Goal: Task Accomplishment & Management: Use online tool/utility

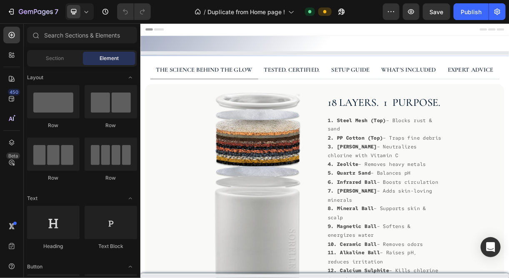
select select "576110953423241829"
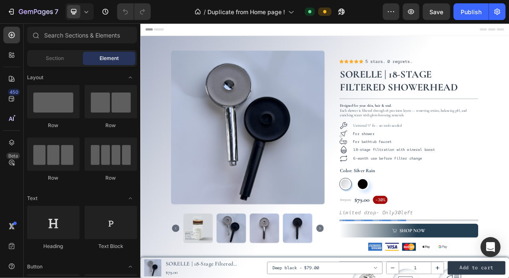
radio input "false"
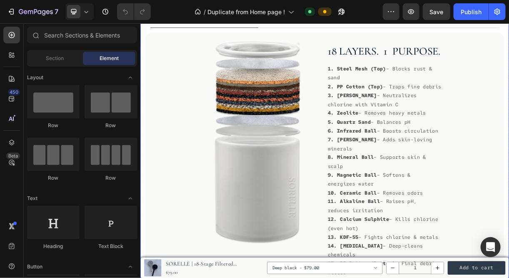
scroll to position [300, 0]
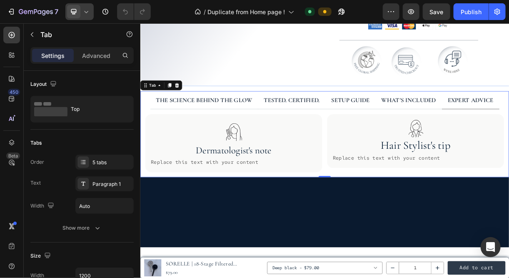
click at [81, 13] on div at bounding box center [79, 11] width 28 height 17
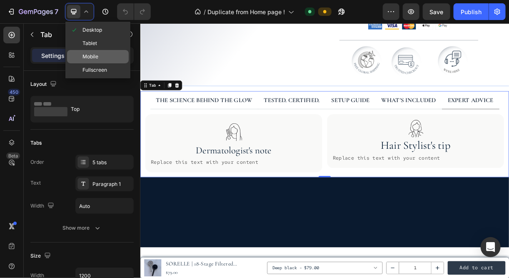
click at [89, 57] on span "Mobile" at bounding box center [90, 56] width 16 height 8
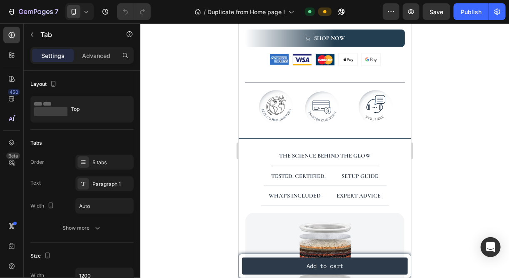
scroll to position [596, 0]
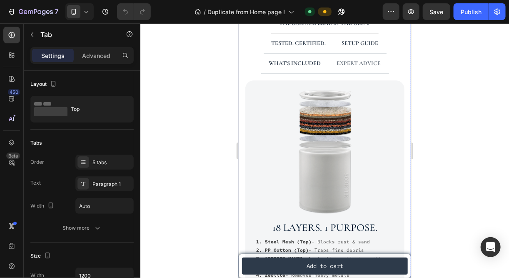
click at [354, 61] on p "EXPERT ADVICE" at bounding box center [358, 63] width 44 height 10
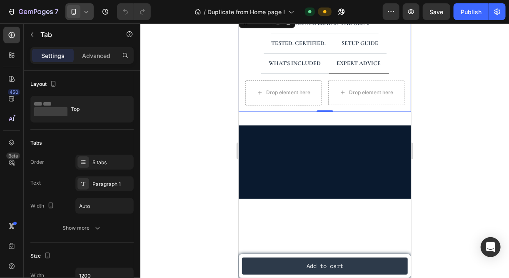
click at [73, 14] on icon at bounding box center [73, 11] width 8 height 8
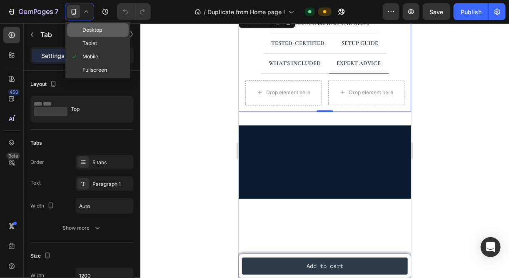
click at [84, 31] on span "Desktop" at bounding box center [92, 30] width 20 height 8
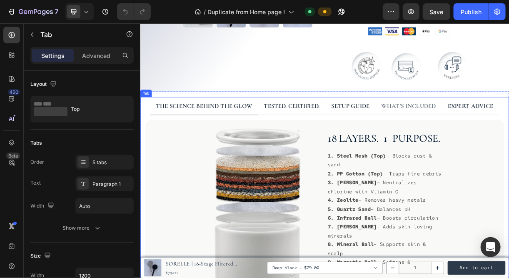
scroll to position [292, 0]
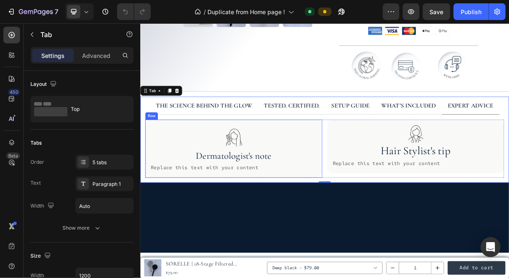
click at [236, 216] on div "Replace this text with your content" at bounding box center [266, 219] width 226 height 14
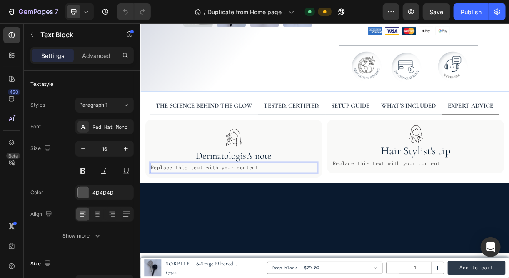
click at [324, 222] on p "Replace this text with your content" at bounding box center [266, 219] width 225 height 12
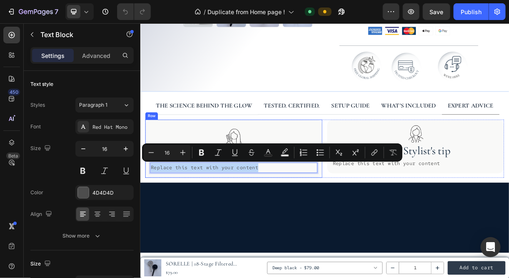
drag, startPoint x: 305, startPoint y: 213, endPoint x: 150, endPoint y: 213, distance: 155.2
click at [150, 213] on div "Image Dermatologist's note Heading Replace this text with your content Text Blo…" at bounding box center [266, 193] width 240 height 79
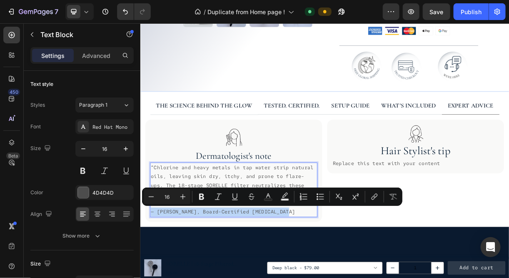
drag, startPoint x: 347, startPoint y: 274, endPoint x: 154, endPoint y: 276, distance: 193.5
click at [154, 276] on div "“Chlorine and heavy metals in tap water strip natural oils, leaving skin dry, i…" at bounding box center [266, 249] width 226 height 74
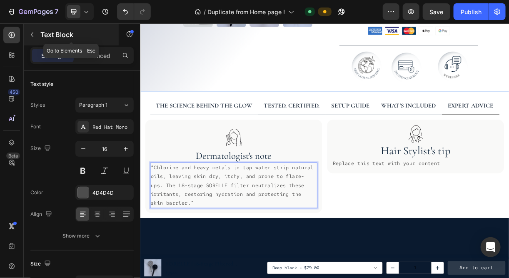
click at [32, 33] on icon "button" at bounding box center [32, 34] width 7 height 7
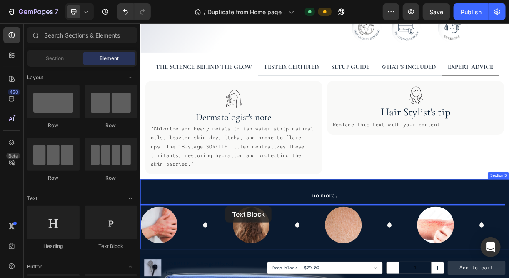
scroll to position [378, 0]
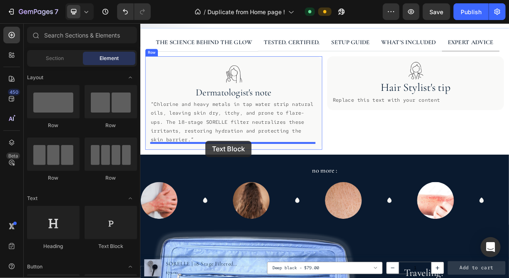
drag, startPoint x: 251, startPoint y: 239, endPoint x: 229, endPoint y: 179, distance: 63.3
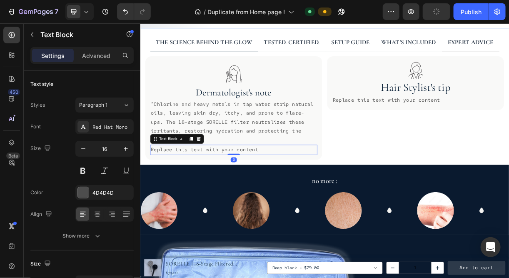
click at [224, 190] on div "Replace this text with your content" at bounding box center [266, 195] width 226 height 14
click at [224, 190] on p "Replace this text with your content" at bounding box center [266, 195] width 225 height 12
click at [290, 191] on p "Replace this text with your content" at bounding box center [266, 195] width 225 height 12
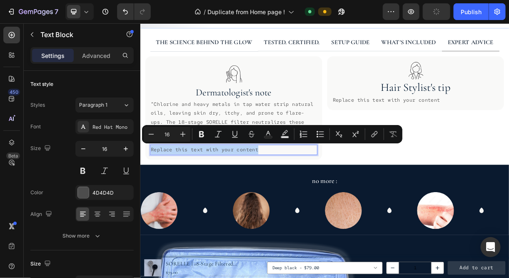
drag, startPoint x: 298, startPoint y: 192, endPoint x: 104, endPoint y: 183, distance: 194.6
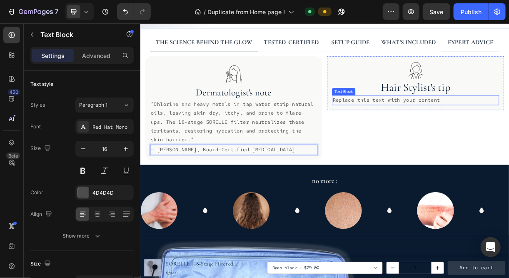
click at [450, 127] on div "Replace this text with your content" at bounding box center [513, 128] width 226 height 14
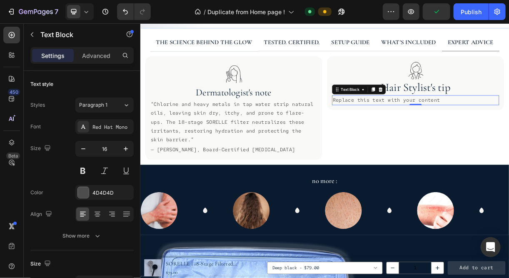
click at [508, 124] on div "Replace this text with your content" at bounding box center [513, 128] width 226 height 14
click at [508, 124] on p "Replace this text with your content" at bounding box center [512, 128] width 225 height 12
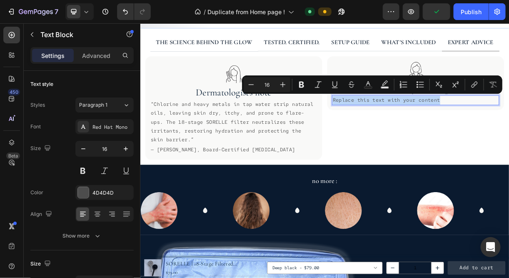
drag, startPoint x: 558, startPoint y: 124, endPoint x: 460, endPoint y: 119, distance: 97.9
click at [460, 122] on p "Replace this text with your content" at bounding box center [512, 128] width 225 height 12
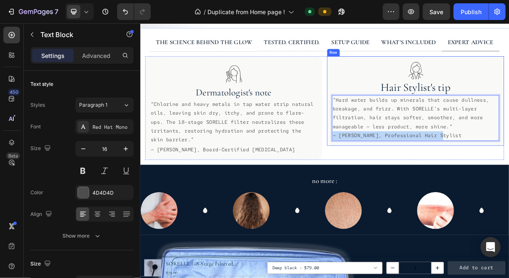
drag, startPoint x: 544, startPoint y: 168, endPoint x: 391, endPoint y: 176, distance: 153.0
click at [393, 176] on div "Image Hair Stylist's tip Heading “Hard water builds up minerals that cause dull…" at bounding box center [513, 128] width 240 height 121
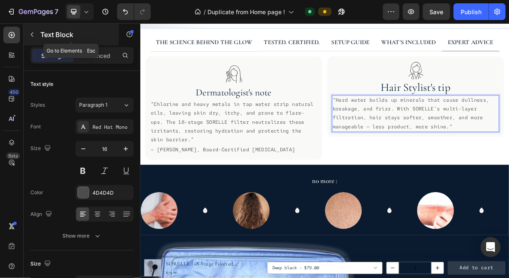
click at [29, 32] on icon "button" at bounding box center [32, 34] width 7 height 7
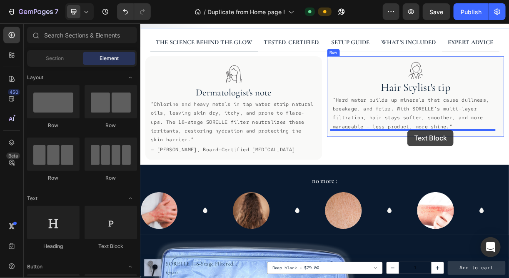
drag, startPoint x: 243, startPoint y: 246, endPoint x: 501, endPoint y: 169, distance: 270.1
drag, startPoint x: 242, startPoint y: 249, endPoint x: 526, endPoint y: 162, distance: 296.4
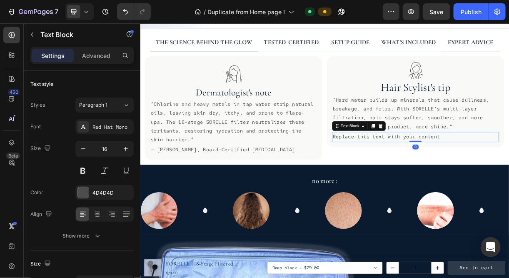
click at [508, 175] on div "Replace this text with your content" at bounding box center [513, 178] width 226 height 14
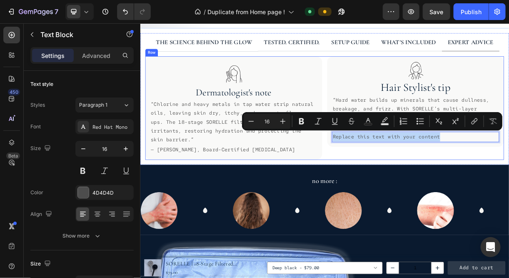
drag, startPoint x: 553, startPoint y: 175, endPoint x: 387, endPoint y: 169, distance: 165.3
click at [387, 169] on div "Image Dermatologist's note Heading “Chlorine and heavy metals in tap water stri…" at bounding box center [389, 138] width 486 height 140
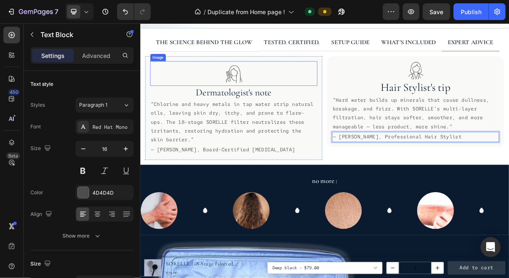
click at [357, 92] on div at bounding box center [266, 91] width 226 height 33
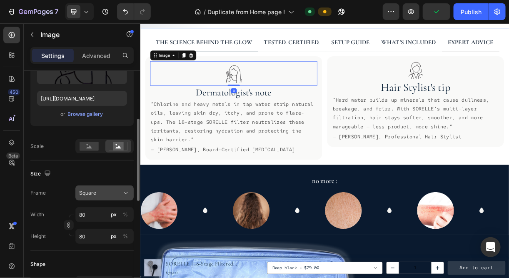
scroll to position [131, 0]
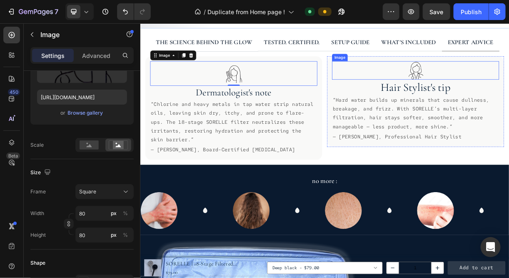
click at [475, 85] on div at bounding box center [513, 87] width 226 height 25
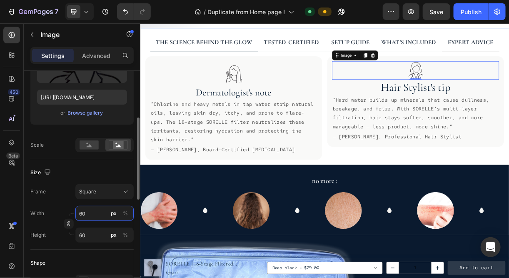
click at [92, 209] on input "60" at bounding box center [104, 213] width 58 height 15
type input "8"
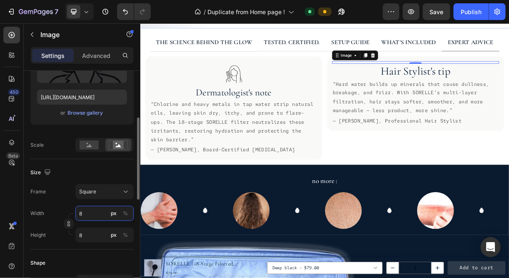
type input "80"
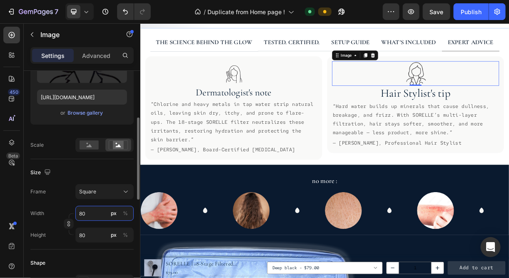
type input "80"
click at [76, 170] on div "Size" at bounding box center [81, 172] width 103 height 13
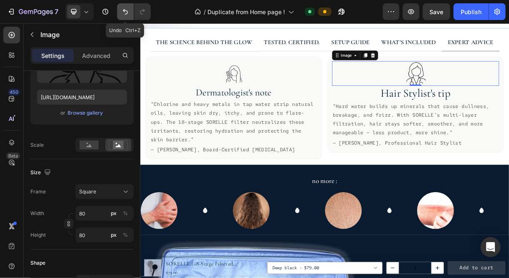
click at [129, 15] on button "Undo/Redo" at bounding box center [125, 11] width 17 height 17
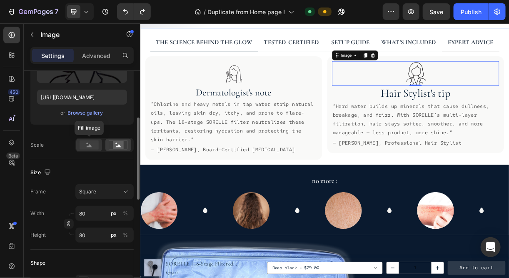
click at [86, 141] on rect at bounding box center [88, 144] width 19 height 9
click at [116, 141] on rect at bounding box center [118, 145] width 11 height 8
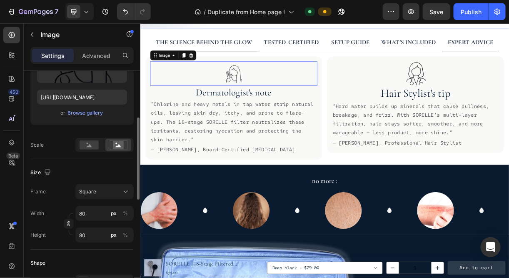
click at [277, 92] on img at bounding box center [266, 91] width 33 height 33
click at [87, 143] on circle at bounding box center [88, 144] width 2 height 2
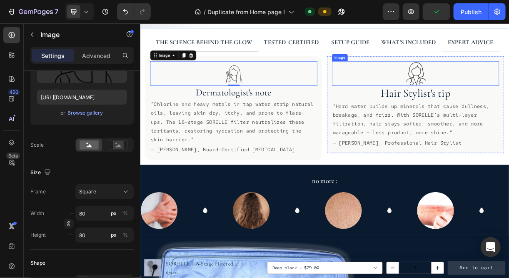
click at [507, 86] on img at bounding box center [512, 91] width 33 height 33
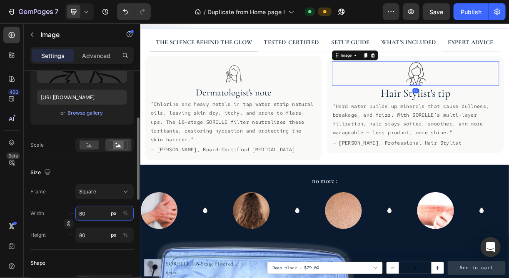
click at [81, 208] on input "80" at bounding box center [104, 213] width 58 height 15
type input "6"
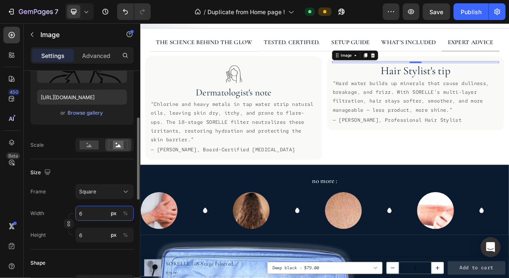
type input "60"
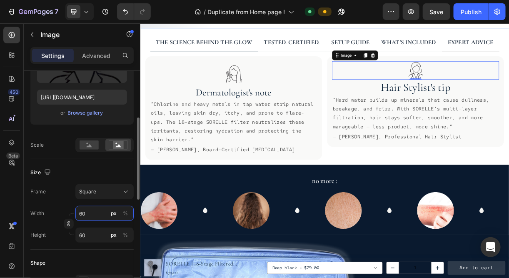
type input "60"
click at [68, 175] on div "Size" at bounding box center [81, 172] width 103 height 13
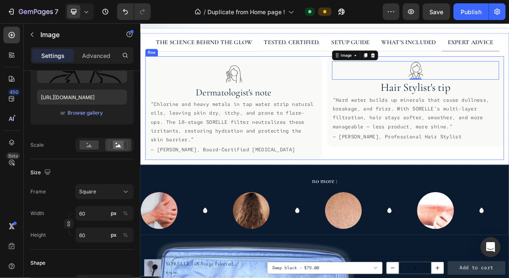
click at [394, 200] on div "Image 0 Hair Stylist's tip Heading “Hard water builds up minerals that cause du…" at bounding box center [513, 138] width 240 height 140
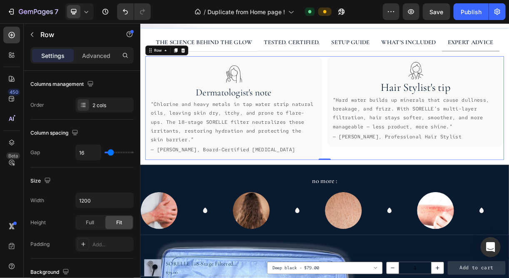
scroll to position [0, 0]
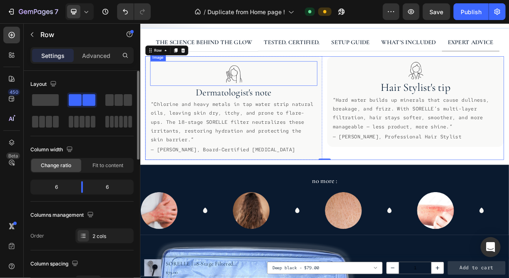
click at [287, 94] on div at bounding box center [266, 91] width 226 height 33
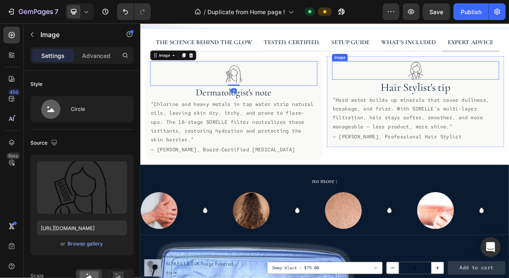
click at [508, 84] on img at bounding box center [512, 87] width 25 height 25
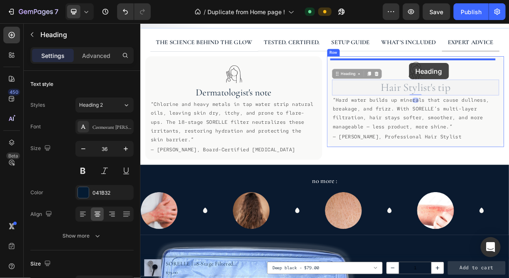
drag, startPoint x: 511, startPoint y: 97, endPoint x: 504, endPoint y: 77, distance: 21.5
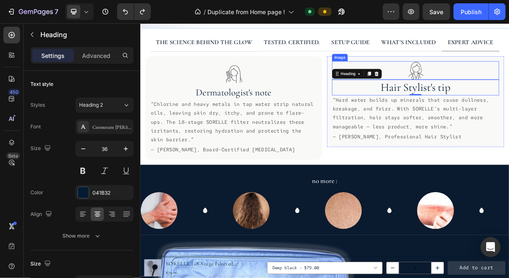
click at [506, 89] on img at bounding box center [512, 87] width 25 height 25
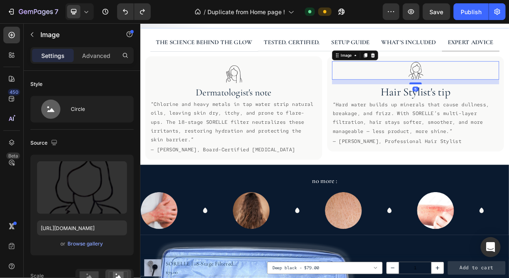
drag, startPoint x: 509, startPoint y: 94, endPoint x: 512, endPoint y: 100, distance: 6.5
click at [508, 104] on div at bounding box center [512, 105] width 17 height 2
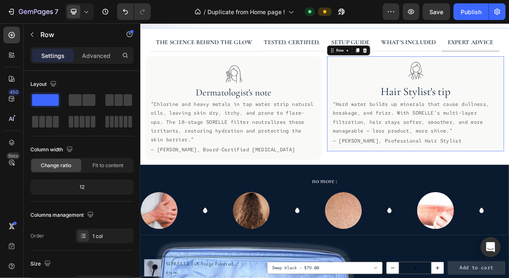
click at [508, 70] on div "Image Hair Stylist's tip Heading “Hard water builds up minerals that cause dull…" at bounding box center [513, 132] width 240 height 129
click at [485, 85] on div at bounding box center [513, 87] width 226 height 25
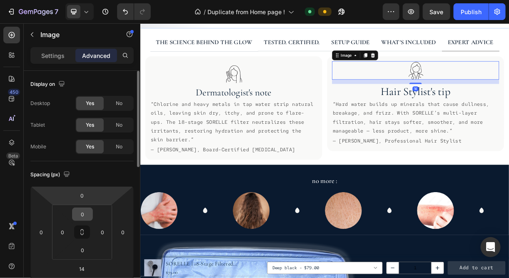
click at [86, 210] on input "0" at bounding box center [82, 214] width 17 height 12
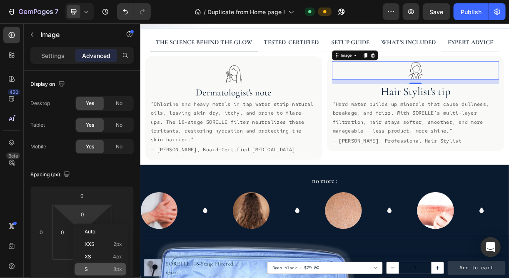
click at [97, 266] on p "S 8px" at bounding box center [102, 269] width 37 height 6
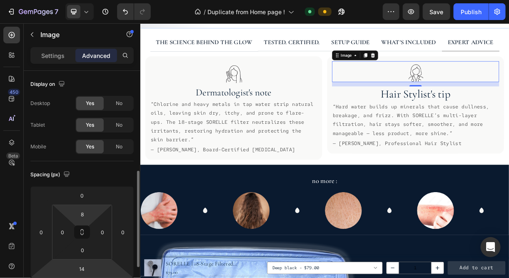
scroll to position [70, 0]
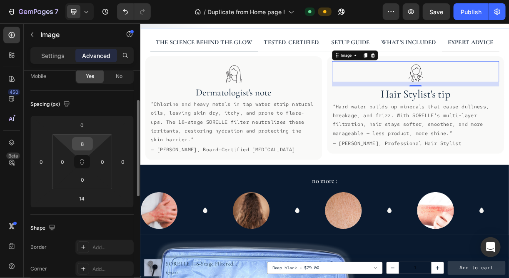
click at [83, 148] on input "8" at bounding box center [82, 143] width 17 height 12
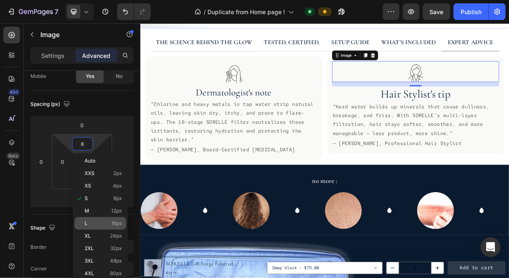
click at [93, 218] on div "L 16px" at bounding box center [100, 223] width 52 height 12
type input "16"
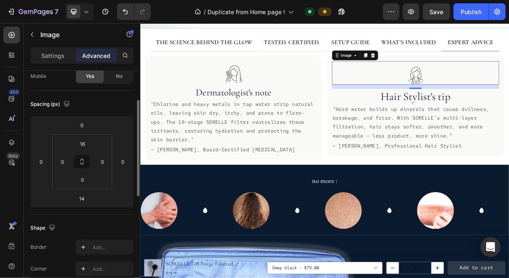
click at [106, 102] on div "Spacing (px)" at bounding box center [81, 103] width 103 height 13
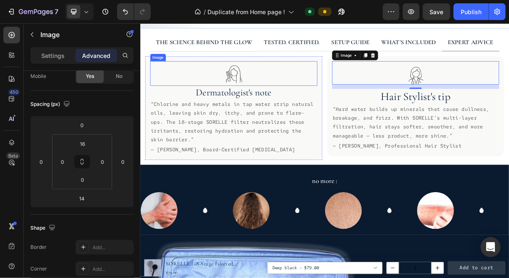
click at [204, 79] on div at bounding box center [266, 91] width 226 height 33
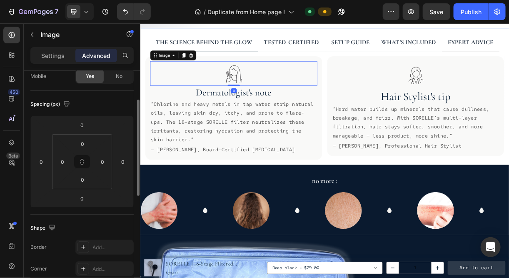
scroll to position [70, 0]
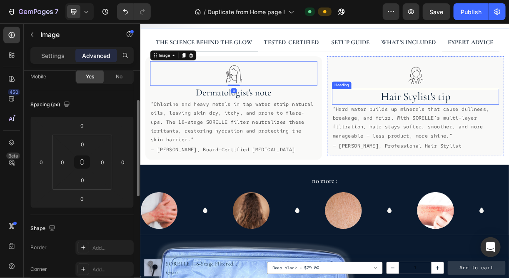
click at [506, 77] on div "Image" at bounding box center [513, 91] width 226 height 32
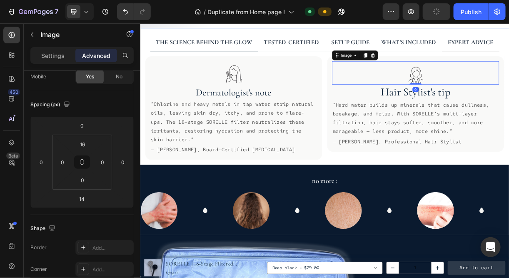
drag, startPoint x: 511, startPoint y: 108, endPoint x: 511, endPoint y: 97, distance: 11.3
click at [508, 97] on div "Image 0" at bounding box center [513, 91] width 226 height 32
type input "0"
click at [470, 107] on h2 "Hair Stylist's tip" at bounding box center [513, 117] width 226 height 21
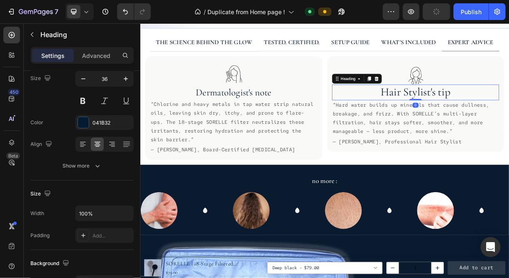
scroll to position [0, 0]
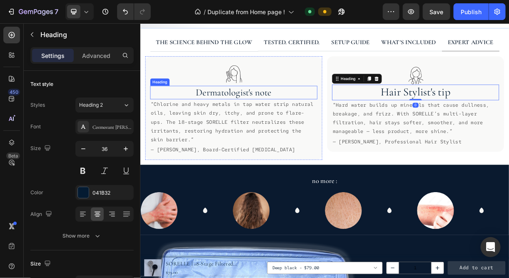
click at [266, 114] on h2 "Dermatologist's note" at bounding box center [266, 117] width 226 height 18
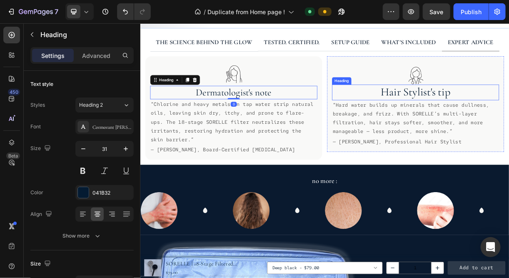
click at [474, 109] on h2 "Hair Stylist's tip" at bounding box center [513, 117] width 226 height 21
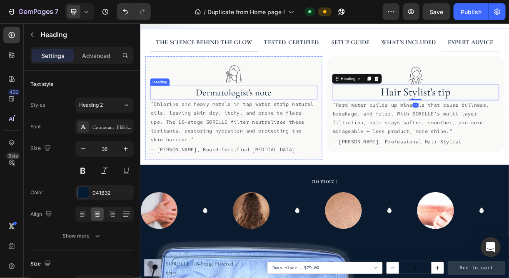
click at [233, 109] on h2 "Dermatologist's note" at bounding box center [266, 117] width 226 height 18
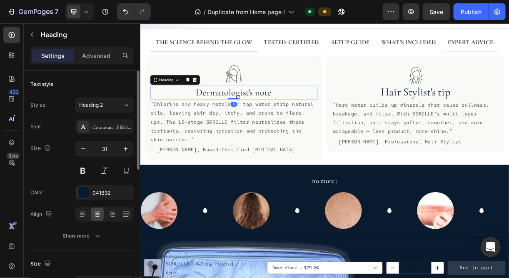
click at [117, 147] on input "31" at bounding box center [104, 148] width 27 height 15
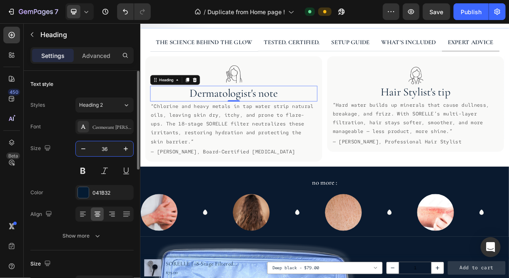
type input "36"
click at [61, 162] on div "Size 36" at bounding box center [81, 159] width 103 height 37
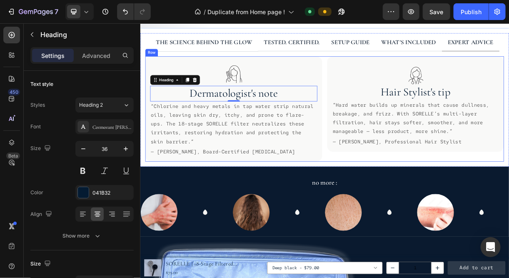
click at [367, 192] on p "— [PERSON_NAME], Board-Certified [MEDICAL_DATA]" at bounding box center [266, 198] width 225 height 12
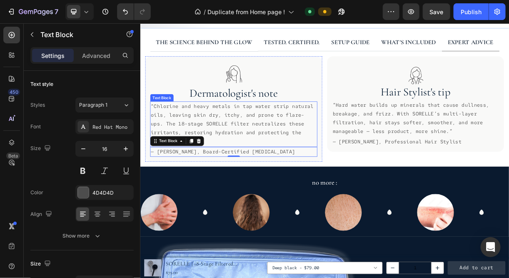
click at [308, 160] on p "“Chlorine and heavy metals in tap water strip natural oils, leaving skin dry, i…" at bounding box center [266, 160] width 225 height 60
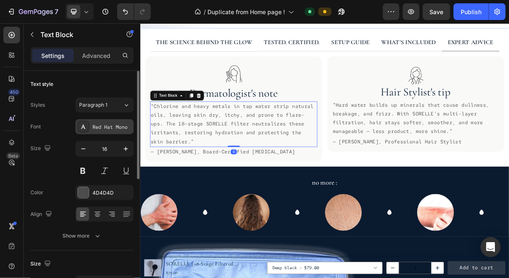
click at [113, 128] on div "Red Hat Mono" at bounding box center [111, 126] width 39 height 7
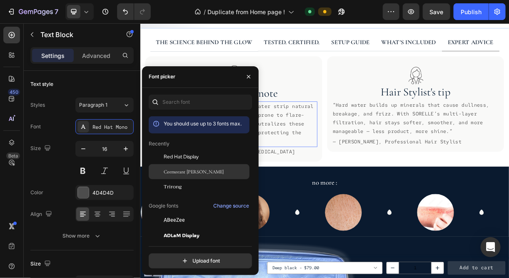
click at [173, 171] on span "Cormorant [PERSON_NAME]" at bounding box center [194, 171] width 60 height 7
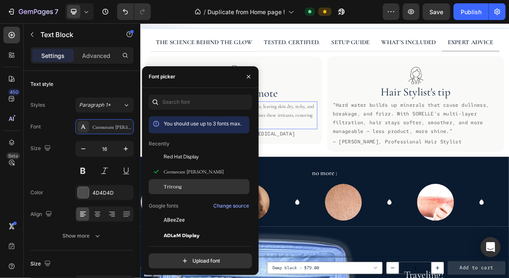
click at [184, 186] on div "Trirong" at bounding box center [206, 186] width 84 height 7
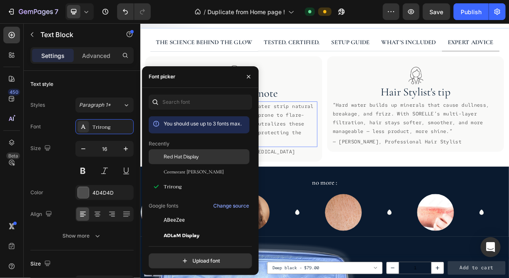
click at [175, 158] on span "Red Hat Display" at bounding box center [181, 156] width 35 height 7
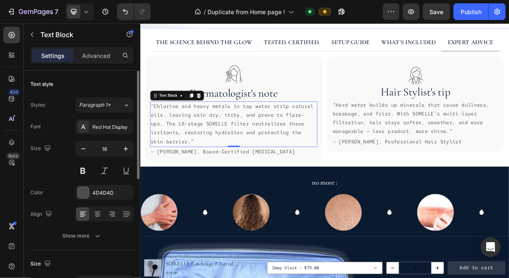
click at [55, 115] on div "Styles Paragraph 1* Font Red Hat Display Size 16 Color 4D4D4D Align Show more" at bounding box center [81, 170] width 103 height 146
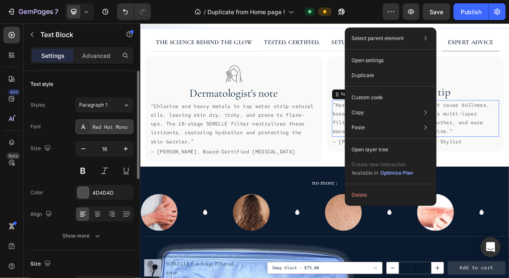
click at [111, 127] on div "Red Hat Mono" at bounding box center [111, 126] width 39 height 7
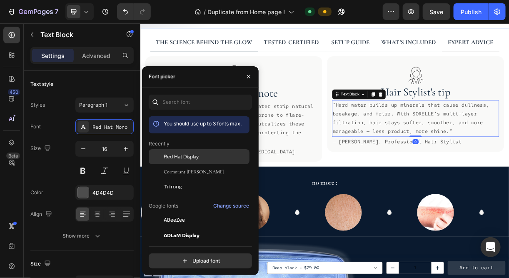
click at [172, 154] on span "Red Hat Display" at bounding box center [181, 156] width 35 height 7
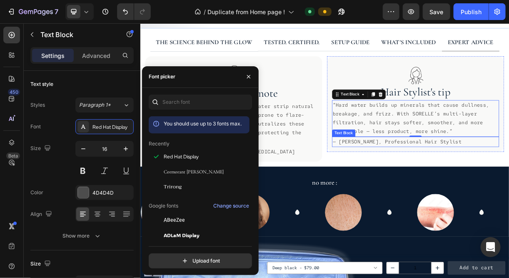
click at [462, 178] on p "— [PERSON_NAME], Professional Hair Stylist" at bounding box center [512, 184] width 225 height 12
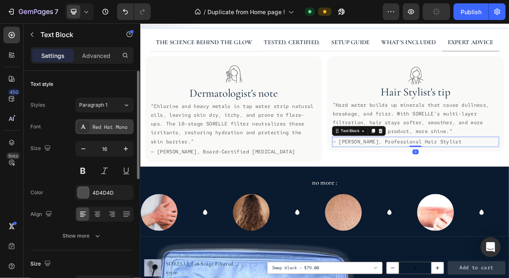
click at [105, 131] on div "Red Hat Mono" at bounding box center [104, 126] width 58 height 15
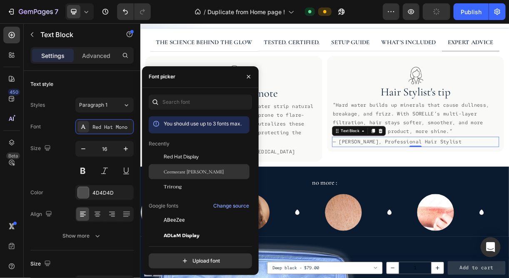
click at [170, 173] on span "Cormorant [PERSON_NAME]" at bounding box center [194, 171] width 60 height 7
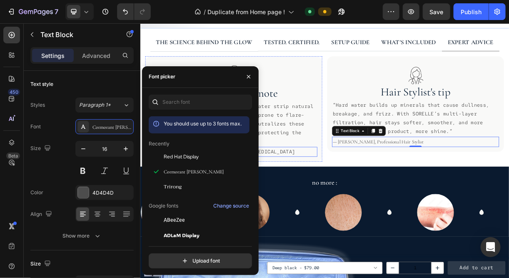
click at [329, 192] on p "— [PERSON_NAME], Board-Certified [MEDICAL_DATA]" at bounding box center [266, 198] width 225 height 12
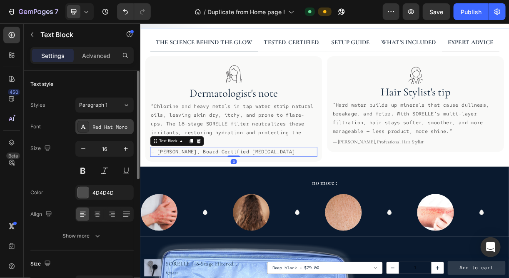
click at [112, 122] on div "Red Hat Mono" at bounding box center [104, 126] width 58 height 15
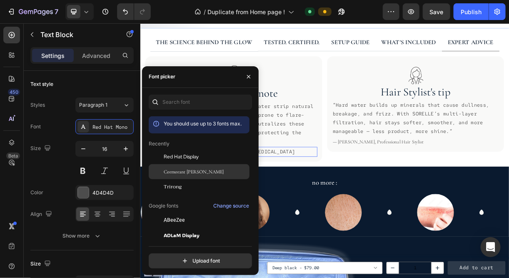
click at [180, 174] on span "Cormorant [PERSON_NAME]" at bounding box center [194, 171] width 60 height 7
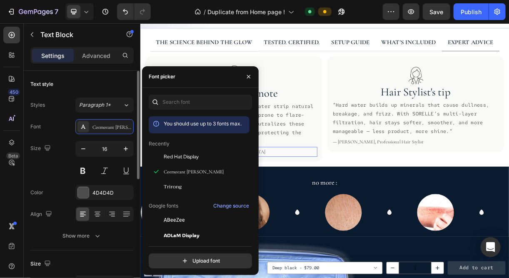
click at [59, 123] on div "Font Cormorant Garamond" at bounding box center [81, 126] width 103 height 15
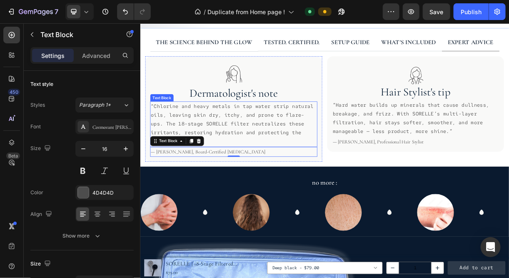
click at [265, 151] on p "“Chlorine and heavy metals in tap water strip natural oils, leaving skin dry, i…" at bounding box center [266, 160] width 225 height 60
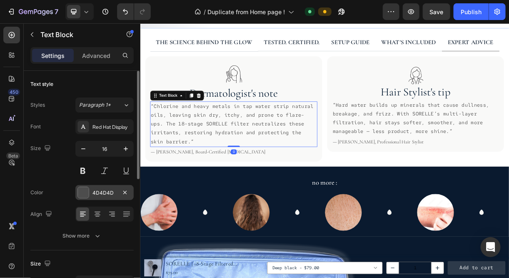
click at [101, 192] on div "4D4D4D" at bounding box center [104, 192] width 24 height 7
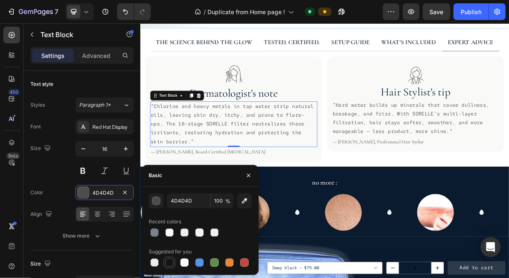
click at [171, 267] on div at bounding box center [170, 262] width 12 height 12
click at [154, 231] on div at bounding box center [154, 232] width 8 height 8
type input "0A1A2F"
click at [221, 201] on input "50" at bounding box center [222, 200] width 23 height 15
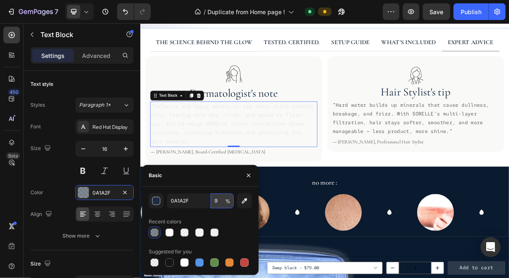
type input "90"
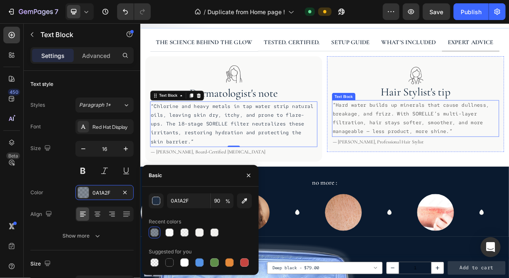
click at [506, 146] on p "“Hard water builds up minerals that cause dullness, breakage, and frizz. With S…" at bounding box center [512, 153] width 225 height 48
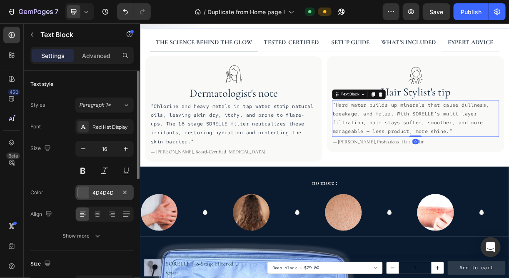
click at [91, 186] on div "4D4D4D" at bounding box center [104, 192] width 58 height 15
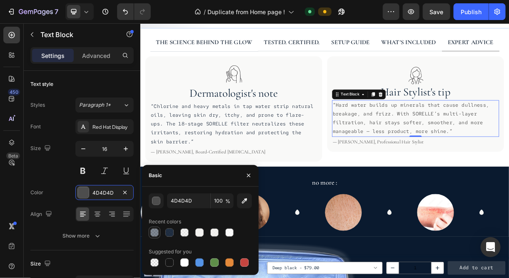
click at [155, 228] on div at bounding box center [154, 232] width 8 height 8
type input "0A1A2F"
click at [222, 201] on input "50" at bounding box center [222, 200] width 23 height 15
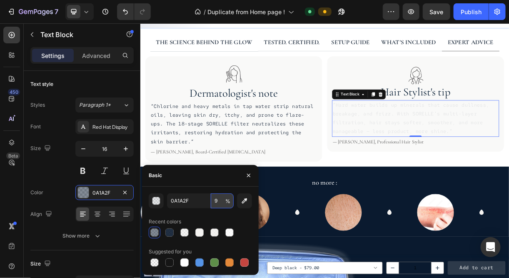
type input "90"
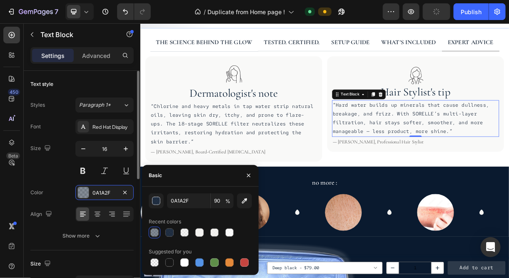
click at [57, 173] on div "Size 16" at bounding box center [81, 159] width 103 height 37
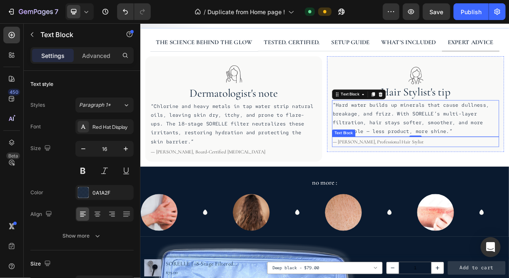
click at [461, 178] on p "— [PERSON_NAME], Professional Hair Stylist" at bounding box center [512, 184] width 225 height 12
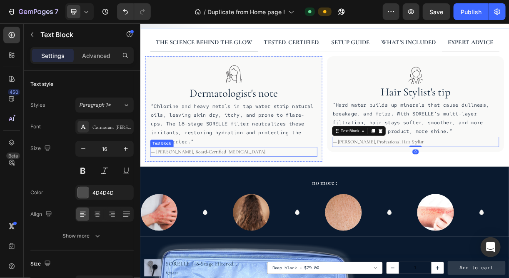
click at [271, 192] on p "— [PERSON_NAME], Board-Certified [MEDICAL_DATA]" at bounding box center [266, 198] width 225 height 12
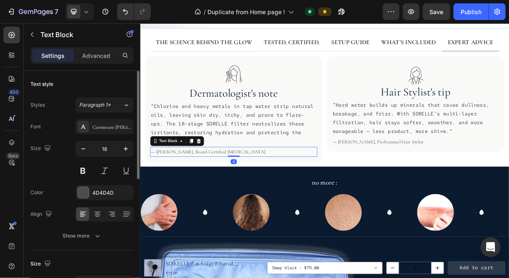
click at [107, 84] on div "Text style" at bounding box center [81, 83] width 103 height 13
click at [97, 77] on div "Text style" at bounding box center [81, 83] width 103 height 13
click at [249, 144] on p "“Chlorine and heavy metals in tap water strip natural oils, leaving skin dry, i…" at bounding box center [266, 160] width 225 height 60
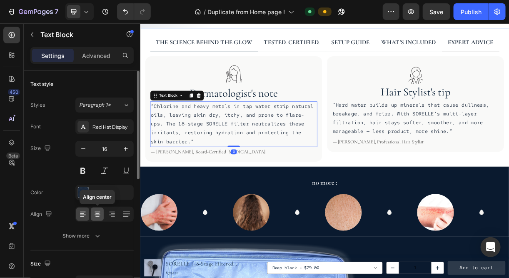
click at [97, 211] on icon at bounding box center [97, 211] width 6 height 1
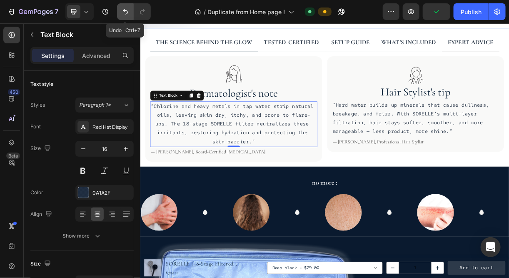
click at [123, 13] on icon "Undo/Redo" at bounding box center [125, 11] width 8 height 8
click at [123, 10] on icon "Undo/Redo" at bounding box center [125, 11] width 8 height 8
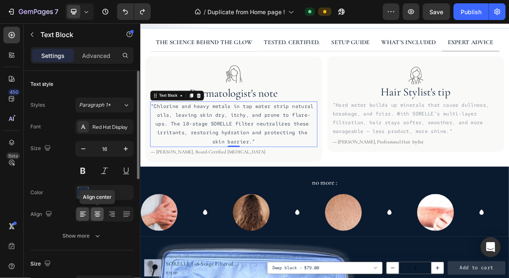
click at [99, 215] on icon at bounding box center [97, 214] width 8 height 8
click at [80, 216] on icon at bounding box center [82, 216] width 4 height 1
click at [88, 78] on div "Text style" at bounding box center [81, 83] width 103 height 13
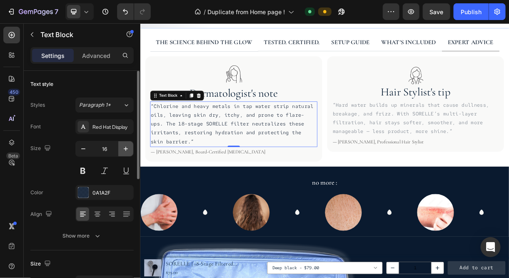
click at [126, 149] on icon "button" at bounding box center [126, 148] width 8 height 8
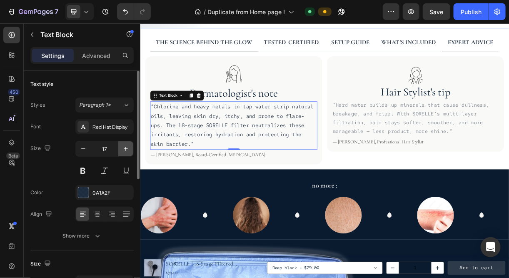
click at [126, 149] on icon "button" at bounding box center [126, 148] width 8 height 8
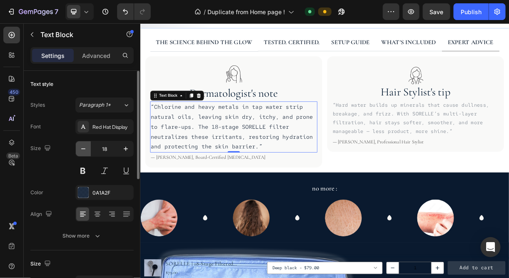
click at [84, 149] on icon "button" at bounding box center [83, 148] width 8 height 8
type input "17"
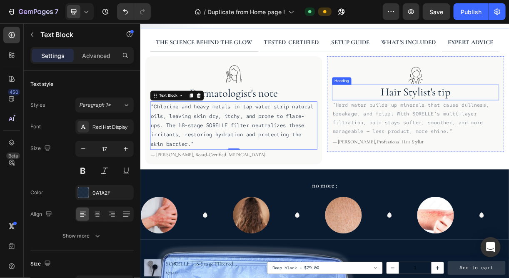
click at [476, 139] on p "“Hard water builds up minerals that cause dullness, breakage, and frizz. With S…" at bounding box center [512, 153] width 225 height 48
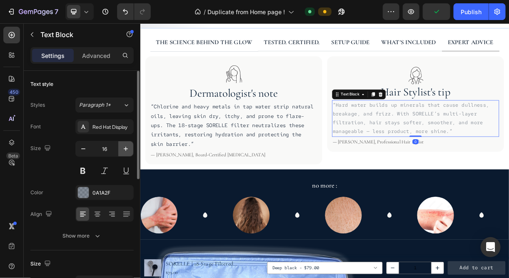
click at [125, 145] on icon "button" at bounding box center [126, 148] width 8 height 8
type input "17"
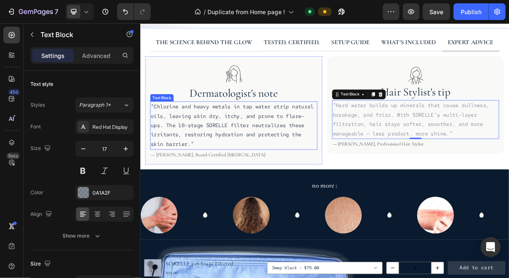
click at [281, 137] on p "“Chlorine and heavy metals in tap water strip natural oils, leaving skin dry, i…" at bounding box center [266, 162] width 225 height 64
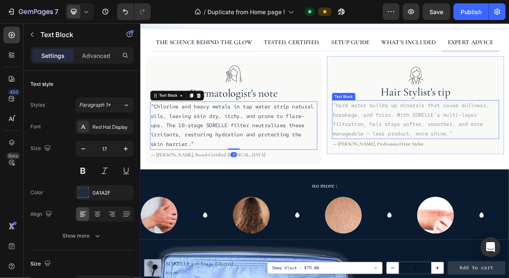
click at [469, 144] on p "“Hard water builds up minerals that cause dullness, breakage, and frizz. With S…" at bounding box center [512, 154] width 225 height 51
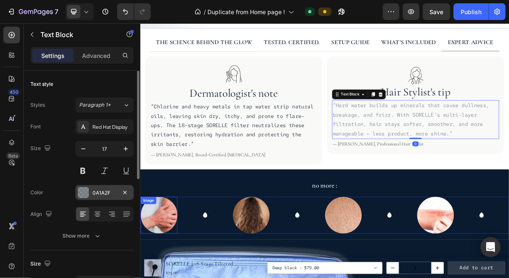
click at [99, 186] on div "0A1A2F" at bounding box center [104, 192] width 58 height 15
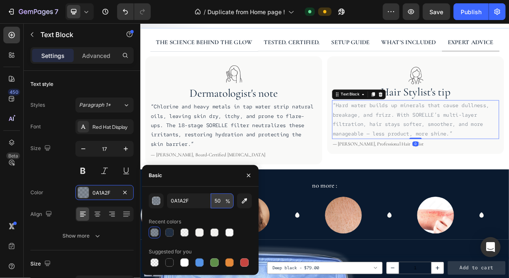
click at [220, 199] on input "50" at bounding box center [222, 200] width 23 height 15
type input "90"
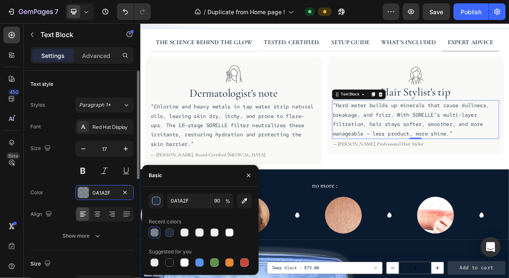
click at [61, 176] on div "Size 17" at bounding box center [81, 159] width 103 height 37
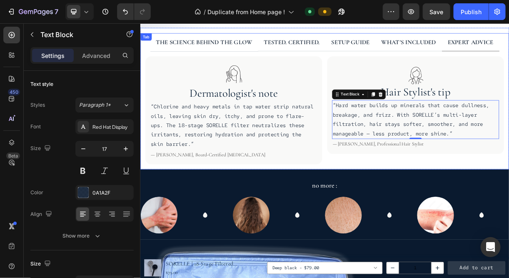
click at [165, 201] on div "Image 18 layers. 1 purpose. Heading 1. Steel Mesh (Top) – Blocks rust & sand 2.…" at bounding box center [389, 142] width 499 height 160
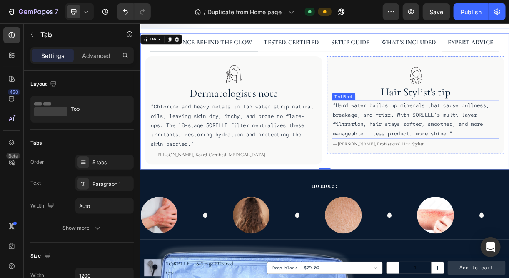
click at [482, 161] on p "“Hard water builds up minerals that cause dullness, breakage, and frizz. With S…" at bounding box center [512, 154] width 225 height 51
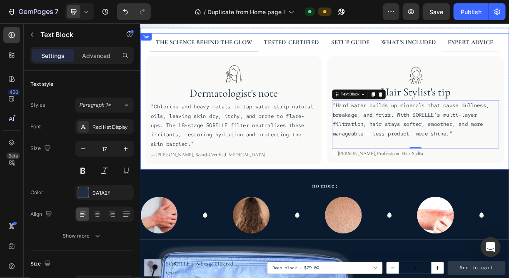
click at [231, 63] on div "Image 18 layers. 1 purpose. Heading 1. Steel Mesh (Top) – Blocks rust & sand 2.…" at bounding box center [389, 142] width 499 height 160
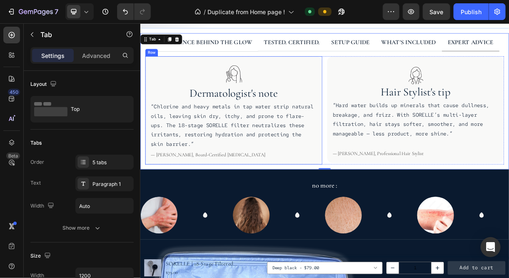
click at [148, 97] on div "Image Dermatologist's note Heading “Chlorine and heavy metals in tap water stri…" at bounding box center [266, 141] width 240 height 147
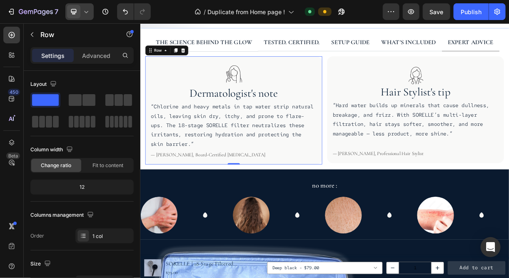
click at [83, 8] on icon at bounding box center [86, 11] width 8 height 8
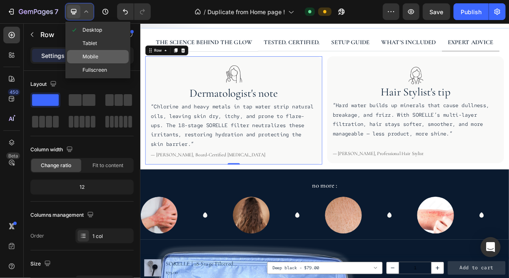
click at [107, 63] on div "Mobile" at bounding box center [98, 69] width 62 height 13
type input "100%"
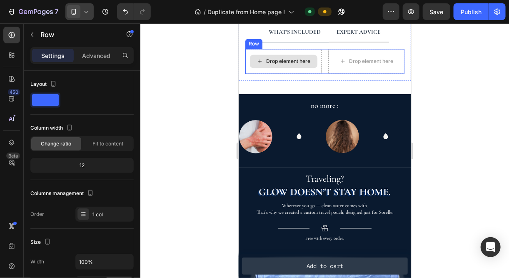
scroll to position [571, 0]
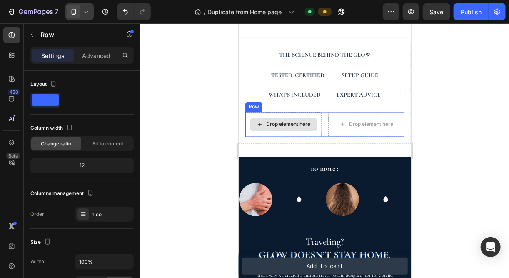
click at [283, 121] on div "Drop element here" at bounding box center [288, 124] width 44 height 7
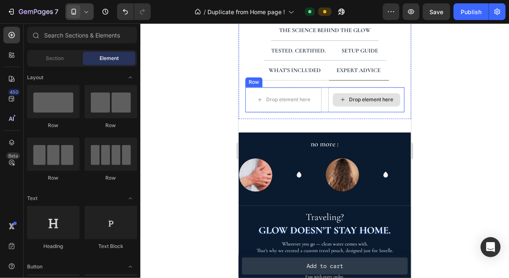
scroll to position [553, 0]
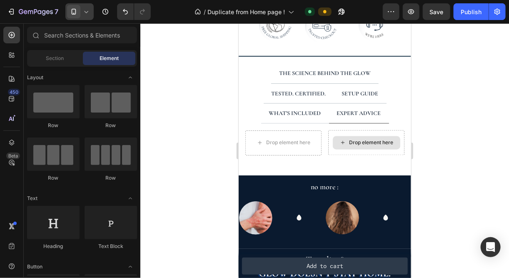
click at [84, 4] on div at bounding box center [79, 11] width 28 height 17
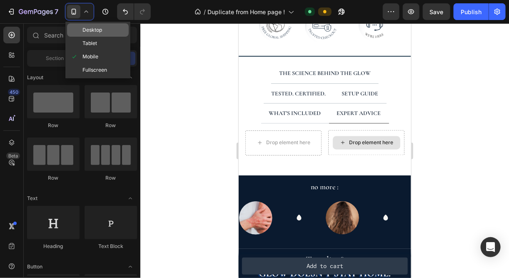
click at [83, 33] on span "Desktop" at bounding box center [92, 30] width 20 height 8
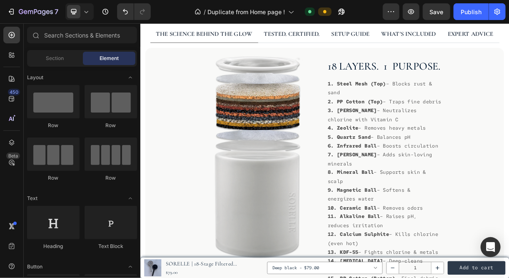
scroll to position [298, 0]
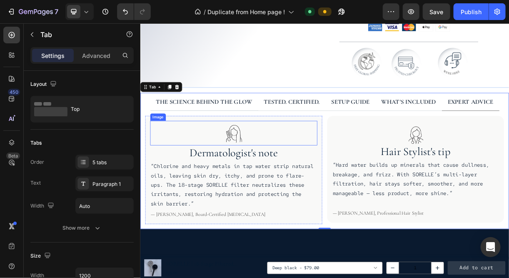
click at [263, 173] on img at bounding box center [266, 171] width 33 height 33
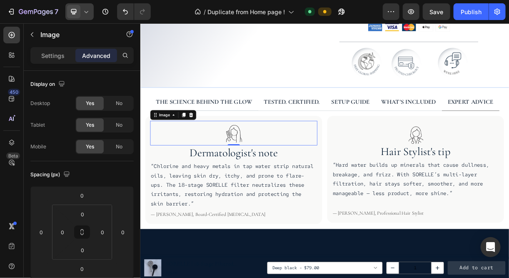
click at [80, 12] on div at bounding box center [79, 11] width 28 height 17
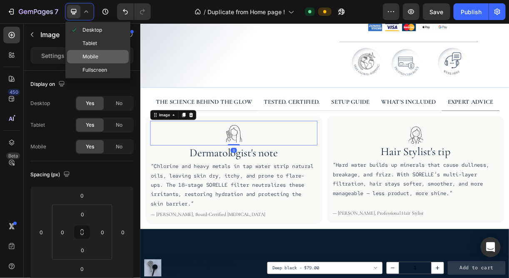
click at [97, 59] on span "Mobile" at bounding box center [90, 56] width 16 height 8
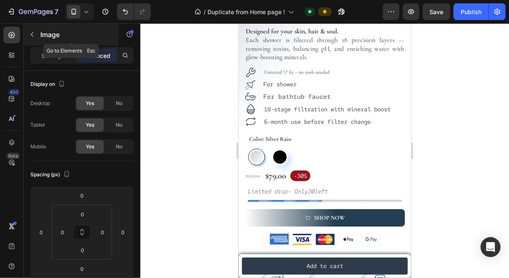
scroll to position [267, 0]
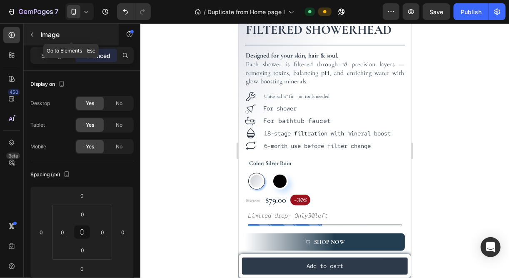
click at [30, 33] on icon "button" at bounding box center [32, 34] width 7 height 7
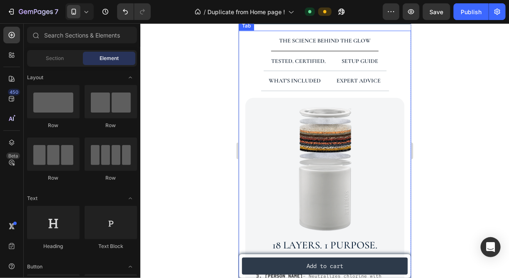
scroll to position [558, 0]
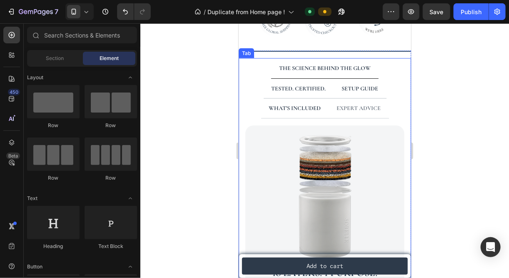
click at [347, 103] on p "EXPERT ADVICE" at bounding box center [358, 108] width 44 height 10
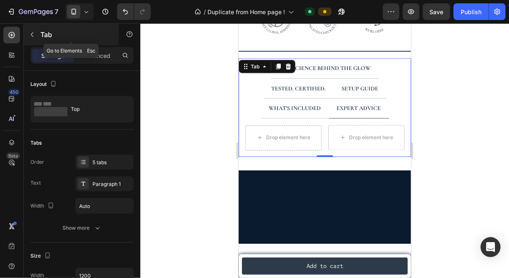
click at [39, 34] on div "Tab" at bounding box center [71, 35] width 95 height 22
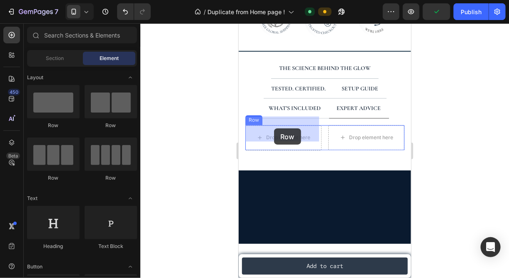
drag, startPoint x: 283, startPoint y: 124, endPoint x: 273, endPoint y: 128, distance: 10.1
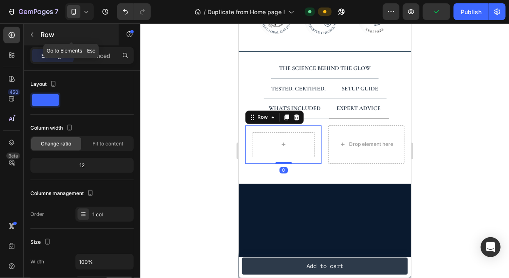
click at [28, 31] on button "button" at bounding box center [31, 34] width 13 height 13
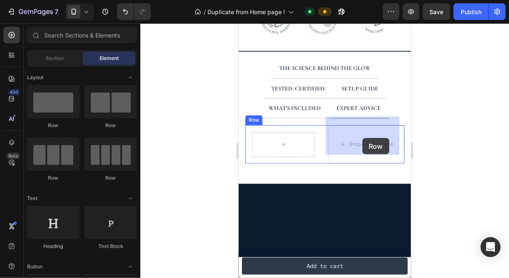
drag, startPoint x: 297, startPoint y: 129, endPoint x: 361, endPoint y: 136, distance: 64.1
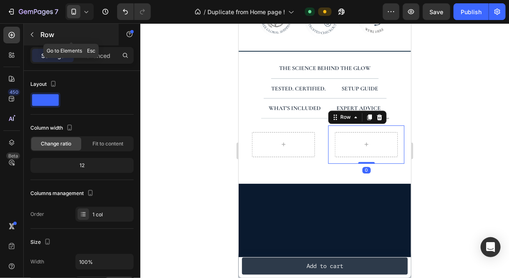
click at [28, 40] on button "button" at bounding box center [31, 34] width 13 height 13
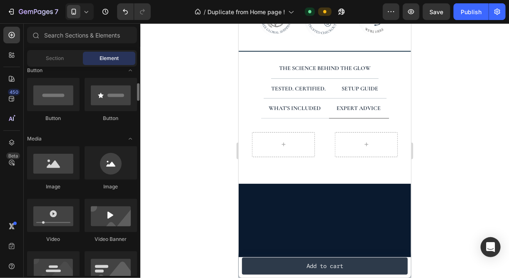
scroll to position [196, 0]
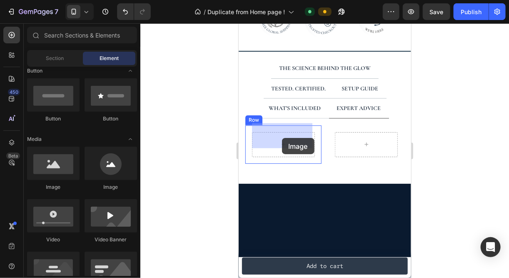
drag, startPoint x: 349, startPoint y: 180, endPoint x: 397, endPoint y: 186, distance: 48.2
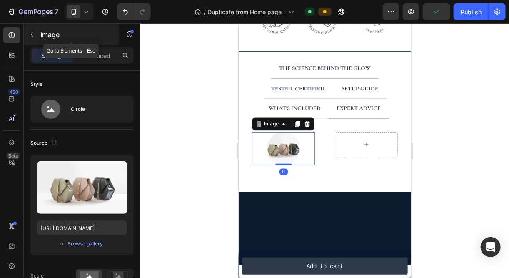
click at [30, 35] on icon "button" at bounding box center [32, 34] width 7 height 7
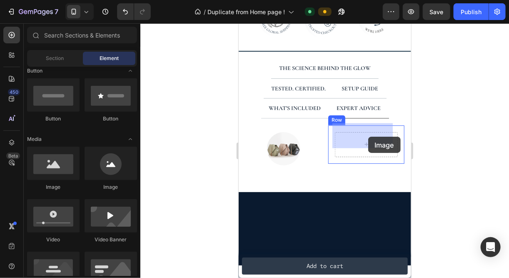
drag, startPoint x: 343, startPoint y: 194, endPoint x: 238, endPoint y: 134, distance: 120.6
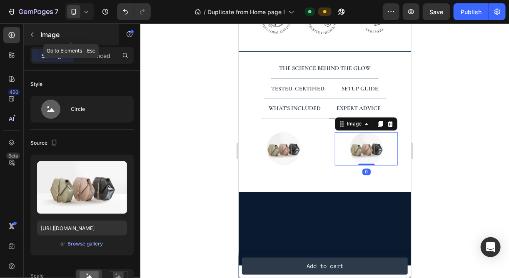
click at [34, 35] on icon "button" at bounding box center [32, 34] width 7 height 7
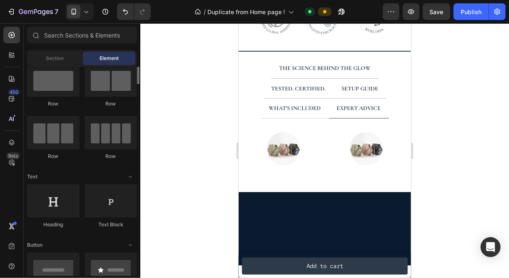
scroll to position [10, 0]
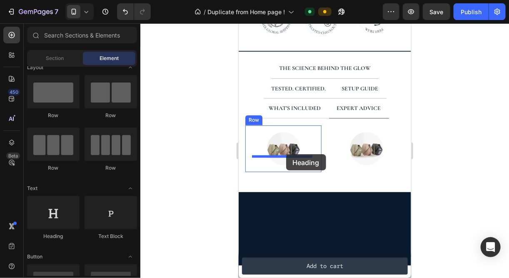
drag, startPoint x: 290, startPoint y: 227, endPoint x: 286, endPoint y: 154, distance: 72.9
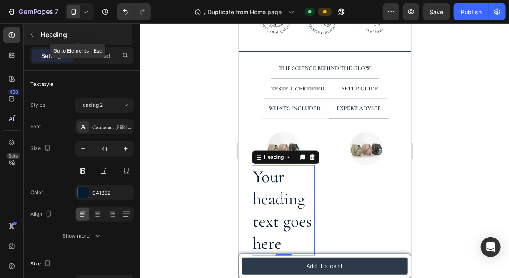
click at [31, 39] on button "button" at bounding box center [31, 34] width 13 height 13
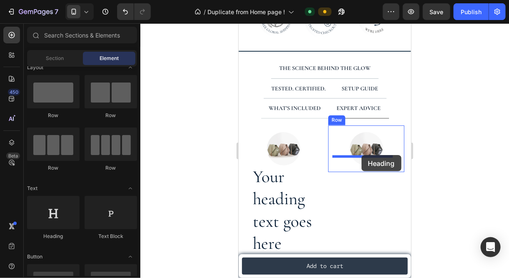
drag, startPoint x: 292, startPoint y: 234, endPoint x: 362, endPoint y: 153, distance: 107.4
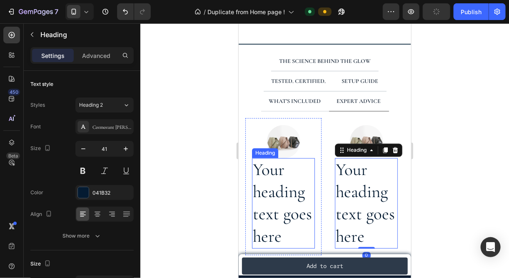
scroll to position [652, 0]
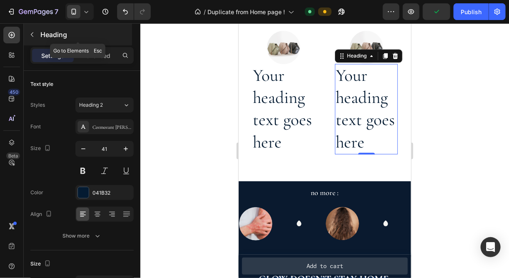
click at [30, 33] on icon "button" at bounding box center [32, 34] width 7 height 7
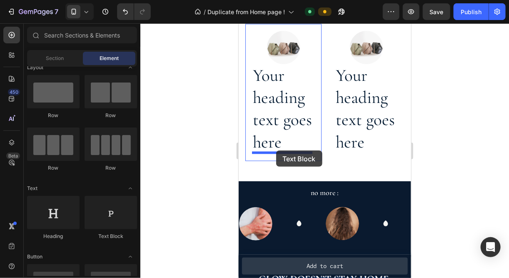
drag, startPoint x: 338, startPoint y: 238, endPoint x: 387, endPoint y: 170, distance: 83.5
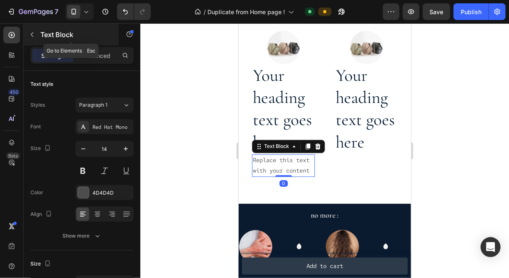
click at [32, 36] on icon "button" at bounding box center [32, 34] width 7 height 7
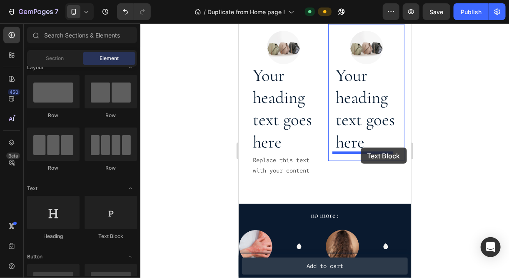
drag, startPoint x: 333, startPoint y: 233, endPoint x: 269, endPoint y: 139, distance: 114.0
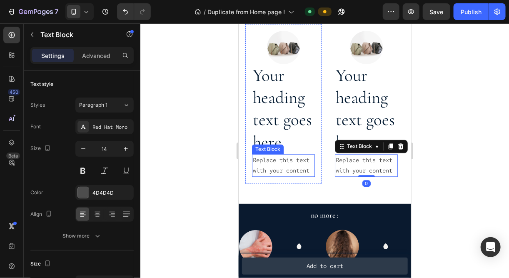
scroll to position [695, 0]
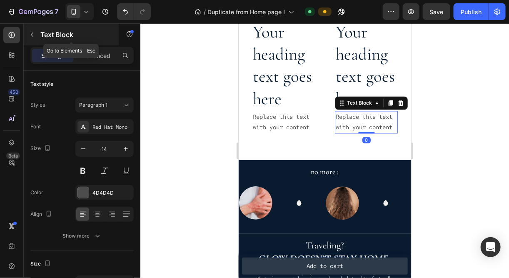
click at [35, 33] on icon "button" at bounding box center [32, 34] width 7 height 7
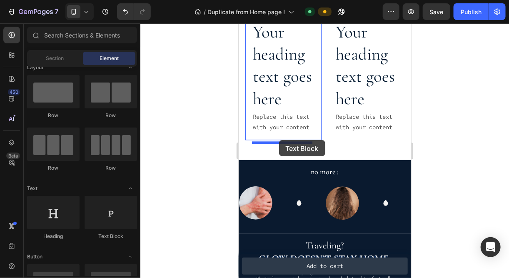
drag, startPoint x: 338, startPoint y: 250, endPoint x: 280, endPoint y: 143, distance: 121.6
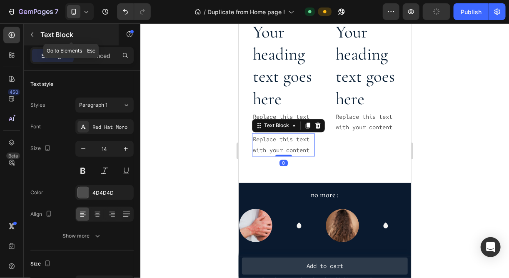
click at [33, 41] on button "button" at bounding box center [31, 34] width 13 height 13
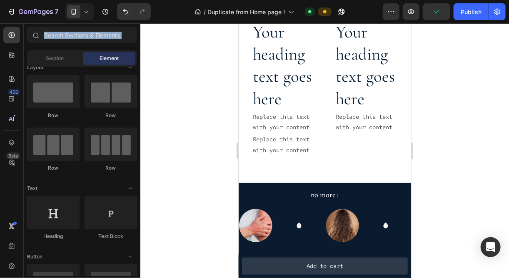
click at [33, 41] on div at bounding box center [35, 35] width 17 height 17
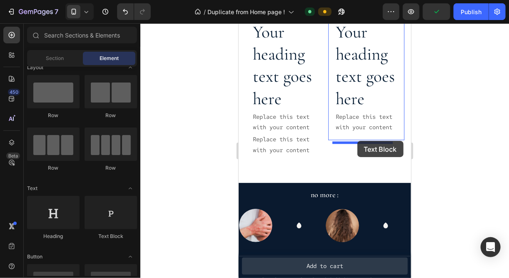
drag, startPoint x: 347, startPoint y: 236, endPoint x: 357, endPoint y: 139, distance: 97.9
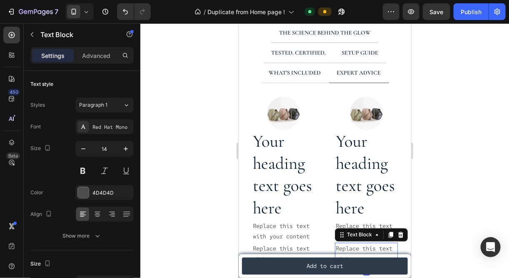
scroll to position [586, 0]
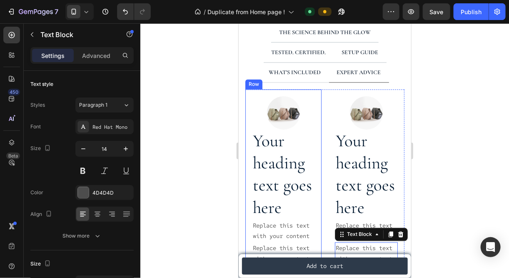
click at [251, 109] on div "Image Your heading text goes here Heading Replace this text with your content T…" at bounding box center [283, 180] width 76 height 182
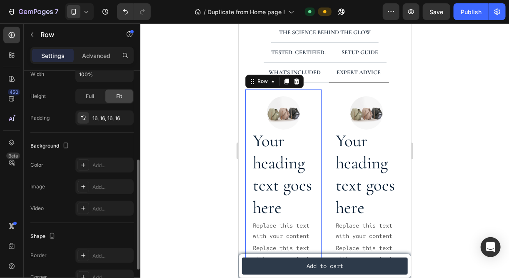
scroll to position [187, 0]
click at [103, 162] on div "Add..." at bounding box center [111, 165] width 39 height 7
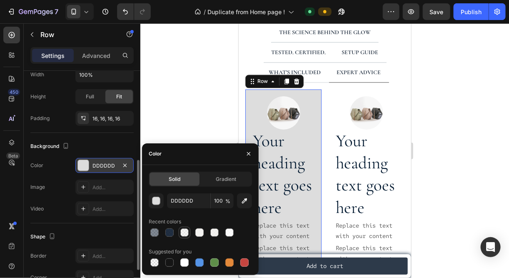
click at [183, 231] on div at bounding box center [184, 232] width 8 height 8
type input "F4F3F1"
type input "50"
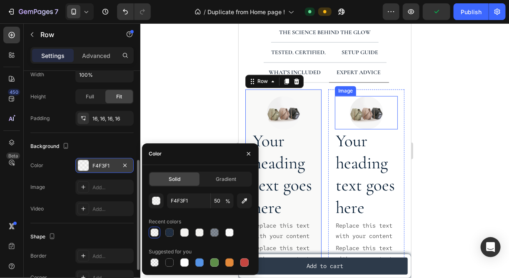
click at [334, 109] on div at bounding box center [365, 112] width 63 height 33
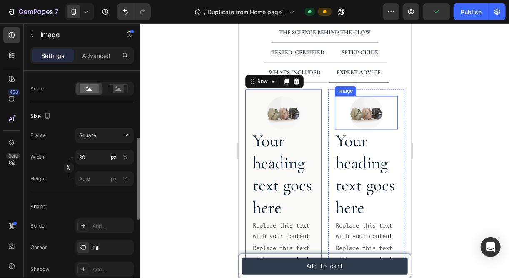
scroll to position [0, 0]
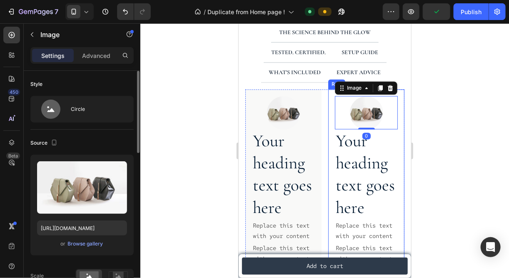
click at [328, 113] on div "Image 0 Your heading text goes here Heading Replace this text with your content…" at bounding box center [366, 180] width 76 height 182
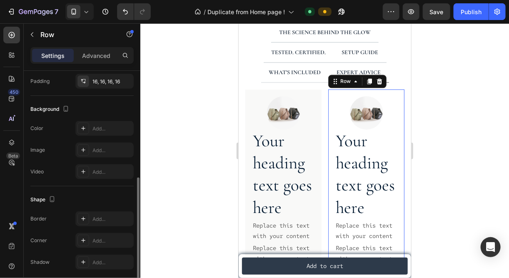
scroll to position [224, 0]
click at [93, 129] on div "Add..." at bounding box center [111, 128] width 39 height 7
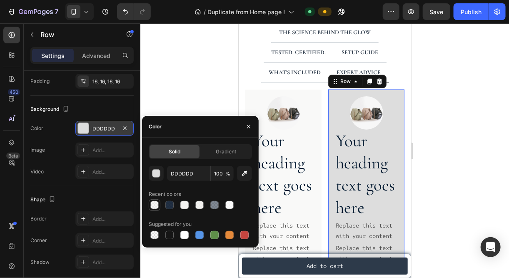
click at [154, 206] on div at bounding box center [154, 205] width 8 height 8
type input "F4F3F1"
type input "50"
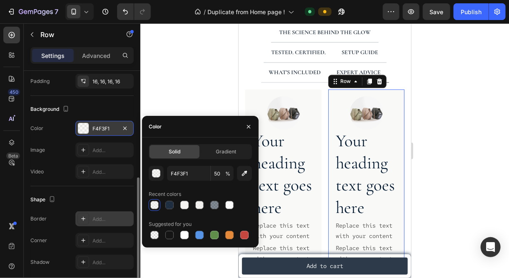
click at [91, 220] on div "Add..." at bounding box center [104, 218] width 58 height 15
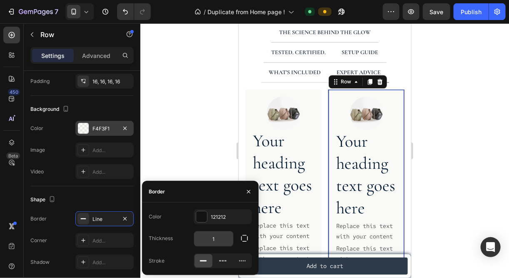
click at [216, 236] on input "1" at bounding box center [213, 238] width 39 height 15
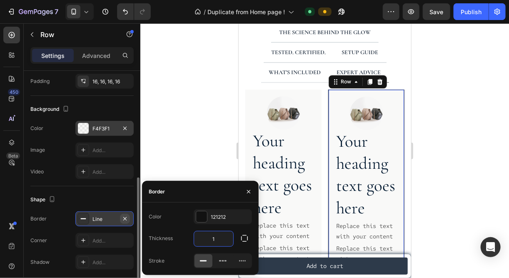
click at [130, 217] on button "button" at bounding box center [125, 218] width 10 height 10
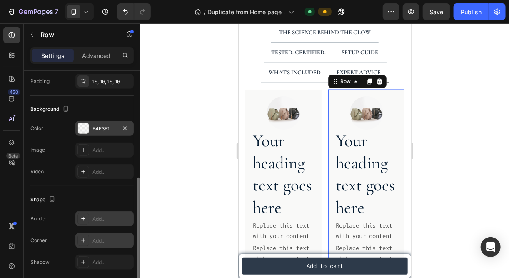
click at [98, 233] on div "Add..." at bounding box center [104, 240] width 58 height 15
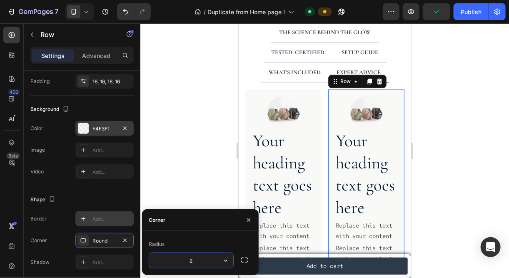
type input "20"
click at [117, 196] on div "Shape" at bounding box center [81, 199] width 103 height 13
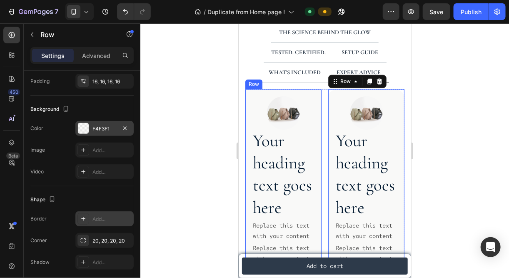
click at [250, 97] on div "Image Your heading text goes here Heading Replace this text with your content T…" at bounding box center [283, 180] width 76 height 182
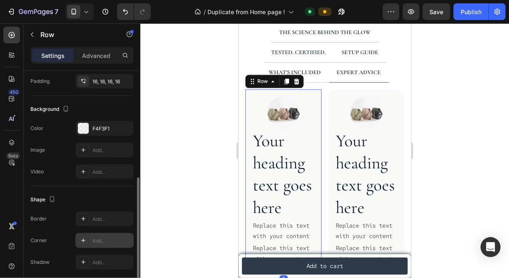
click at [100, 245] on div "Add..." at bounding box center [104, 240] width 58 height 15
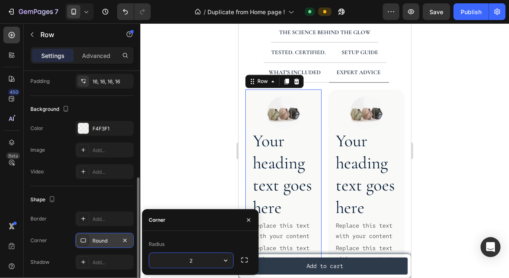
type input "20"
click at [103, 204] on div "Shape" at bounding box center [81, 199] width 103 height 13
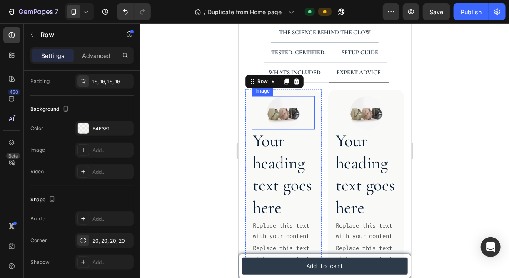
click at [283, 109] on img at bounding box center [282, 112] width 33 height 33
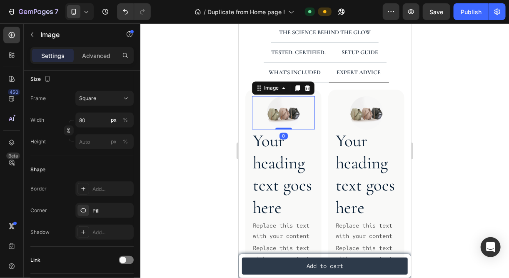
scroll to position [0, 0]
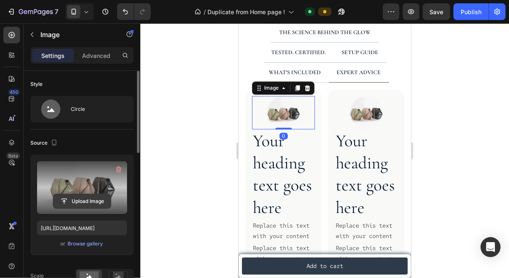
click at [86, 194] on button "Upload Image" at bounding box center [82, 201] width 58 height 15
click at [74, 201] on input "file" at bounding box center [81, 201] width 57 height 14
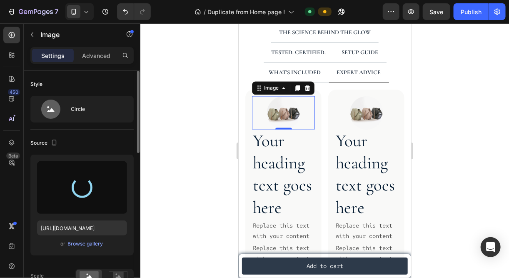
type input "https://cdn.shopify.com/s/files/1/0752/8389/0402/files/gempages_575538821869863…"
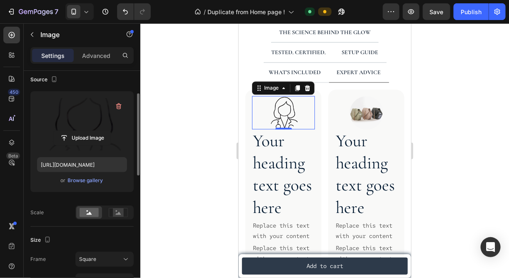
scroll to position [64, 0]
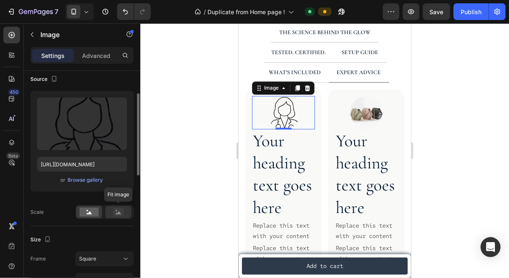
click at [118, 211] on rect at bounding box center [118, 212] width 11 height 8
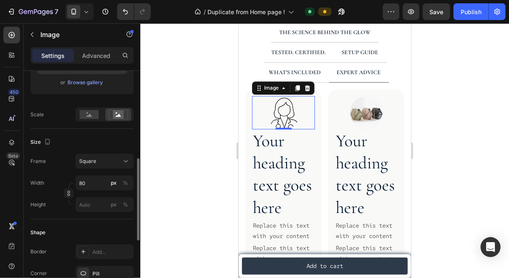
scroll to position [183, 0]
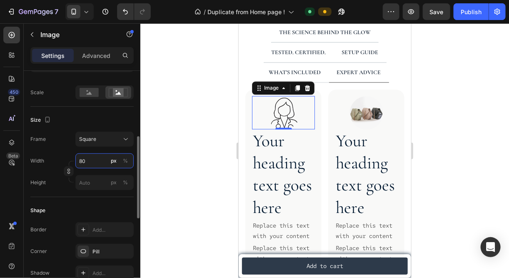
click at [92, 157] on input "80" at bounding box center [104, 160] width 58 height 15
type input "5"
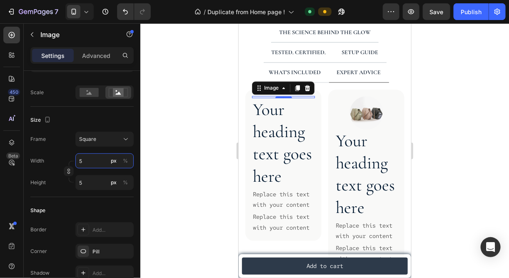
type input "50"
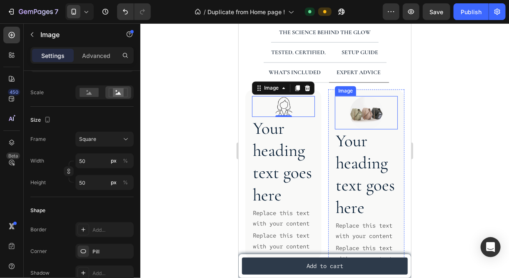
click at [354, 119] on img at bounding box center [365, 112] width 33 height 33
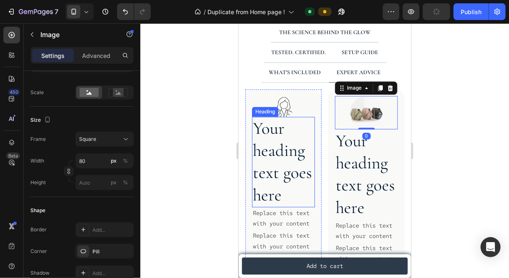
scroll to position [39, 0]
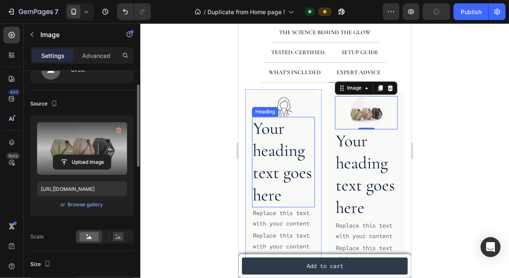
click at [73, 153] on label at bounding box center [82, 148] width 90 height 52
click at [73, 155] on input "file" at bounding box center [81, 162] width 57 height 14
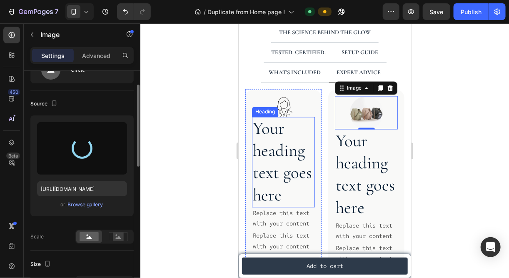
type input "https://cdn.shopify.com/s/files/1/0752/8389/0402/files/gempages_575538821869863…"
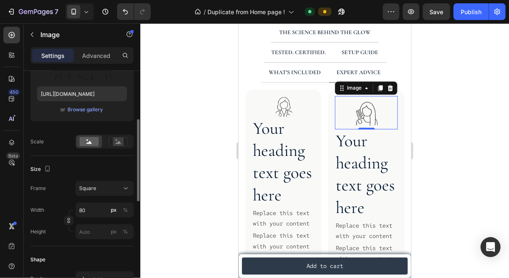
scroll to position [134, 0]
click at [97, 204] on input "80" at bounding box center [104, 209] width 58 height 15
type input "5"
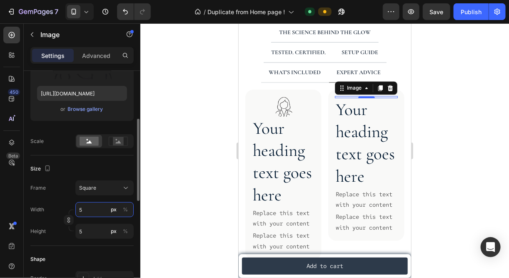
type input "50"
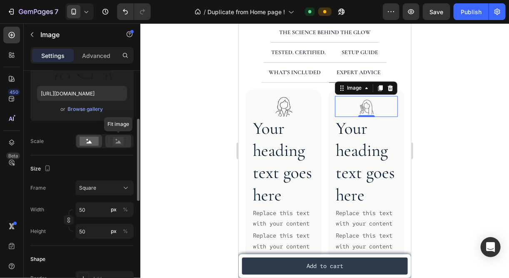
click at [114, 137] on rect at bounding box center [118, 141] width 11 height 8
click at [100, 208] on input "50" at bounding box center [104, 209] width 58 height 15
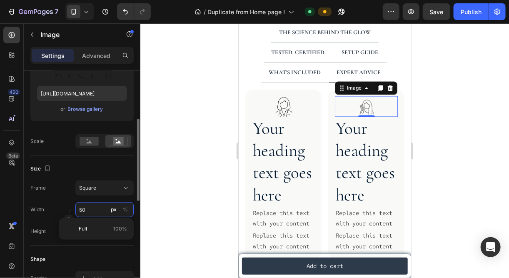
type input "6"
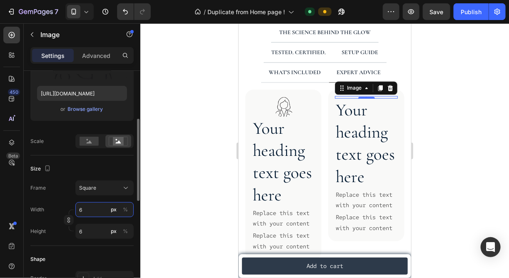
type input "60"
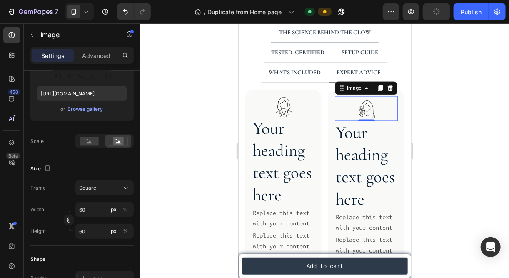
click at [467, 169] on div at bounding box center [324, 150] width 368 height 254
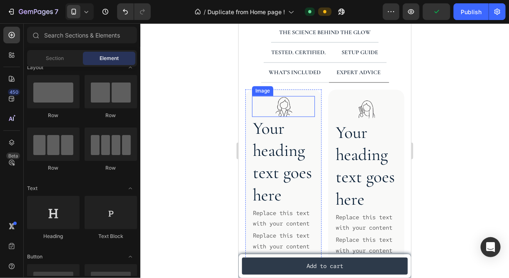
click at [280, 106] on img at bounding box center [283, 106] width 21 height 21
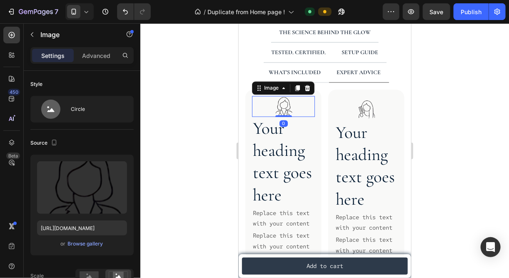
click at [96, 62] on div "Settings Advanced" at bounding box center [81, 55] width 103 height 17
click at [92, 60] on div "Advanced" at bounding box center [96, 55] width 42 height 13
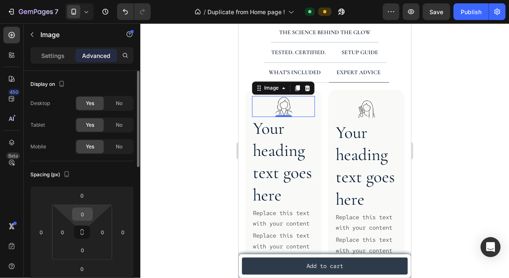
click at [82, 213] on input "0" at bounding box center [82, 214] width 17 height 12
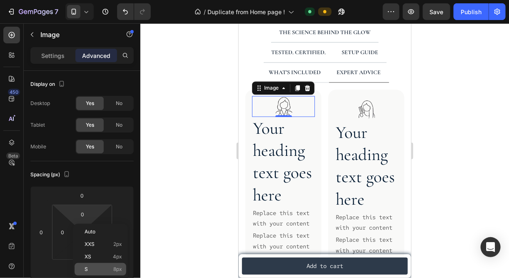
click at [99, 269] on p "S 8px" at bounding box center [102, 269] width 37 height 6
type input "8"
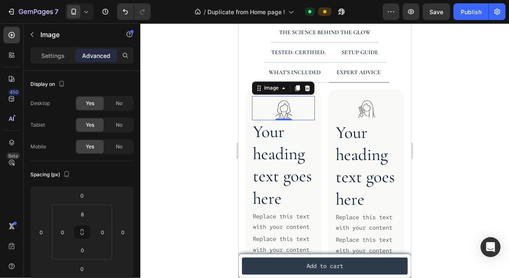
click at [156, 194] on div at bounding box center [324, 150] width 368 height 254
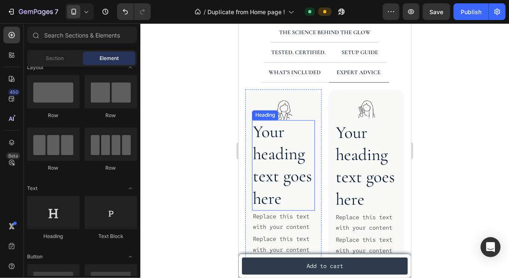
click at [274, 167] on h2 "Your heading text goes here" at bounding box center [282, 165] width 63 height 90
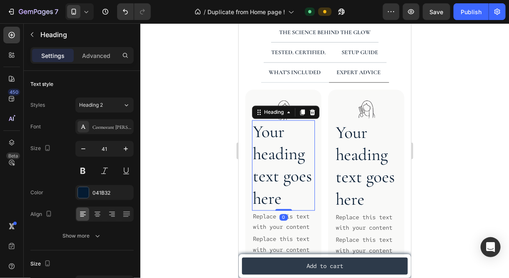
click at [274, 167] on h2 "Your heading text goes here" at bounding box center [282, 165] width 63 height 90
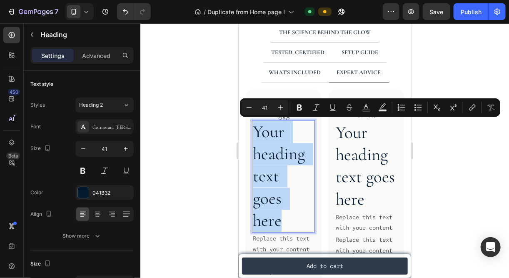
drag, startPoint x: 290, startPoint y: 218, endPoint x: 251, endPoint y: 125, distance: 100.3
click at [251, 125] on div "Image Your heading text goes here Heading 0 Replace this text with your content…" at bounding box center [283, 186] width 76 height 195
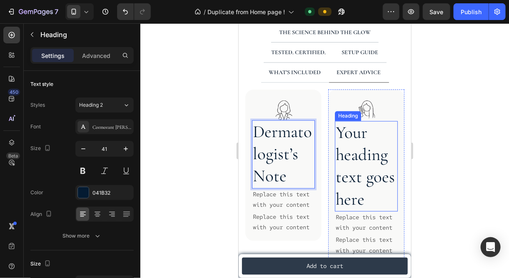
click at [376, 137] on h2 "Your heading text goes here" at bounding box center [365, 166] width 63 height 90
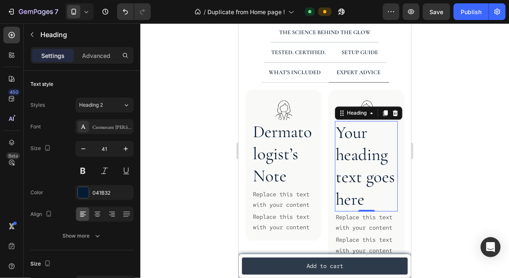
scroll to position [134, 0]
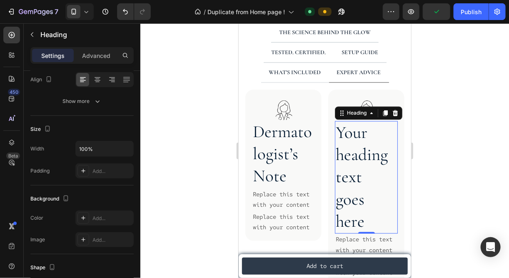
click at [373, 197] on h2 "Your heading text goes here" at bounding box center [365, 177] width 63 height 112
click at [373, 197] on p "Your heading text goes here" at bounding box center [365, 177] width 61 height 111
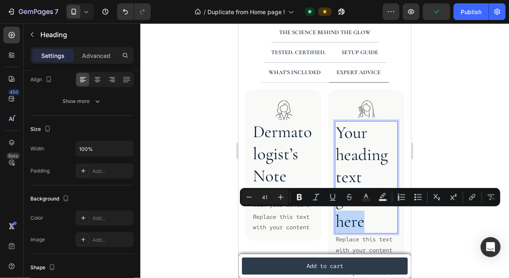
click at [372, 213] on p "Your heading text goes here" at bounding box center [365, 177] width 61 height 111
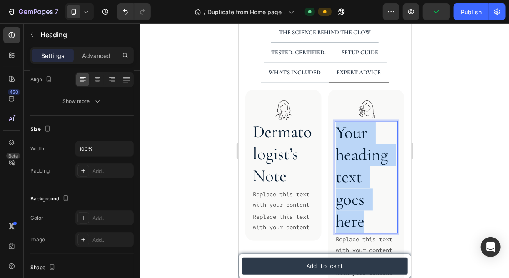
drag, startPoint x: 372, startPoint y: 217, endPoint x: 333, endPoint y: 128, distance: 96.9
click at [335, 128] on p "Your heading text goes here" at bounding box center [365, 177] width 61 height 111
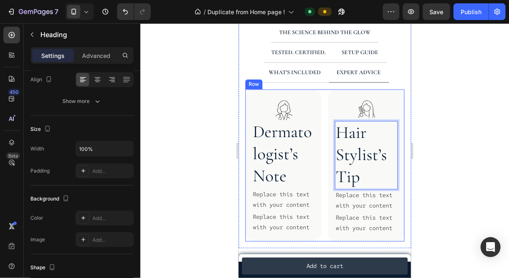
click at [293, 143] on p "Dermatologist’s Note" at bounding box center [282, 154] width 61 height 67
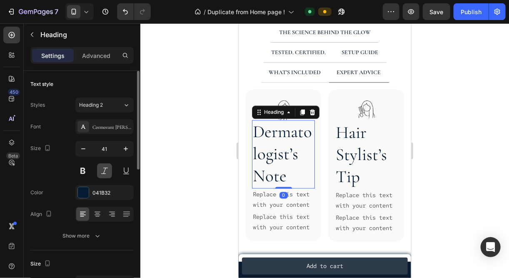
scroll to position [0, 0]
click at [83, 150] on icon "button" at bounding box center [83, 148] width 8 height 8
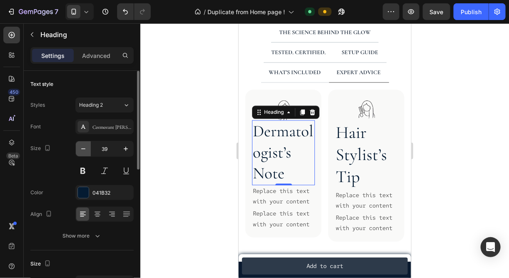
click at [83, 150] on icon "button" at bounding box center [83, 148] width 8 height 8
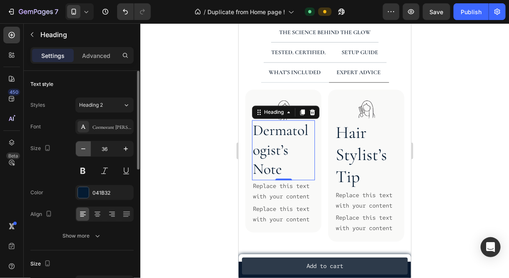
click at [83, 150] on icon "button" at bounding box center [83, 148] width 8 height 8
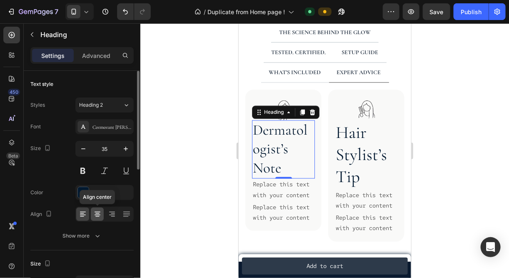
click at [96, 213] on icon at bounding box center [97, 214] width 8 height 8
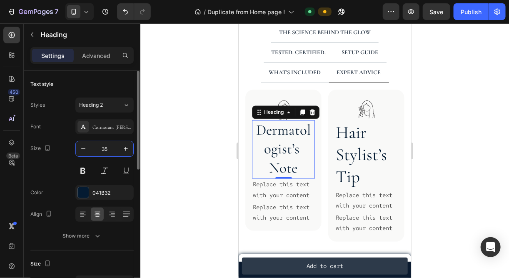
click at [109, 151] on input "35" at bounding box center [104, 148] width 27 height 15
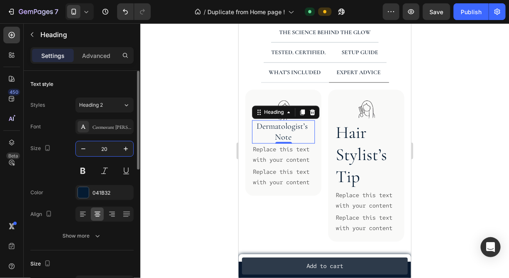
type input "2"
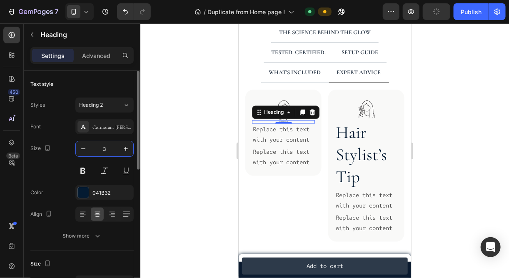
type input "30"
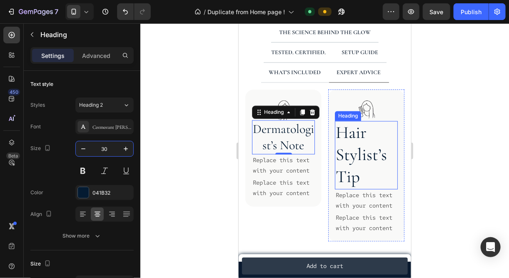
click at [354, 138] on p "Hair Stylist’s Tip" at bounding box center [365, 155] width 61 height 67
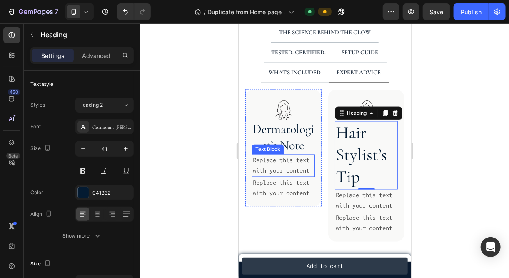
click at [259, 145] on div "Text Block" at bounding box center [267, 148] width 28 height 7
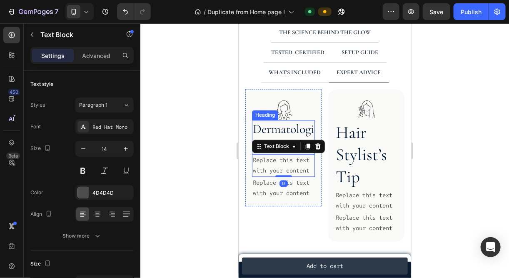
click at [259, 133] on p "Dermatologist’s Note" at bounding box center [282, 137] width 61 height 32
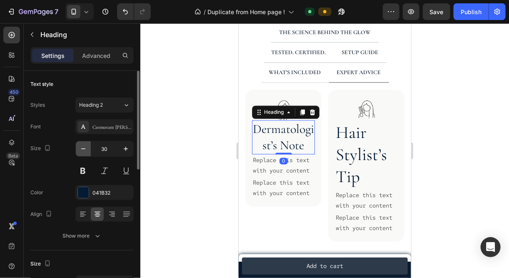
click at [81, 147] on icon "button" at bounding box center [83, 148] width 8 height 8
drag, startPoint x: 81, startPoint y: 147, endPoint x: 80, endPoint y: 152, distance: 5.6
click at [80, 152] on button "button" at bounding box center [83, 148] width 15 height 15
click at [83, 151] on icon "button" at bounding box center [83, 148] width 8 height 8
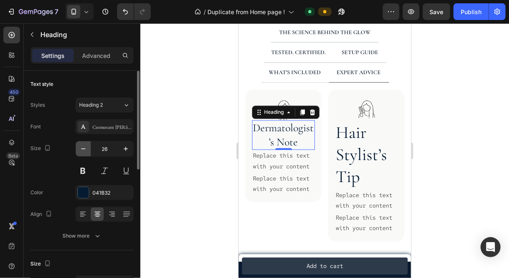
click at [83, 151] on icon "button" at bounding box center [83, 148] width 8 height 8
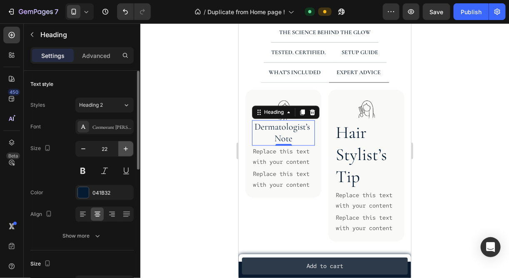
click at [127, 150] on icon "button" at bounding box center [126, 148] width 8 height 8
type input "23"
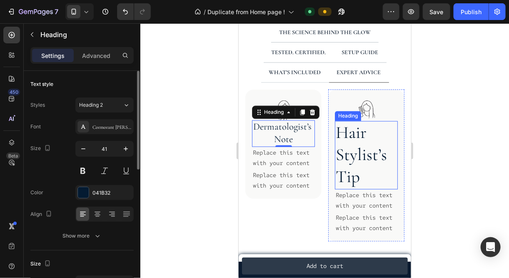
click at [350, 157] on p "Hair Stylist’s Tip" at bounding box center [365, 155] width 61 height 67
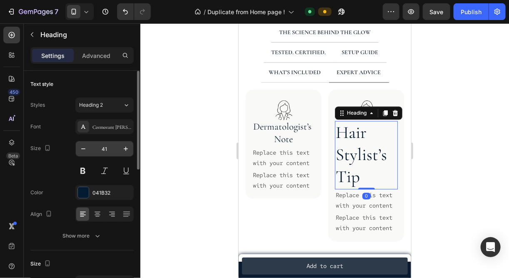
click at [112, 148] on input "41" at bounding box center [104, 148] width 27 height 15
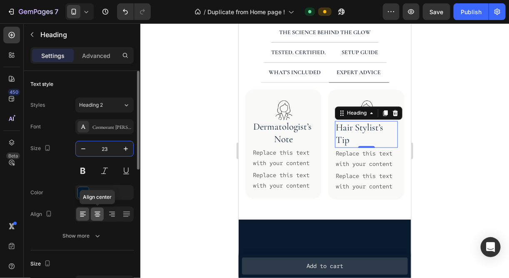
type input "23"
click at [94, 212] on icon at bounding box center [97, 214] width 8 height 8
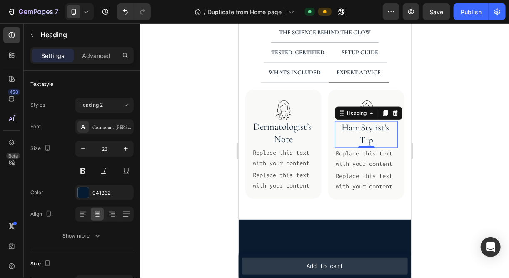
click at [216, 178] on div at bounding box center [324, 150] width 368 height 254
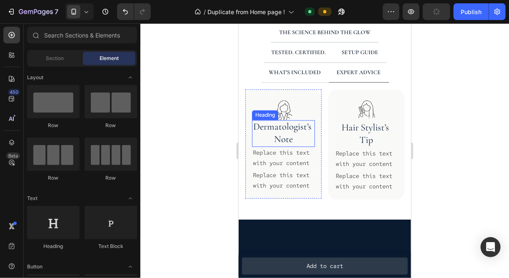
click at [278, 130] on p "Dermatologist’s Note" at bounding box center [282, 133] width 61 height 25
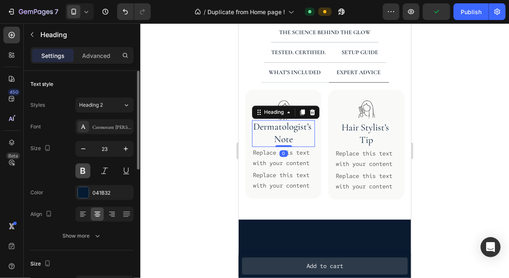
click at [84, 166] on button at bounding box center [82, 170] width 15 height 15
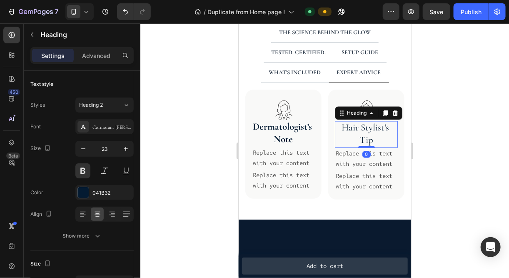
click at [362, 130] on p "Hair Stylist’s Tip" at bounding box center [365, 134] width 61 height 25
click at [81, 169] on button at bounding box center [82, 170] width 15 height 15
click at [216, 140] on div at bounding box center [324, 150] width 368 height 254
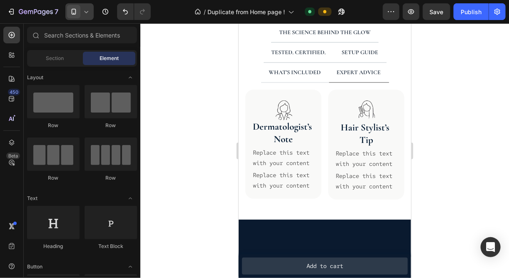
click at [79, 8] on span at bounding box center [73, 11] width 13 height 13
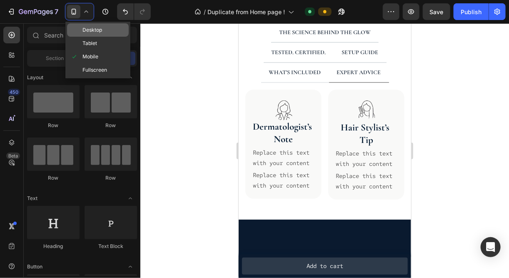
click at [92, 28] on span "Desktop" at bounding box center [92, 30] width 20 height 8
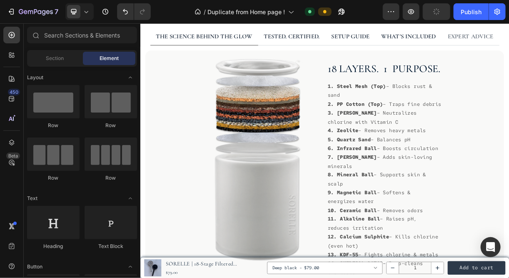
scroll to position [347, 0]
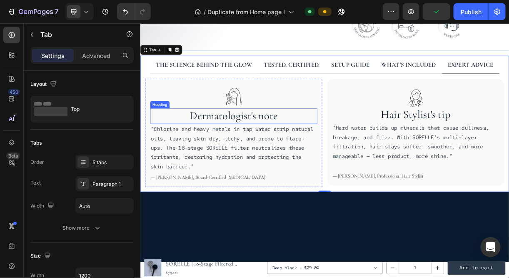
click at [271, 147] on h2 "Dermatologist's note" at bounding box center [266, 149] width 226 height 21
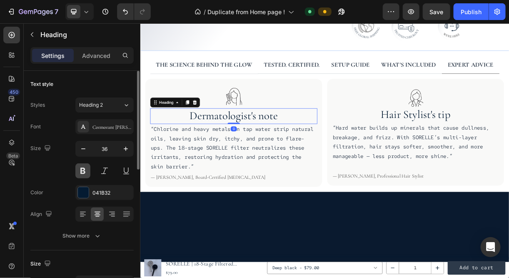
click at [83, 165] on button at bounding box center [82, 170] width 15 height 15
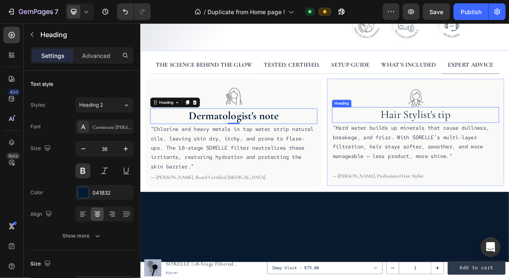
click at [495, 146] on h2 "Hair Stylist's tip" at bounding box center [513, 147] width 226 height 21
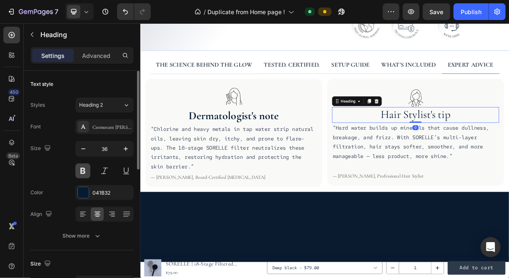
click at [80, 171] on button at bounding box center [82, 170] width 15 height 15
click at [46, 162] on div "Size 36" at bounding box center [81, 159] width 103 height 37
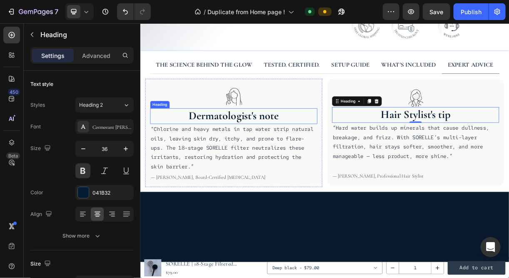
click at [233, 147] on h2 "Dermatologist's note" at bounding box center [266, 149] width 226 height 21
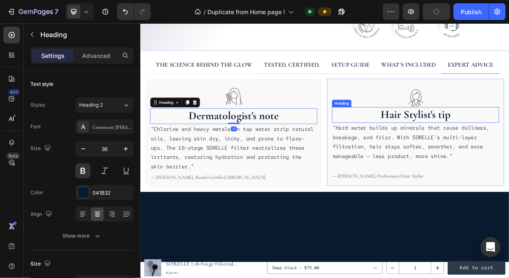
click at [440, 143] on h2 "Hair Stylist's tip" at bounding box center [513, 147] width 226 height 21
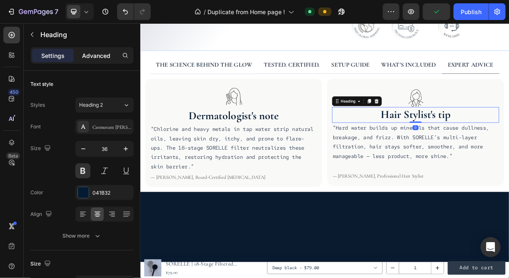
click at [91, 52] on p "Advanced" at bounding box center [96, 55] width 28 height 9
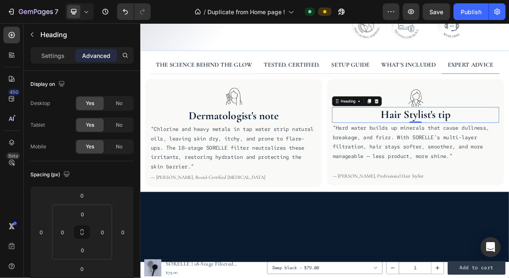
click at [507, 137] on h2 "Hair Stylist's tip" at bounding box center [513, 147] width 226 height 21
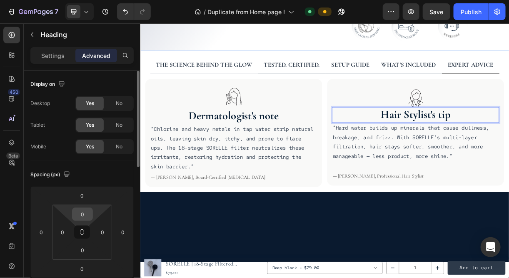
click at [83, 215] on input "0" at bounding box center [82, 214] width 17 height 12
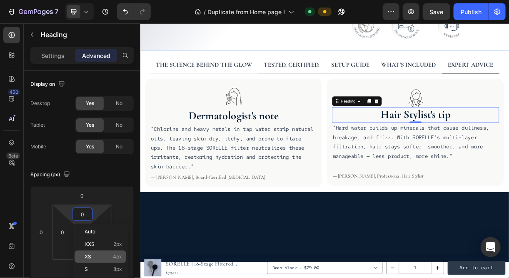
click at [94, 253] on div "XS 4px" at bounding box center [100, 256] width 52 height 12
type input "4"
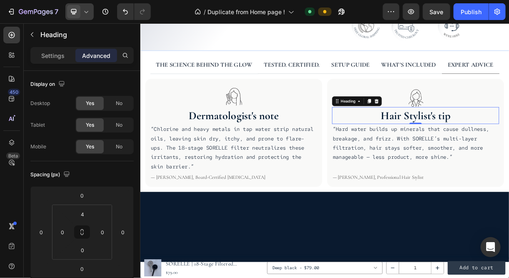
click at [79, 10] on span at bounding box center [73, 11] width 13 height 13
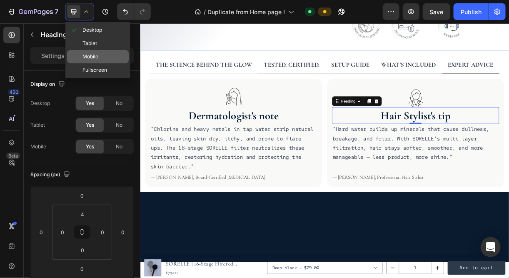
click at [91, 57] on span "Mobile" at bounding box center [90, 56] width 16 height 8
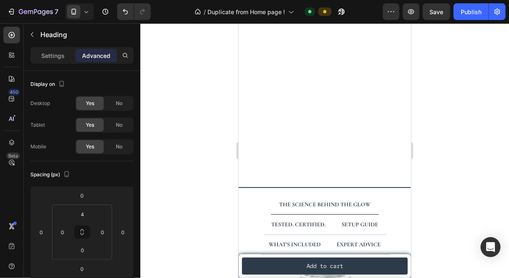
scroll to position [614, 0]
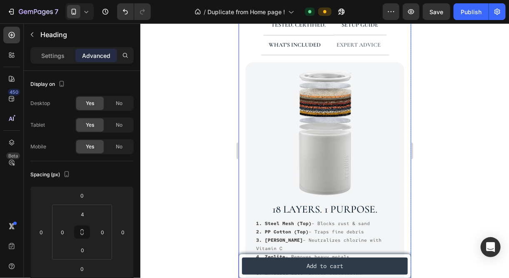
click at [342, 42] on p "EXPERT ADVICE" at bounding box center [358, 45] width 44 height 10
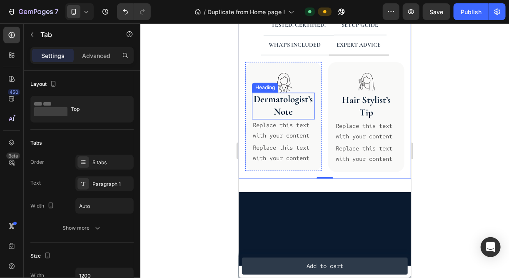
click at [288, 108] on h2 "Dermatologist’s Note" at bounding box center [282, 105] width 63 height 27
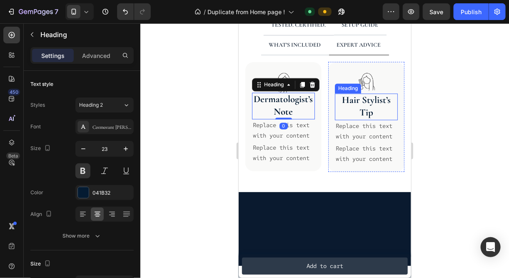
click at [357, 103] on h2 "Hair Stylist’s Tip" at bounding box center [365, 106] width 63 height 27
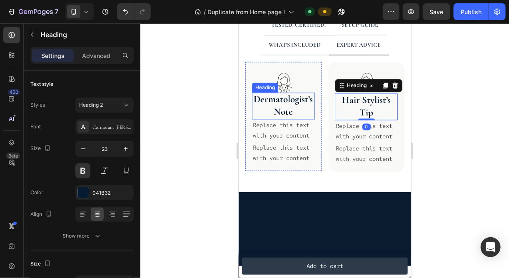
click at [283, 109] on h2 "Dermatologist’s Note" at bounding box center [282, 105] width 63 height 27
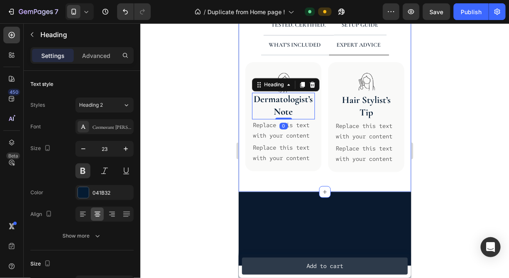
click at [473, 179] on div at bounding box center [324, 150] width 368 height 254
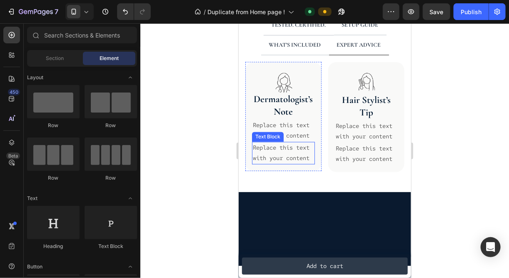
click at [266, 155] on div "Replace this text with your content" at bounding box center [282, 152] width 63 height 22
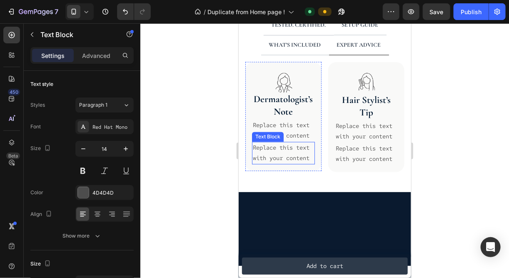
click at [266, 155] on div "Replace this text with your content" at bounding box center [282, 152] width 63 height 22
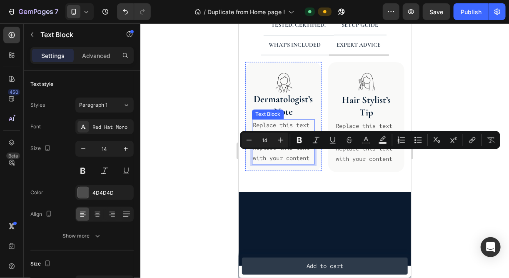
click at [271, 124] on div "Replace this text with your content" at bounding box center [282, 130] width 63 height 22
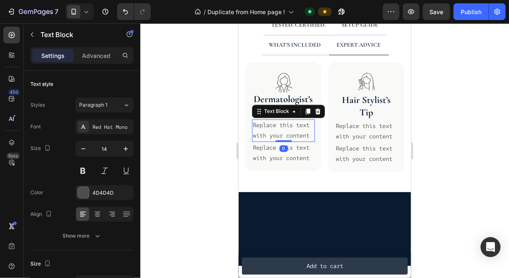
click at [271, 124] on div "Replace this text with your content" at bounding box center [282, 130] width 63 height 22
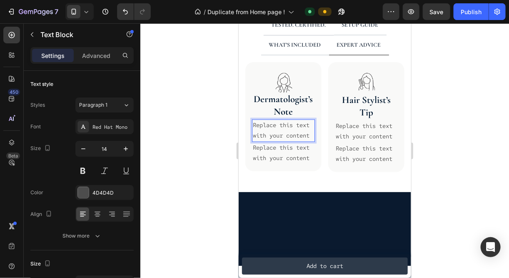
click at [283, 139] on p "Replace this text with your content" at bounding box center [282, 130] width 61 height 21
drag, startPoint x: 282, startPoint y: 142, endPoint x: 251, endPoint y: 122, distance: 36.4
click at [251, 122] on div "Replace this text with your content" at bounding box center [282, 130] width 63 height 22
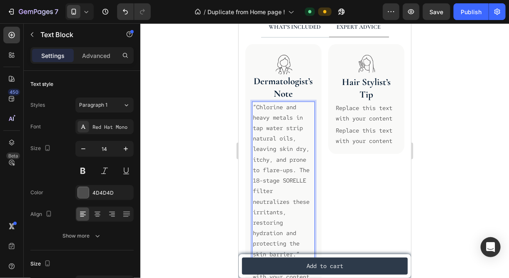
scroll to position [639, 0]
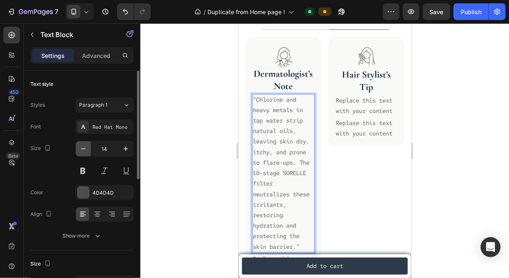
click at [84, 146] on icon "button" at bounding box center [83, 148] width 8 height 8
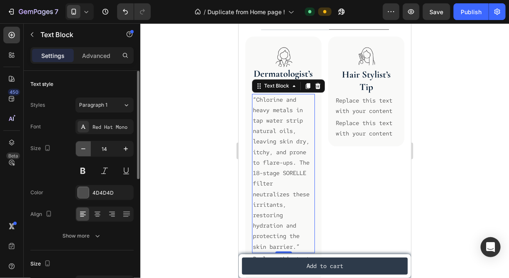
click at [84, 146] on icon "button" at bounding box center [83, 148] width 8 height 8
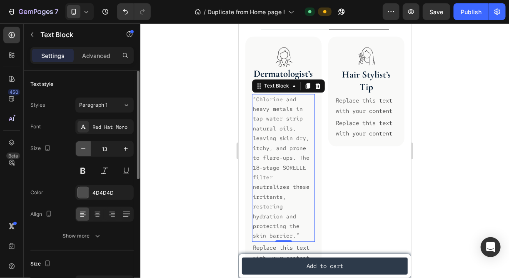
click at [84, 146] on icon "button" at bounding box center [83, 148] width 8 height 8
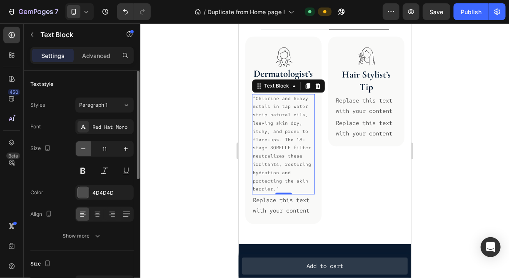
click at [84, 146] on icon "button" at bounding box center [83, 148] width 8 height 8
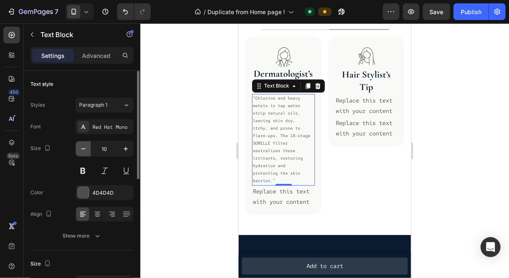
type input "9"
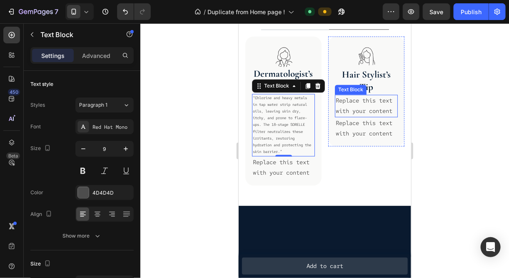
click at [364, 117] on div "Replace this text with your content" at bounding box center [365, 105] width 63 height 22
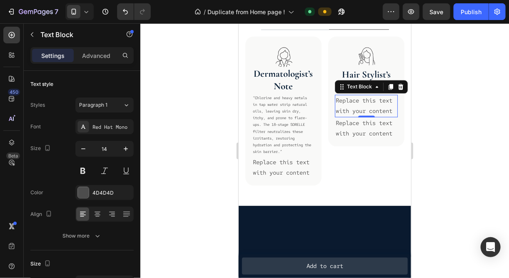
click at [362, 117] on div "Replace this text with your content" at bounding box center [365, 105] width 63 height 22
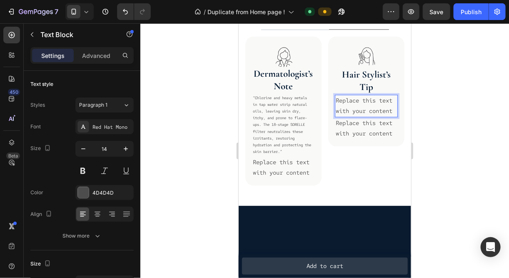
click at [362, 116] on p "Replace this text with your content" at bounding box center [365, 105] width 61 height 21
drag, startPoint x: 359, startPoint y: 119, endPoint x: 332, endPoint y: 101, distance: 32.3
click at [334, 101] on div "Replace this text with your content" at bounding box center [365, 105] width 63 height 22
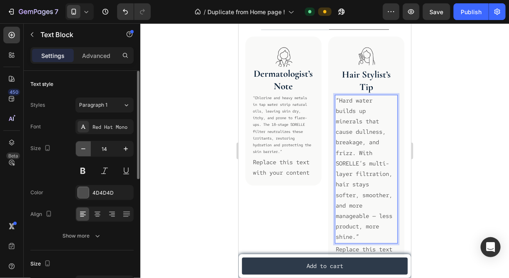
click at [83, 145] on icon "button" at bounding box center [83, 148] width 8 height 8
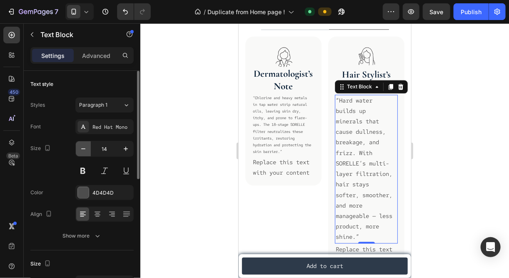
click at [83, 145] on icon "button" at bounding box center [83, 148] width 8 height 8
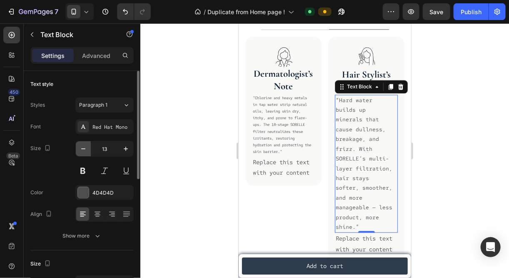
click at [83, 145] on icon "button" at bounding box center [83, 148] width 8 height 8
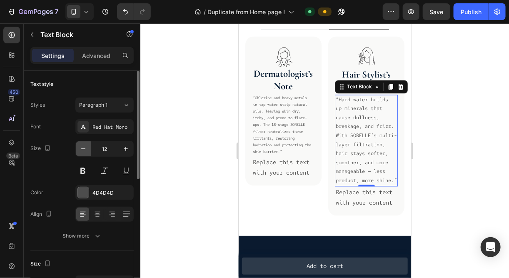
click at [83, 145] on icon "button" at bounding box center [83, 148] width 8 height 8
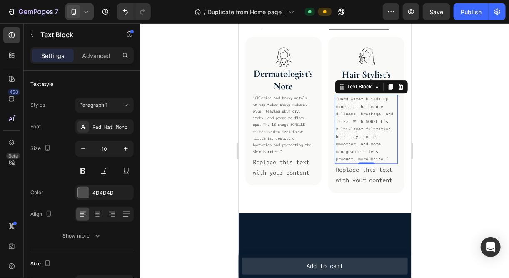
click at [76, 16] on span at bounding box center [73, 11] width 13 height 13
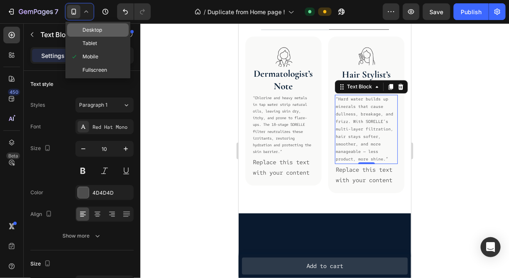
click at [86, 29] on span "Desktop" at bounding box center [92, 30] width 20 height 8
type input "16"
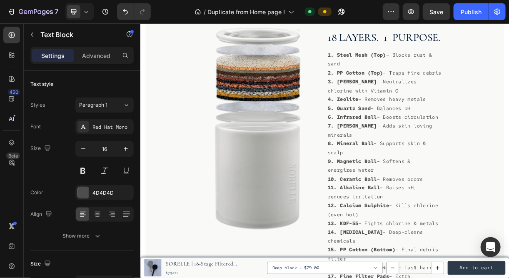
scroll to position [315, 0]
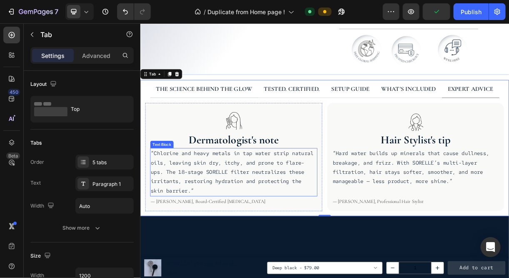
click at [259, 217] on p "“Chlorine and heavy metals in tap water strip natural oils, leaving skin dry, i…" at bounding box center [266, 225] width 225 height 64
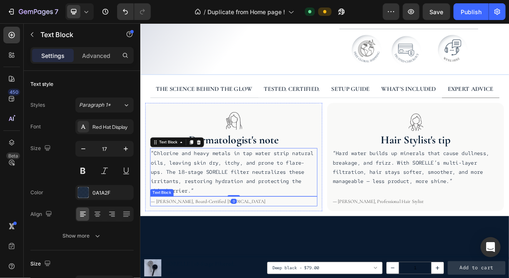
click at [167, 258] on p "— [PERSON_NAME], Board-Certified [MEDICAL_DATA]" at bounding box center [266, 264] width 225 height 12
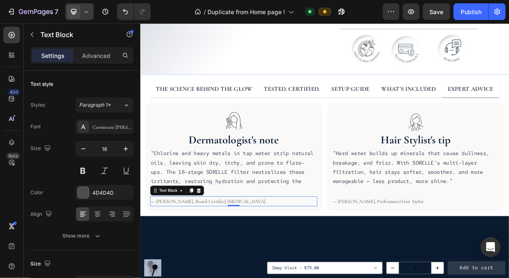
click at [77, 11] on icon at bounding box center [73, 11] width 8 height 8
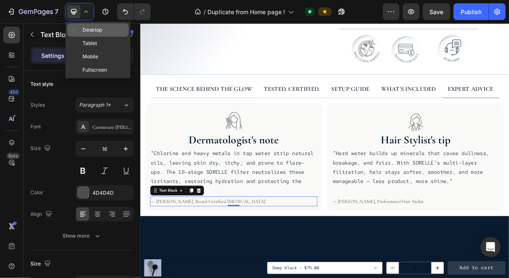
click at [82, 33] on span "Desktop" at bounding box center [92, 30] width 20 height 8
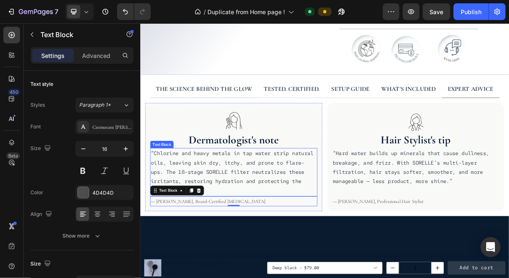
click at [248, 204] on p "“Chlorine and heavy metals in tap water strip natural oils, leaving skin dry, i…" at bounding box center [266, 225] width 225 height 64
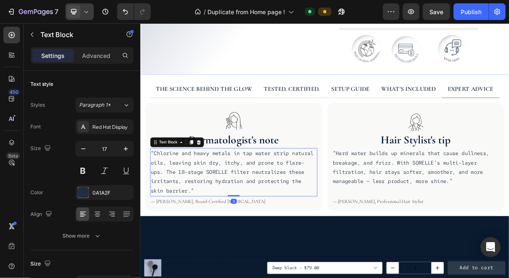
click at [76, 10] on icon at bounding box center [73, 11] width 5 height 5
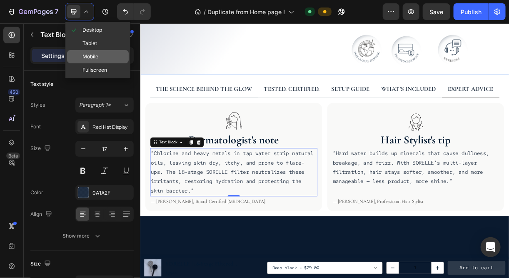
click at [87, 55] on span "Mobile" at bounding box center [90, 56] width 16 height 8
type input "14"
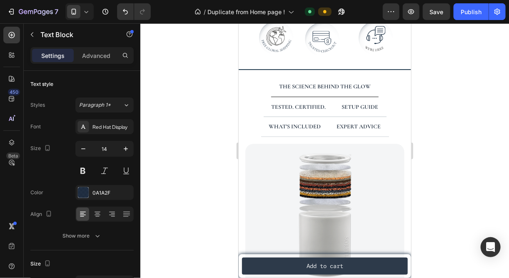
scroll to position [581, 0]
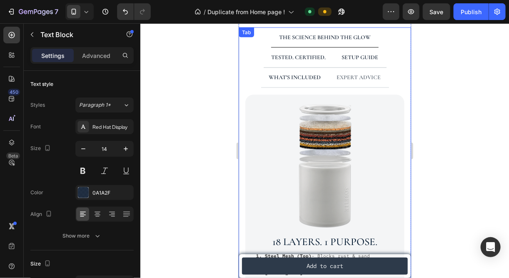
click at [365, 74] on p "EXPERT ADVICE" at bounding box center [358, 77] width 44 height 10
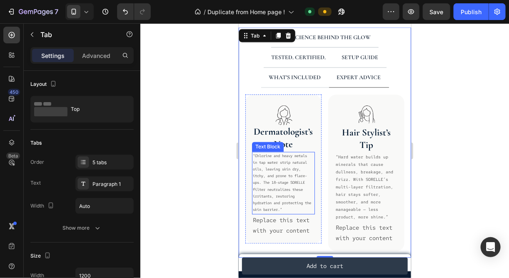
click at [282, 174] on p "“Chlorine and heavy metals in tap water strip natural oils, leaving skin dry, i…" at bounding box center [282, 182] width 61 height 61
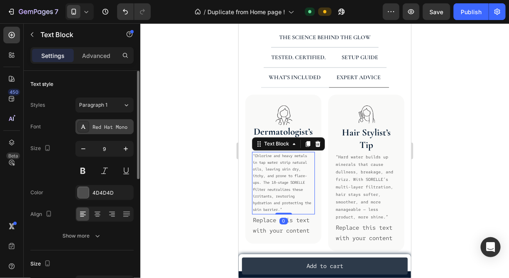
click at [114, 126] on div "Red Hat Mono" at bounding box center [111, 126] width 39 height 7
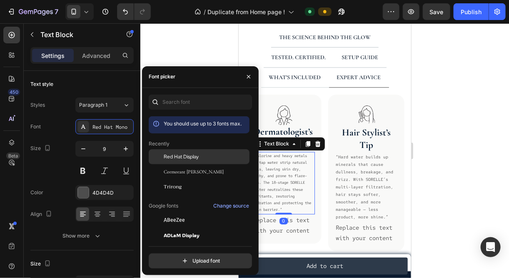
click at [183, 153] on span "Red Hat Display" at bounding box center [181, 156] width 35 height 7
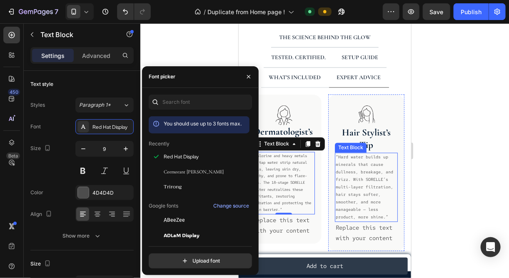
click at [359, 184] on p "“Hard water builds up minerals that cause dullness, breakage, and frizz. With S…" at bounding box center [365, 186] width 61 height 67
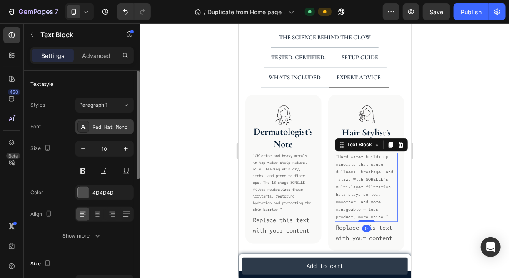
click at [113, 131] on div "Red Hat Mono" at bounding box center [104, 126] width 58 height 15
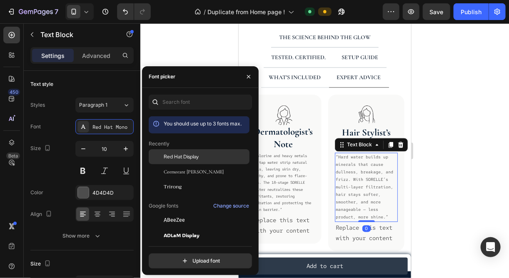
click at [177, 155] on span "Red Hat Display" at bounding box center [181, 156] width 35 height 7
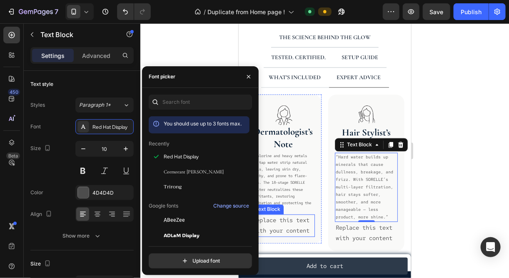
click at [286, 214] on div "Replace this text with your content" at bounding box center [282, 225] width 63 height 22
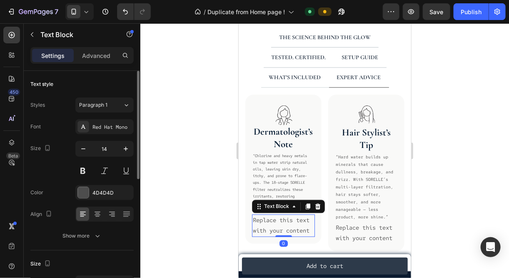
click at [94, 135] on div "Font Red Hat Mono Size 14 Color 4D4D4D Align Show more" at bounding box center [81, 181] width 103 height 124
click at [95, 129] on div "Red Hat Mono" at bounding box center [111, 126] width 39 height 7
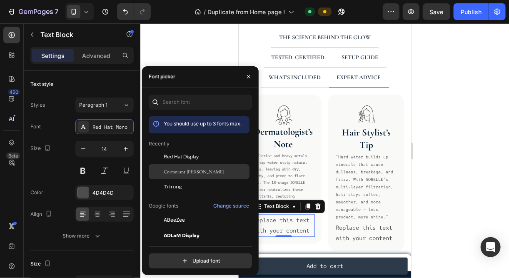
click at [185, 174] on span "Cormorant [PERSON_NAME]" at bounding box center [194, 171] width 60 height 7
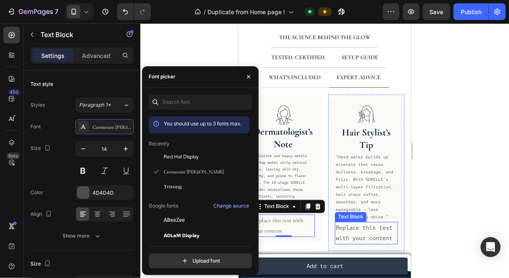
click at [345, 221] on div "Replace this text with your content" at bounding box center [365, 232] width 63 height 22
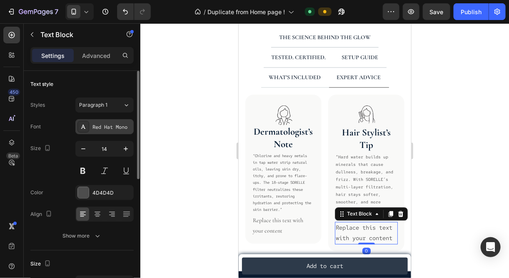
click at [110, 122] on div "Red Hat Mono" at bounding box center [104, 126] width 58 height 15
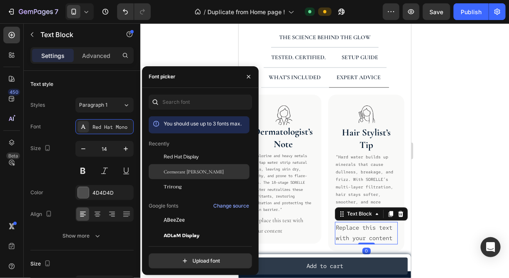
click at [173, 171] on span "Cormorant [PERSON_NAME]" at bounding box center [194, 171] width 60 height 7
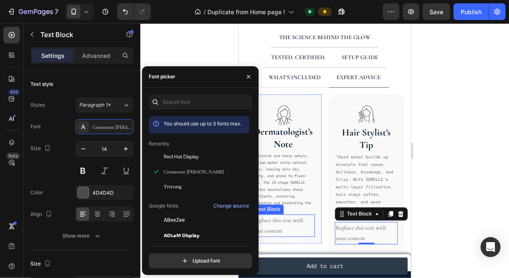
click at [293, 214] on div "Replace this text with your content" at bounding box center [282, 225] width 63 height 22
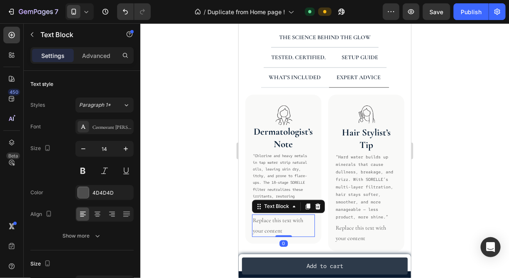
click at [293, 214] on div "Replace this text with your content" at bounding box center [282, 225] width 63 height 22
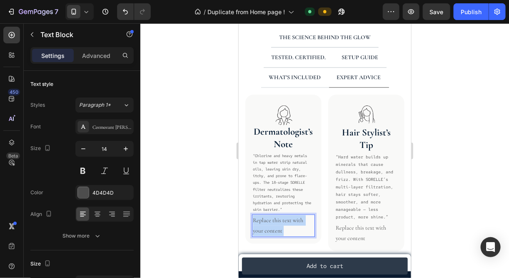
drag, startPoint x: 287, startPoint y: 212, endPoint x: 253, endPoint y: 200, distance: 35.4
click at [253, 215] on p "Replace this text with your content" at bounding box center [282, 225] width 61 height 21
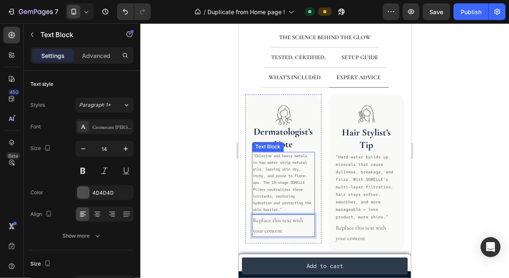
click at [278, 181] on p "“Chlorine and heavy metals in tap water strip natural oils, leaving skin dry, i…" at bounding box center [282, 182] width 61 height 61
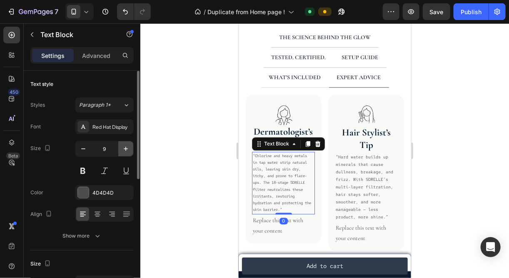
click at [122, 147] on icon "button" at bounding box center [126, 148] width 8 height 8
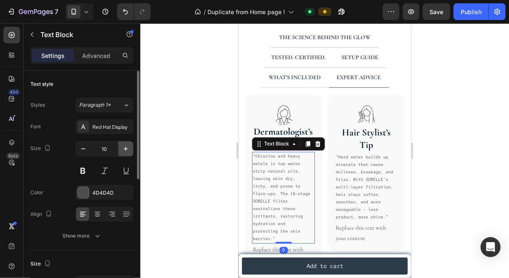
type input "11"
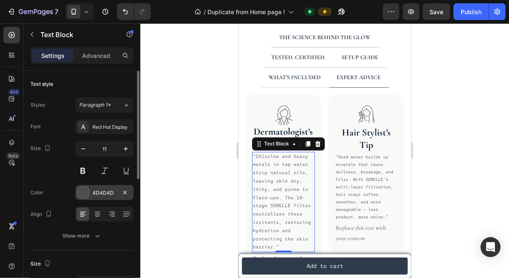
click at [112, 189] on div "4D4D4D" at bounding box center [104, 192] width 24 height 7
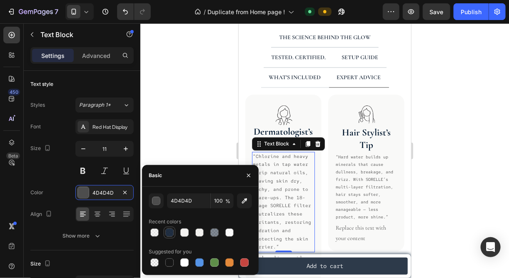
click at [166, 231] on div at bounding box center [169, 232] width 8 height 8
type input "0A1A2F"
type input "90"
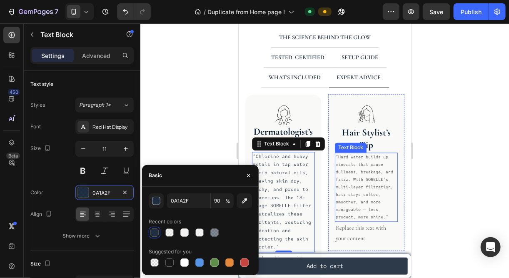
click at [355, 194] on p "“Hard water builds up minerals that cause dullness, breakage, and frizz. With S…" at bounding box center [365, 186] width 61 height 67
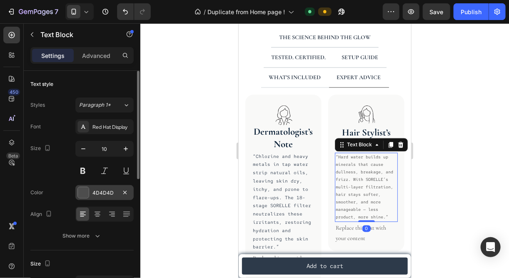
click at [103, 193] on div "4D4D4D" at bounding box center [104, 192] width 24 height 7
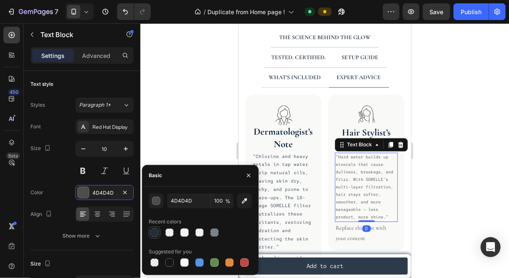
click at [157, 231] on div at bounding box center [154, 232] width 8 height 8
type input "0A1A2F"
type input "90"
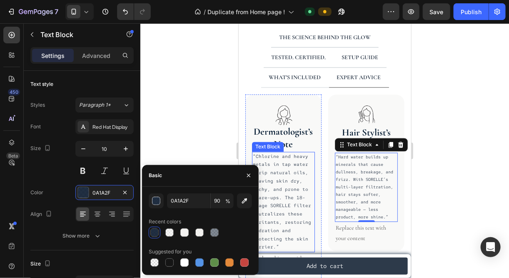
click at [276, 161] on p "“Chlorine and heavy metals in tap water strip natural oils, leaving skin dry, i…" at bounding box center [282, 201] width 61 height 99
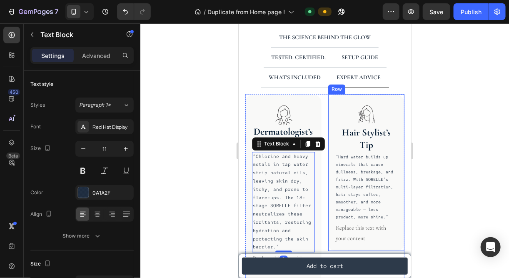
click at [399, 181] on div "Image 18 layers. 1 purpose. Heading 1. Steel Mesh (Top) – Blocks rust & sand 2.…" at bounding box center [324, 187] width 172 height 201
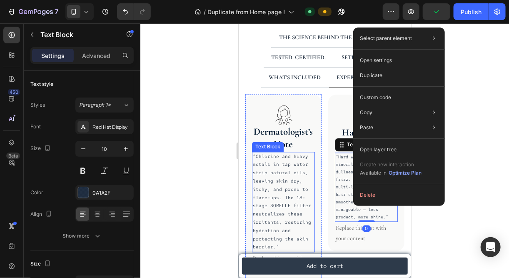
click at [257, 177] on p "“Chlorine and heavy metals in tap water strip natural oils, leaving skin dry, i…" at bounding box center [282, 201] width 61 height 99
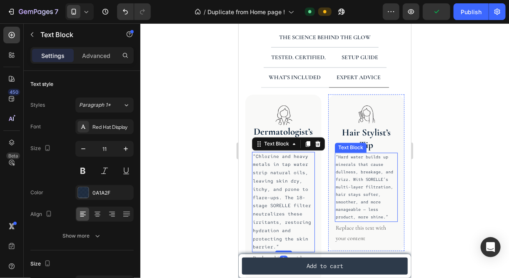
click at [362, 180] on p "“Hard water builds up minerals that cause dullness, breakage, and frizz. With S…" at bounding box center [365, 186] width 61 height 67
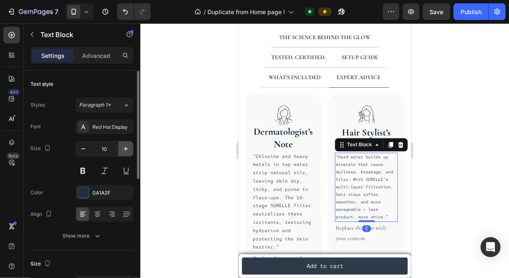
click at [127, 148] on icon "button" at bounding box center [126, 148] width 4 height 4
type input "11"
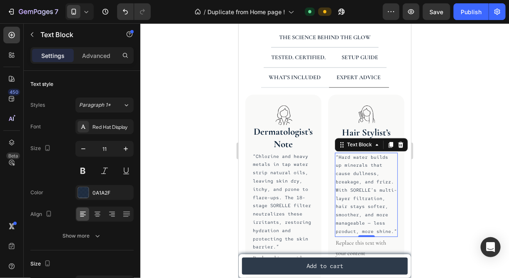
click at [194, 187] on div at bounding box center [324, 150] width 368 height 254
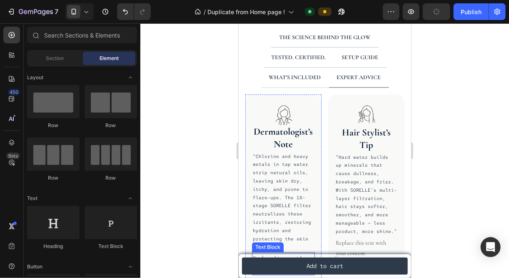
click at [284, 253] on p "Replace this text with your content" at bounding box center [282, 263] width 61 height 21
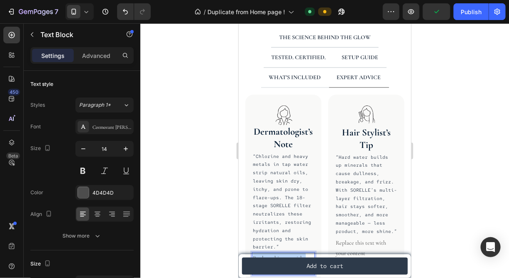
drag, startPoint x: 287, startPoint y: 236, endPoint x: 255, endPoint y: 225, distance: 33.8
click at [255, 253] on p "Replace this text with your content" at bounding box center [282, 263] width 61 height 21
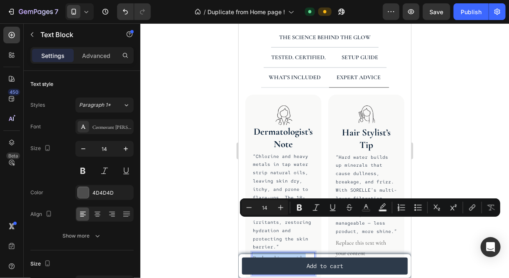
drag, startPoint x: 288, startPoint y: 233, endPoint x: 253, endPoint y: 223, distance: 36.2
click at [253, 253] on p "Replace this text with your content" at bounding box center [282, 263] width 61 height 21
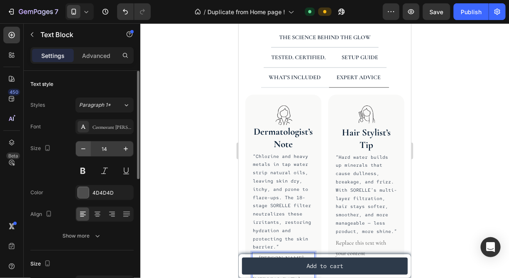
click at [81, 144] on icon "button" at bounding box center [83, 148] width 8 height 8
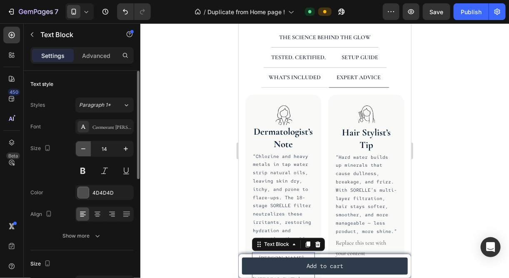
click at [81, 144] on icon "button" at bounding box center [83, 148] width 8 height 8
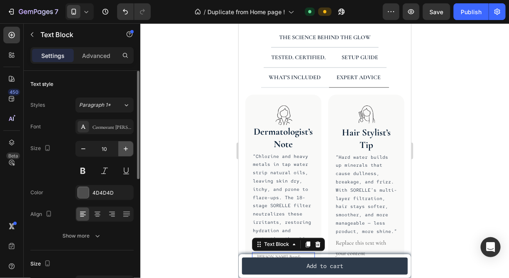
click at [128, 149] on icon "button" at bounding box center [126, 148] width 8 height 8
click at [85, 150] on icon "button" at bounding box center [83, 148] width 8 height 8
type input "10"
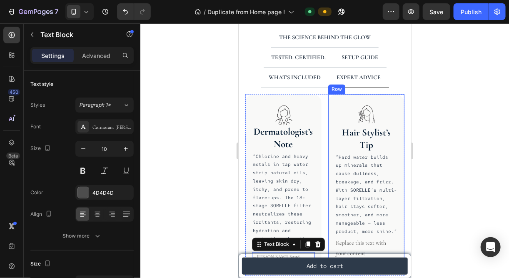
click at [350, 236] on div "Replace this text with your content" at bounding box center [365, 247] width 63 height 22
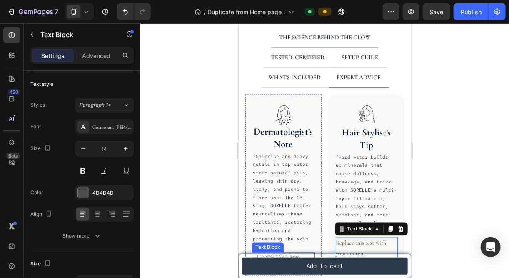
click at [292, 253] on p "— [PERSON_NAME], Board-Certified [MEDICAL_DATA]" at bounding box center [282, 260] width 61 height 15
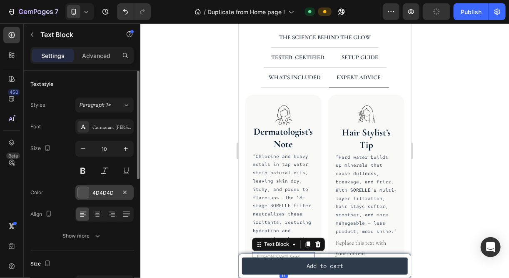
click at [106, 193] on div "4D4D4D" at bounding box center [104, 192] width 24 height 7
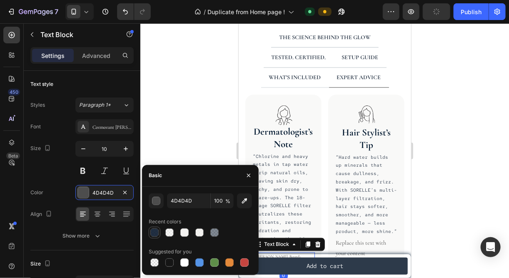
click at [154, 232] on div at bounding box center [154, 232] width 8 height 8
type input "0A1A2F"
type input "90"
click at [222, 200] on input "90" at bounding box center [222, 200] width 23 height 15
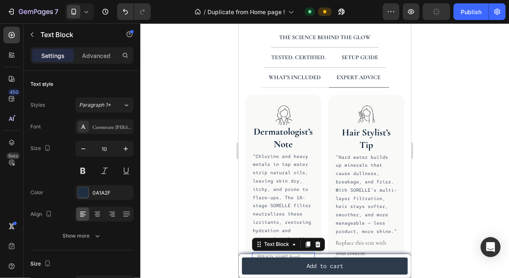
click at [191, 125] on div at bounding box center [324, 150] width 368 height 254
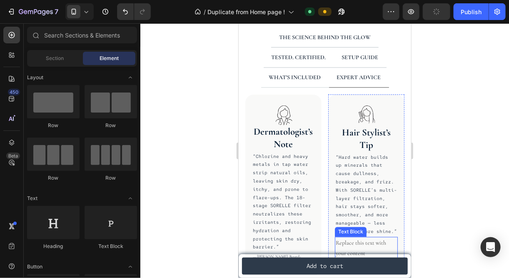
click at [353, 236] on div "Replace this text with your content" at bounding box center [365, 247] width 63 height 22
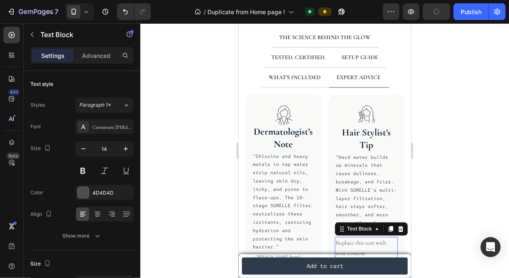
click at [371, 236] on div "Replace this text with your content" at bounding box center [365, 247] width 63 height 22
click at [371, 237] on p "Replace this text with your content" at bounding box center [365, 247] width 61 height 21
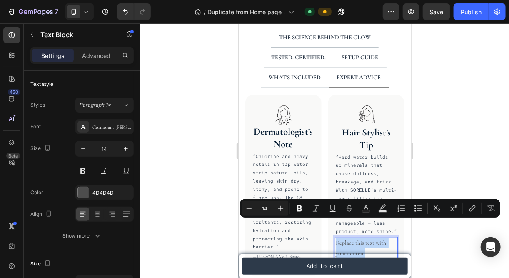
drag, startPoint x: 371, startPoint y: 236, endPoint x: 347, endPoint y: 229, distance: 25.3
click at [347, 237] on p "Replace this text with your content" at bounding box center [365, 247] width 61 height 21
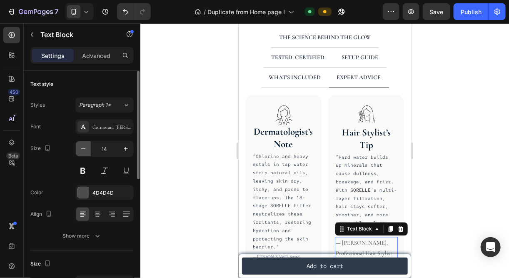
click at [83, 149] on icon "button" at bounding box center [83, 148] width 8 height 8
click at [82, 150] on icon "button" at bounding box center [83, 148] width 8 height 8
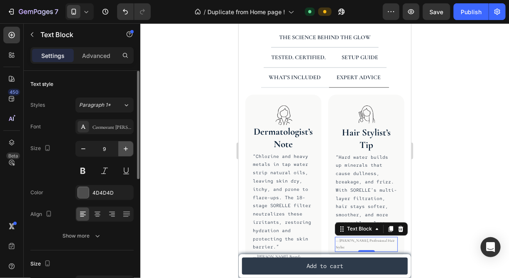
click at [128, 150] on icon "button" at bounding box center [126, 148] width 8 height 8
type input "10"
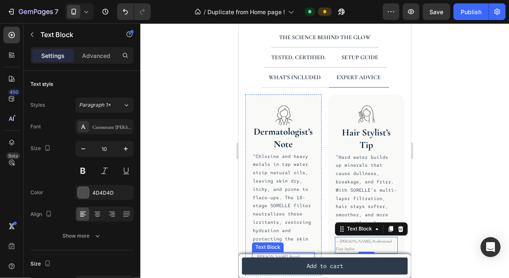
click at [260, 253] on p "— [PERSON_NAME], Board-Certified [MEDICAL_DATA]" at bounding box center [282, 260] width 61 height 15
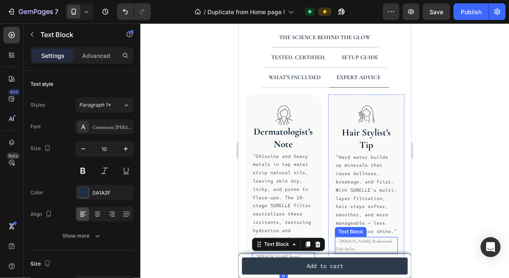
click at [366, 237] on p "— [PERSON_NAME], Professional Hair Stylist" at bounding box center [365, 244] width 61 height 15
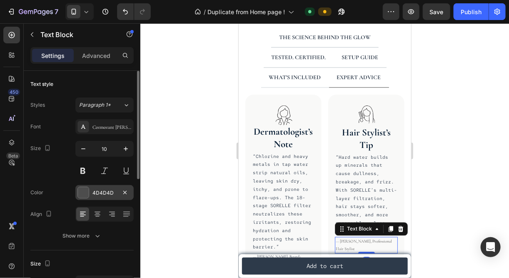
click at [102, 191] on div "4D4D4D" at bounding box center [104, 192] width 24 height 7
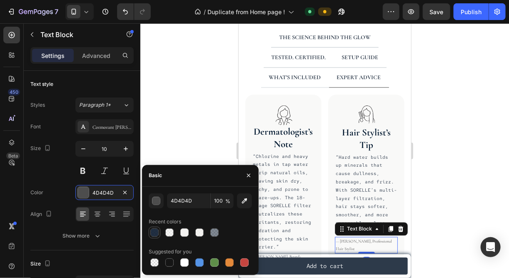
click at [154, 228] on div at bounding box center [154, 232] width 8 height 8
type input "0A1A2F"
type input "90"
click at [197, 138] on div at bounding box center [324, 150] width 368 height 254
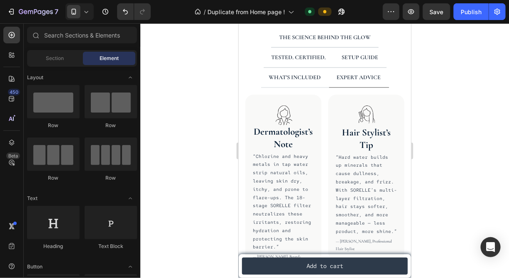
click at [455, 107] on div at bounding box center [324, 150] width 368 height 254
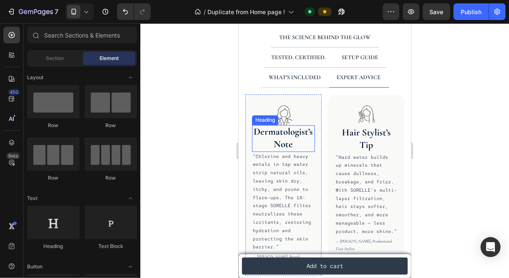
click at [282, 146] on h2 "Dermatologist’s Note" at bounding box center [282, 138] width 63 height 27
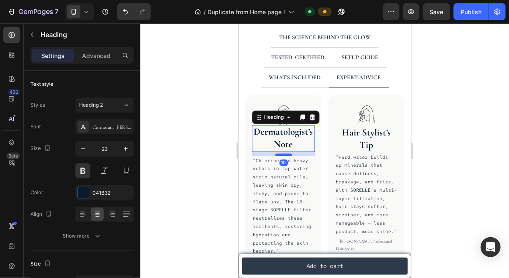
click at [285, 153] on div at bounding box center [283, 154] width 17 height 2
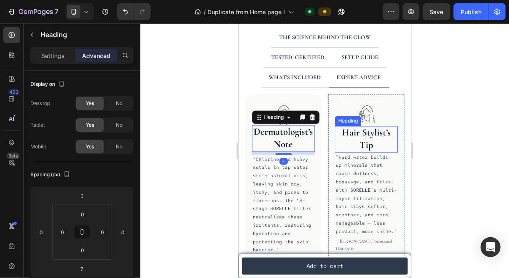
click at [368, 143] on h2 "Hair Stylist’s Tip" at bounding box center [365, 139] width 63 height 27
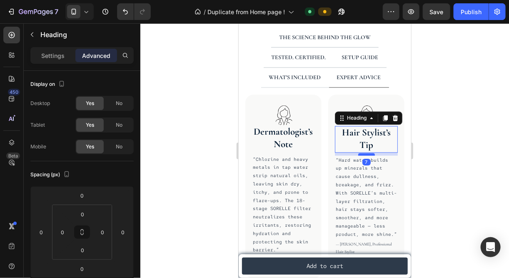
click at [367, 153] on div at bounding box center [365, 154] width 17 height 2
type input "7"
click at [456, 206] on div at bounding box center [324, 150] width 368 height 254
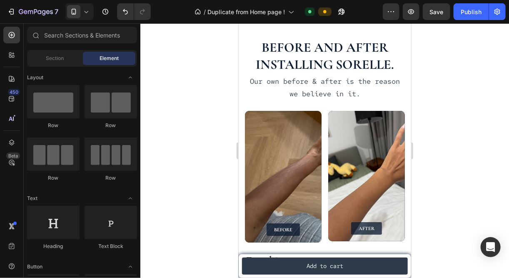
scroll to position [1085, 0]
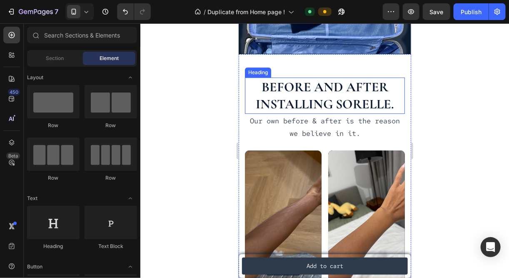
click at [301, 90] on h2 "Before and after installing Sorelle." at bounding box center [324, 95] width 160 height 36
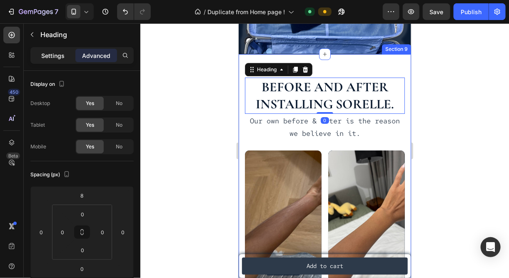
click at [61, 60] on p "Settings" at bounding box center [52, 55] width 23 height 9
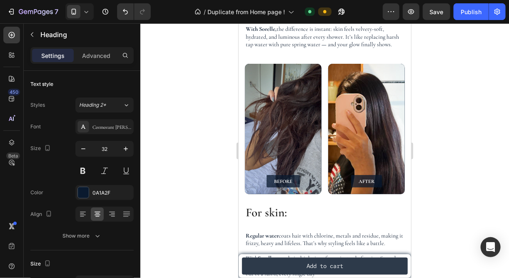
scroll to position [1672, 0]
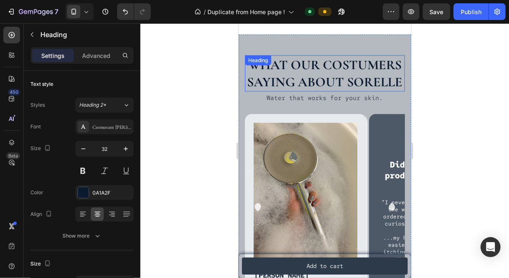
click at [308, 65] on h2 "What our costumers saying about sorelle" at bounding box center [324, 73] width 160 height 36
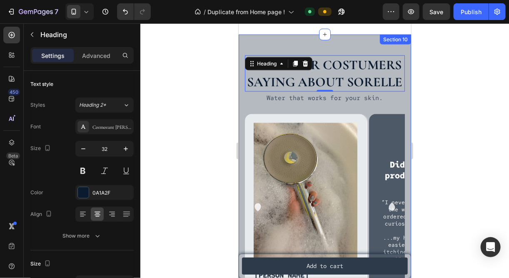
scroll to position [1614, 0]
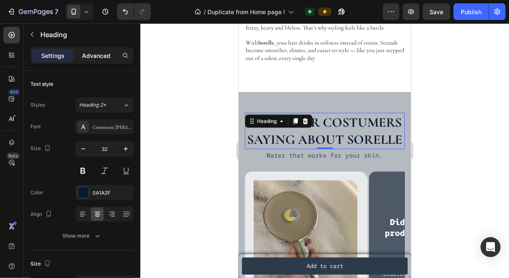
click at [87, 54] on p "Advanced" at bounding box center [96, 55] width 28 height 9
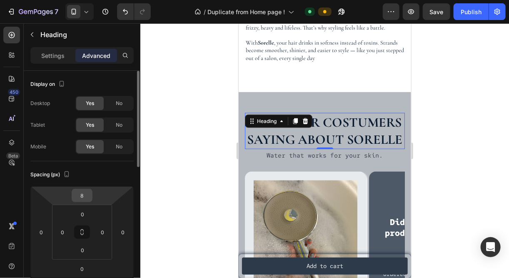
click at [87, 191] on input "8" at bounding box center [82, 195] width 17 height 12
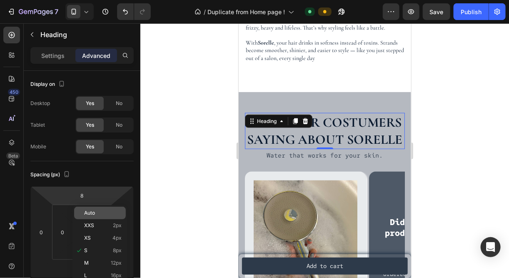
click at [91, 213] on span "Auto" at bounding box center [89, 213] width 11 height 6
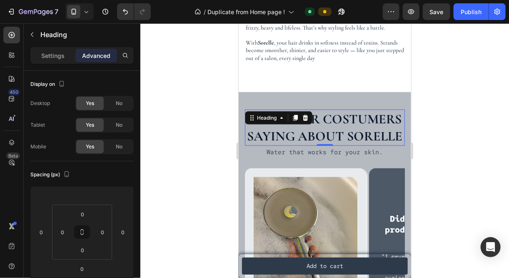
click at [193, 165] on div at bounding box center [324, 150] width 368 height 254
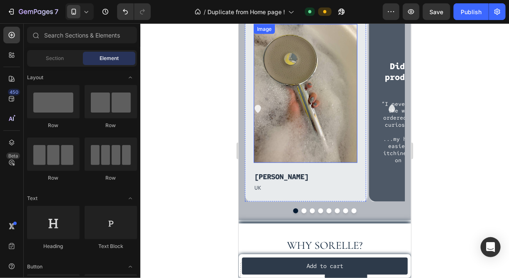
scroll to position [1757, 0]
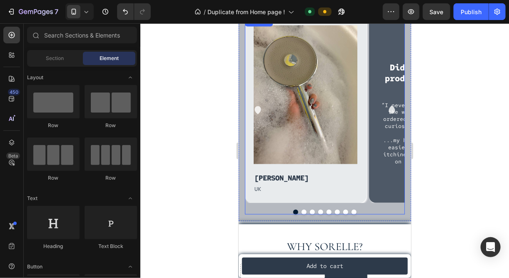
click at [388, 113] on icon "Carousel Next Arrow" at bounding box center [391, 109] width 6 height 8
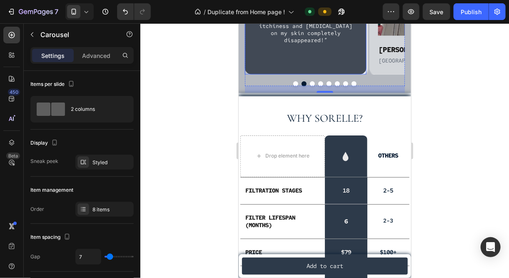
scroll to position [1885, 0]
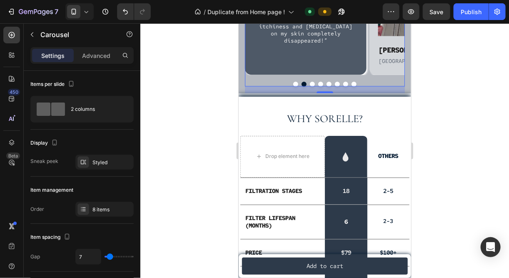
click at [450, 159] on div at bounding box center [324, 150] width 368 height 254
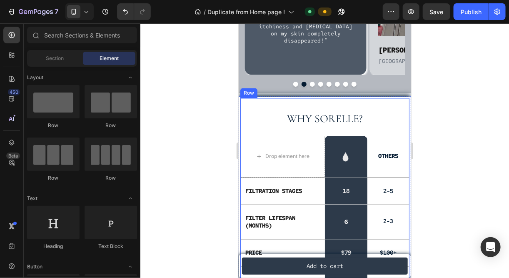
click at [338, 127] on h2 "why sorelle?" at bounding box center [324, 119] width 169 height 16
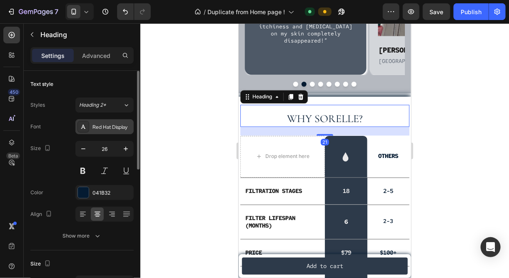
drag, startPoint x: 95, startPoint y: 121, endPoint x: 91, endPoint y: 132, distance: 11.6
click at [91, 132] on div "Red Hat Display" at bounding box center [104, 126] width 58 height 15
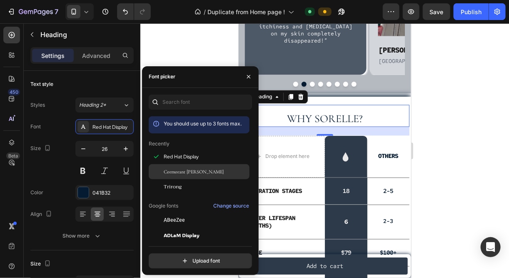
click at [170, 171] on span "Cormorant [PERSON_NAME]" at bounding box center [194, 171] width 60 height 7
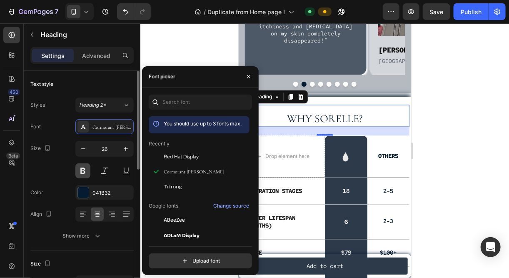
click at [77, 171] on button at bounding box center [82, 170] width 15 height 15
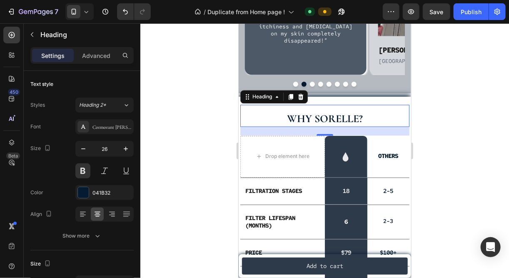
click at [177, 176] on div at bounding box center [324, 150] width 368 height 254
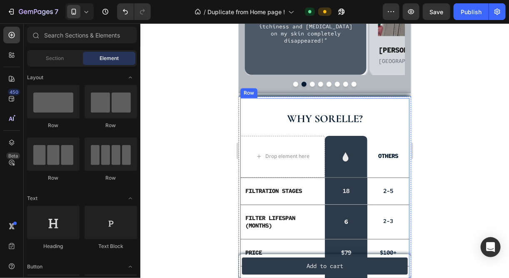
click at [313, 127] on h2 "why sorelle?" at bounding box center [324, 119] width 169 height 16
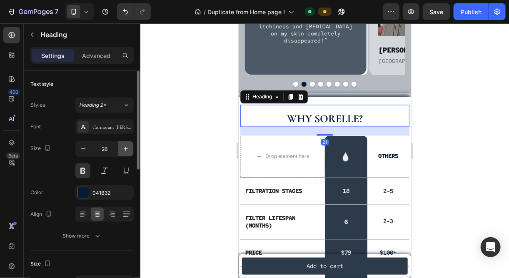
click at [127, 147] on icon "button" at bounding box center [126, 148] width 8 height 8
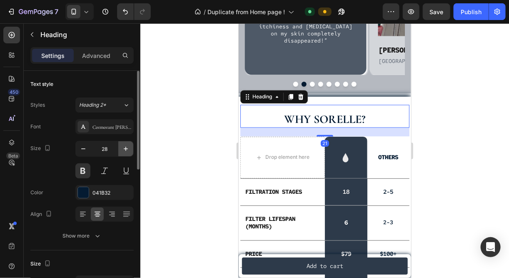
click at [127, 147] on icon "button" at bounding box center [126, 148] width 8 height 8
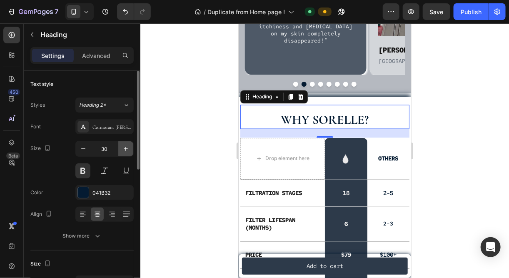
click at [127, 147] on icon "button" at bounding box center [126, 148] width 8 height 8
type input "32"
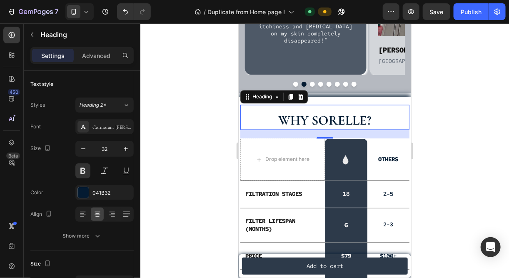
click at [222, 186] on div at bounding box center [324, 150] width 368 height 254
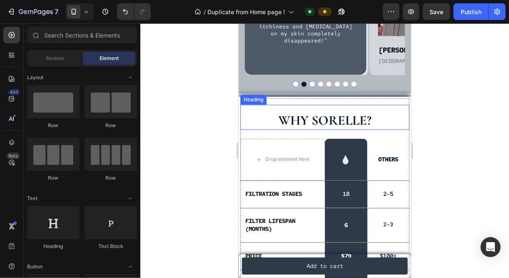
click at [319, 130] on h2 "why sorelle?" at bounding box center [324, 120] width 169 height 19
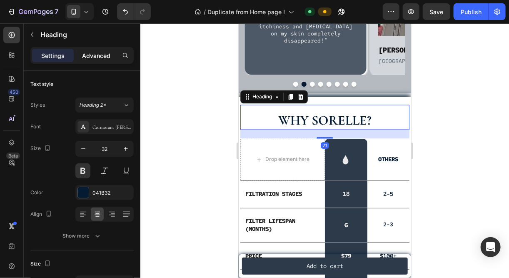
click at [89, 57] on p "Advanced" at bounding box center [96, 55] width 28 height 9
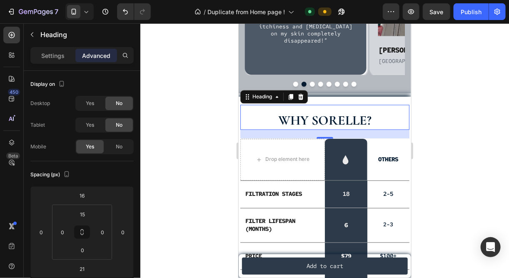
click at [184, 177] on div at bounding box center [324, 150] width 368 height 254
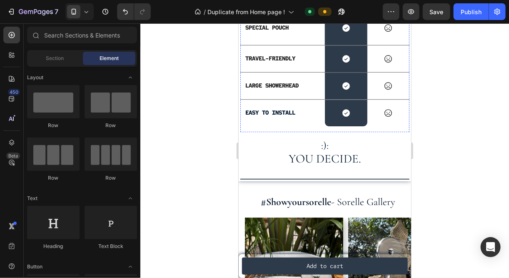
scroll to position [2237, 0]
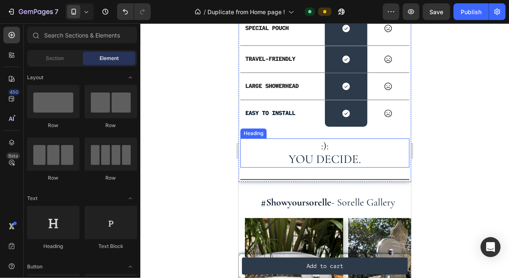
click at [327, 156] on span "YOU DECIDE." at bounding box center [324, 158] width 72 height 15
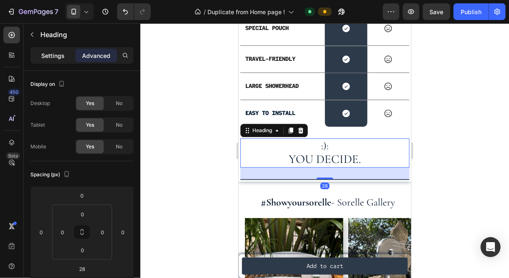
click at [51, 58] on p "Settings" at bounding box center [52, 55] width 23 height 9
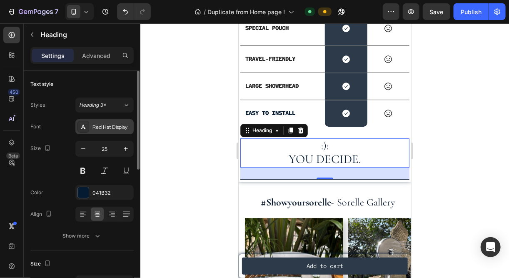
click at [106, 122] on div "Red Hat Display" at bounding box center [104, 126] width 58 height 15
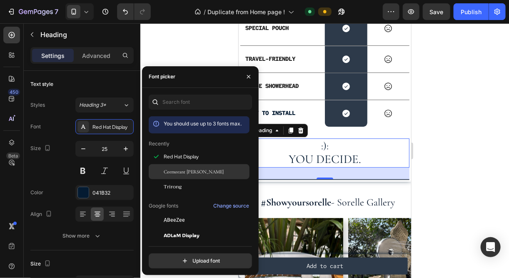
click at [179, 173] on span "Cormorant [PERSON_NAME]" at bounding box center [194, 171] width 60 height 7
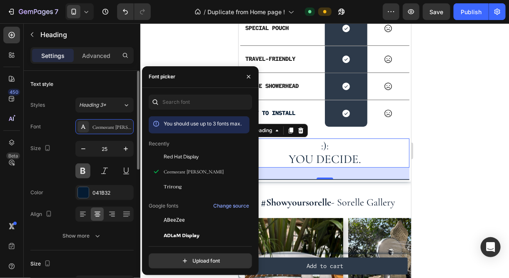
click at [86, 174] on button at bounding box center [82, 170] width 15 height 15
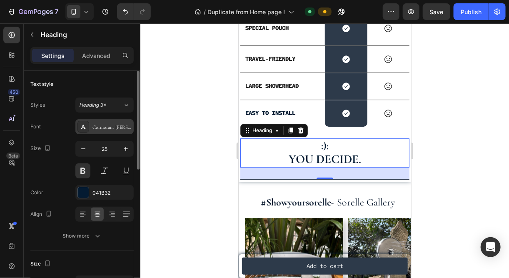
click at [100, 120] on div "Cormorant [PERSON_NAME]" at bounding box center [104, 126] width 58 height 15
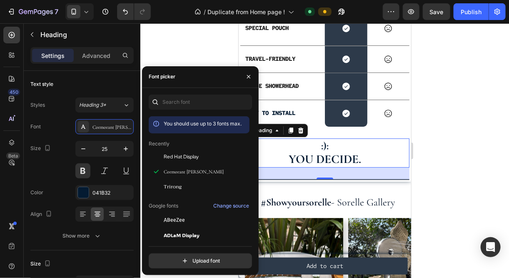
click at [326, 145] on h2 ":): YOU DECIDE." at bounding box center [324, 152] width 169 height 29
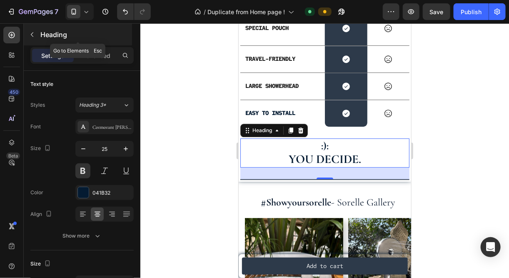
click at [33, 36] on icon "button" at bounding box center [32, 34] width 7 height 7
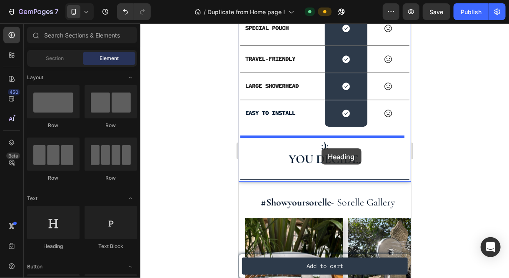
drag, startPoint x: 282, startPoint y: 243, endPoint x: 319, endPoint y: 141, distance: 108.9
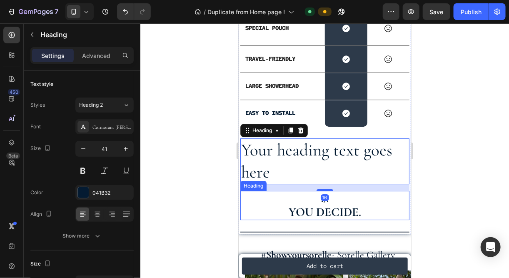
click at [339, 206] on span "YOU DECIDE." at bounding box center [324, 211] width 72 height 15
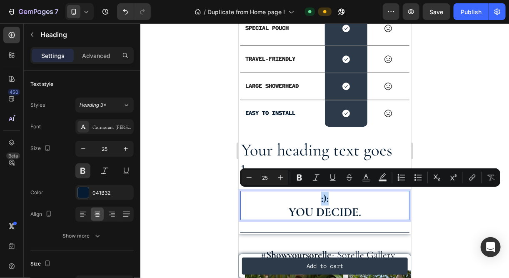
drag, startPoint x: 332, startPoint y: 198, endPoint x: 314, endPoint y: 197, distance: 17.5
click at [314, 197] on p ":): YOU DECIDE." at bounding box center [324, 204] width 167 height 27
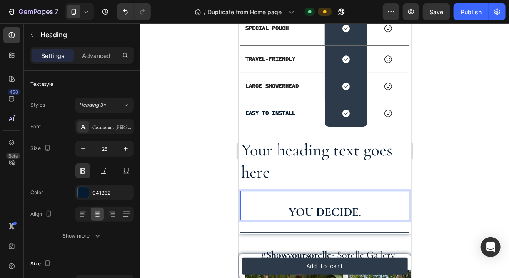
click at [273, 203] on p "⁠⁠⁠⁠⁠⁠⁠ YOU DECIDE." at bounding box center [324, 204] width 167 height 27
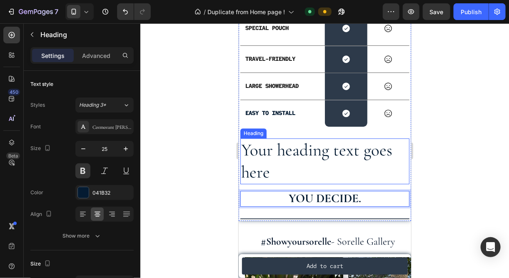
click at [301, 157] on h2 "Your heading text goes here" at bounding box center [324, 161] width 169 height 46
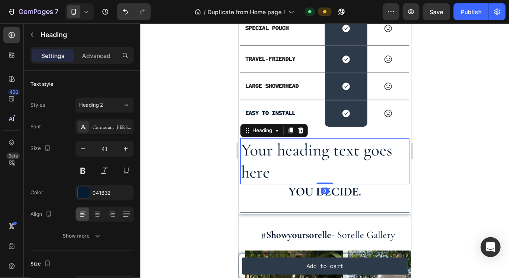
drag, startPoint x: 317, startPoint y: 186, endPoint x: 310, endPoint y: 159, distance: 27.9
click at [310, 159] on div "Your heading text goes here Heading 0" at bounding box center [324, 161] width 169 height 46
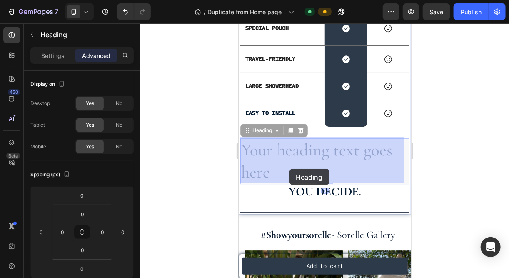
drag, startPoint x: 275, startPoint y: 172, endPoint x: 286, endPoint y: 164, distance: 13.3
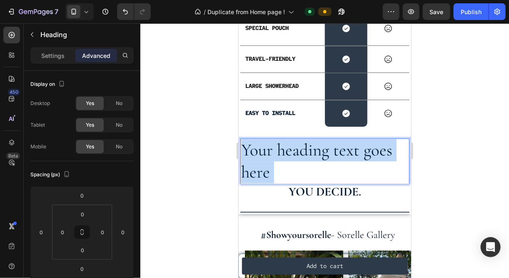
drag, startPoint x: 273, startPoint y: 174, endPoint x: 252, endPoint y: 153, distance: 29.4
click at [252, 153] on p "Your heading text goes here" at bounding box center [324, 161] width 167 height 45
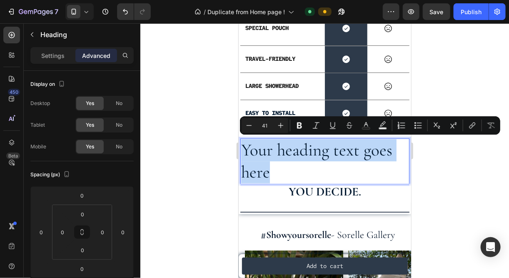
drag, startPoint x: 244, startPoint y: 146, endPoint x: 275, endPoint y: 171, distance: 40.0
click at [275, 171] on p "Your heading text goes here" at bounding box center [324, 161] width 167 height 45
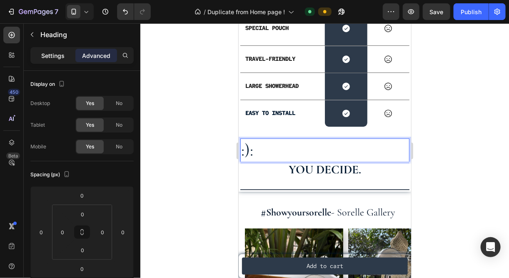
click at [57, 55] on p "Settings" at bounding box center [52, 55] width 23 height 9
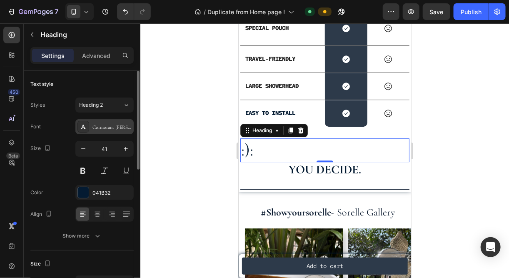
click at [94, 130] on div "Cormorant [PERSON_NAME]" at bounding box center [104, 126] width 58 height 15
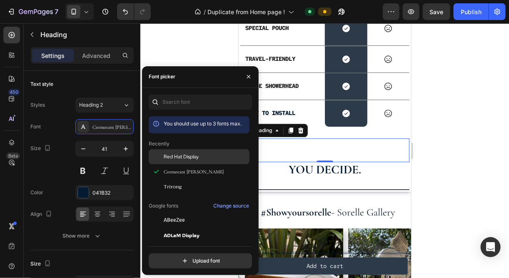
click at [174, 155] on span "Red Hat Display" at bounding box center [181, 156] width 35 height 7
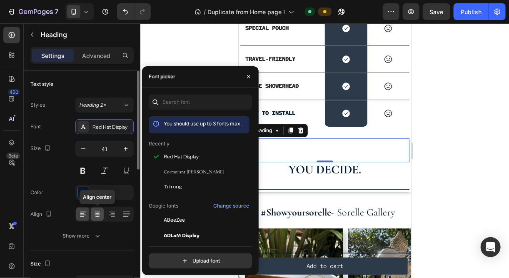
click at [94, 213] on icon at bounding box center [97, 214] width 8 height 8
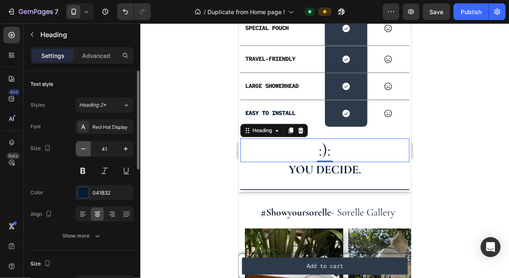
click at [83, 147] on icon "button" at bounding box center [83, 148] width 8 height 8
type input "39"
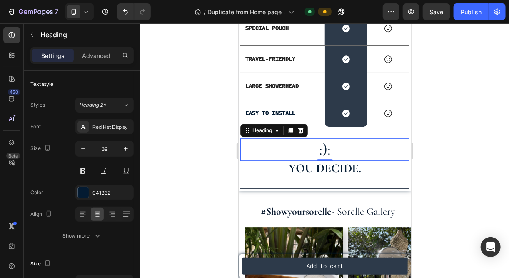
click at [184, 182] on div at bounding box center [324, 150] width 368 height 254
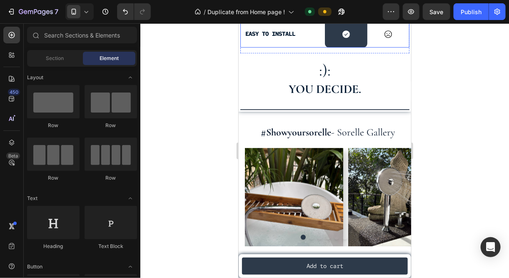
scroll to position [2316, 0]
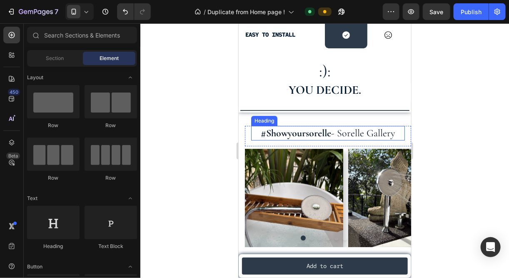
click at [323, 131] on strong "#showyoursorelle" at bounding box center [296, 133] width 70 height 12
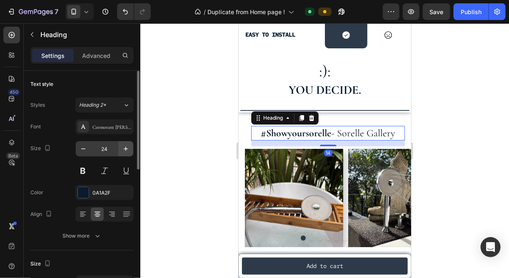
click at [123, 142] on button "button" at bounding box center [125, 148] width 15 height 15
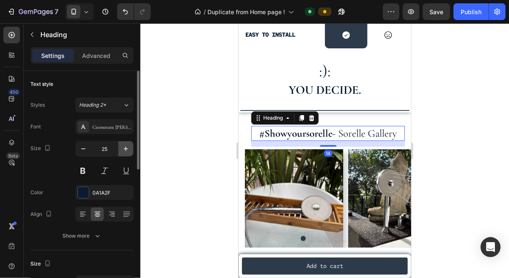
click at [123, 142] on button "button" at bounding box center [125, 148] width 15 height 15
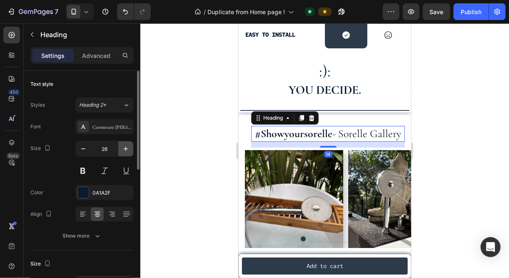
click at [123, 142] on button "button" at bounding box center [125, 148] width 15 height 15
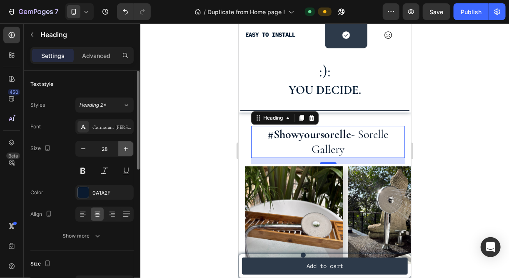
drag, startPoint x: 124, startPoint y: 146, endPoint x: 123, endPoint y: 153, distance: 7.7
click at [123, 153] on button "button" at bounding box center [125, 148] width 15 height 15
type input "29"
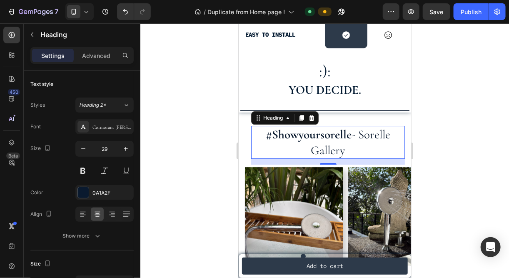
drag, startPoint x: 123, startPoint y: 153, endPoint x: 192, endPoint y: 211, distance: 89.8
click at [192, 211] on div at bounding box center [324, 150] width 368 height 254
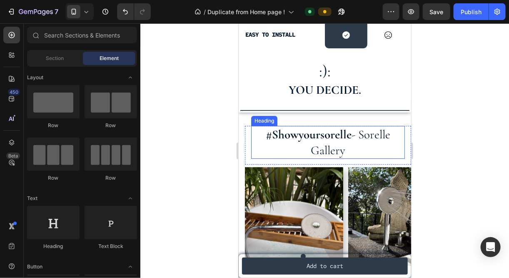
click at [357, 128] on h2 "#showyoursorelle - sorelle gallery" at bounding box center [328, 141] width 154 height 33
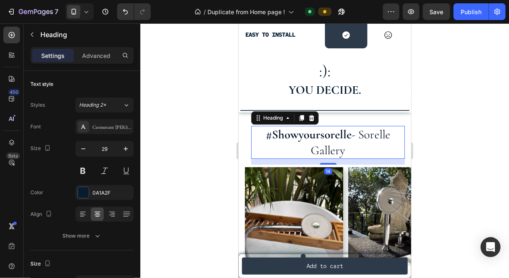
click at [353, 133] on h2 "#showyoursorelle - sorelle gallery" at bounding box center [328, 141] width 154 height 33
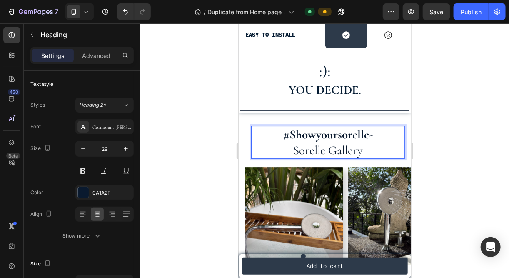
click at [338, 134] on strong "#showyoursorelle" at bounding box center [326, 134] width 86 height 15
click at [449, 151] on div at bounding box center [324, 150] width 368 height 254
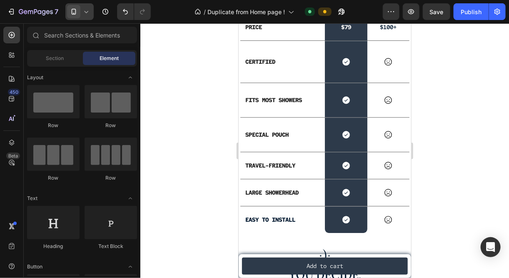
scroll to position [1881, 0]
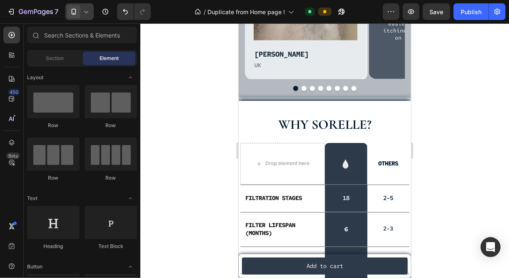
click at [80, 17] on div at bounding box center [79, 11] width 28 height 17
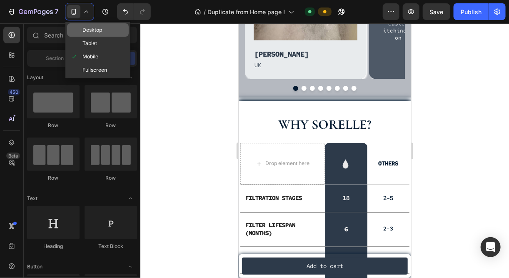
click at [89, 27] on span "Desktop" at bounding box center [92, 30] width 20 height 8
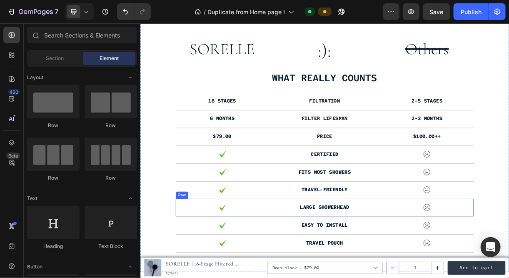
scroll to position [1607, 0]
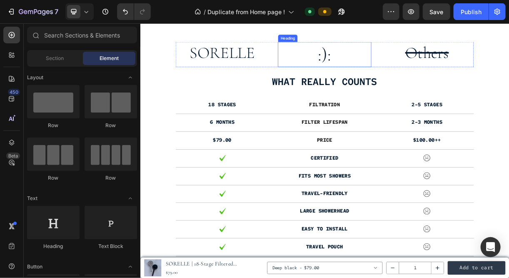
click at [387, 72] on h2 ":):" at bounding box center [389, 66] width 126 height 34
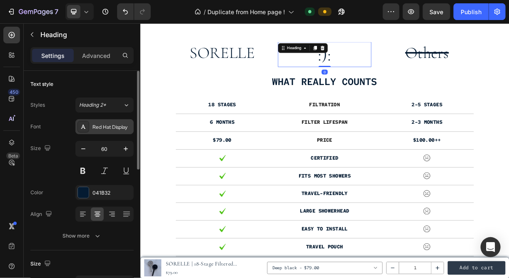
click at [108, 127] on div "Red Hat Display" at bounding box center [111, 126] width 39 height 7
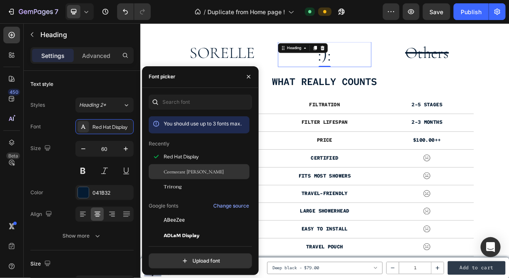
click at [179, 171] on span "Cormorant [PERSON_NAME]" at bounding box center [194, 171] width 60 height 7
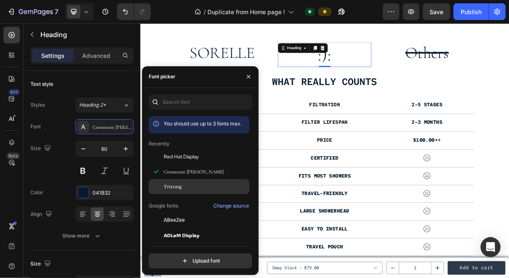
click at [187, 187] on div "Trirong" at bounding box center [206, 186] width 84 height 7
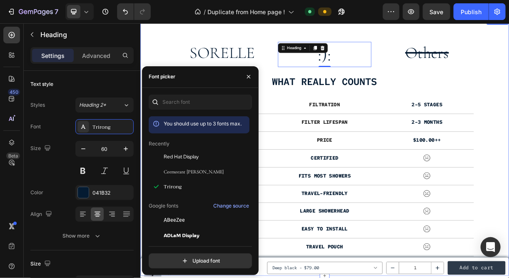
click at [508, 173] on div "SORELLE Text Block :): Heading 0 Others Text Block Row what really counts Text …" at bounding box center [389, 194] width 487 height 290
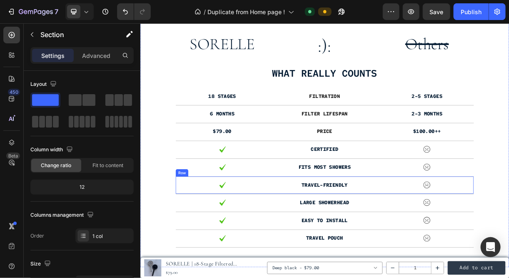
scroll to position [1598, 0]
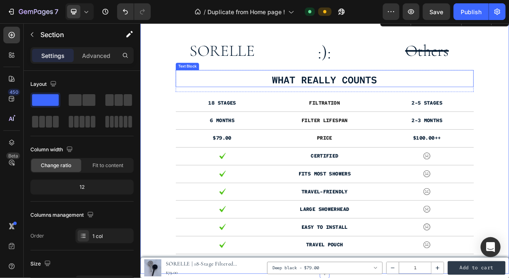
click at [392, 104] on p "what really counts" at bounding box center [390, 100] width 402 height 17
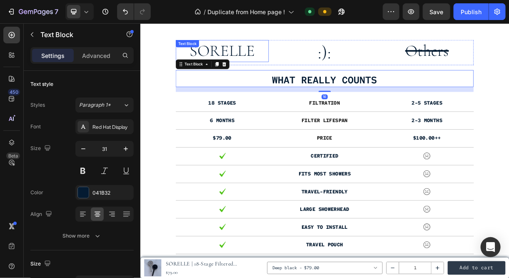
click at [257, 55] on div "SORELLE Text Block" at bounding box center [251, 61] width 126 height 30
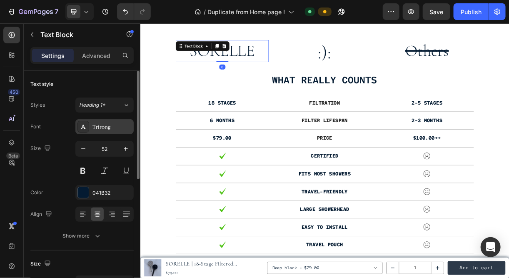
click at [106, 129] on div "Trirong" at bounding box center [111, 126] width 39 height 7
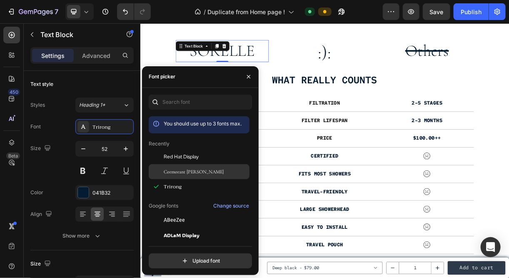
click at [199, 174] on span "Cormorant [PERSON_NAME]" at bounding box center [194, 171] width 60 height 7
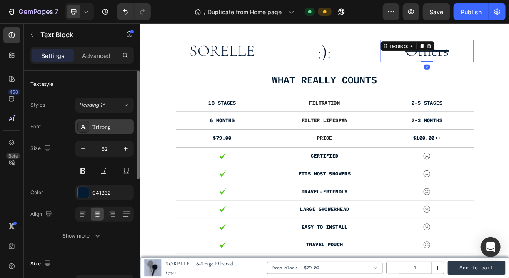
click at [108, 128] on div "Trirong" at bounding box center [111, 126] width 39 height 7
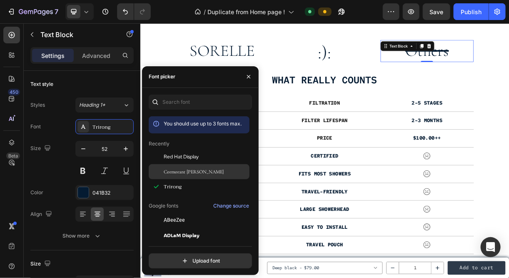
click at [174, 173] on span "Cormorant [PERSON_NAME]" at bounding box center [194, 171] width 60 height 7
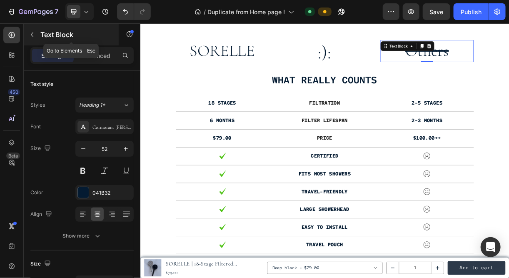
click at [99, 31] on p "Text Block" at bounding box center [75, 35] width 71 height 10
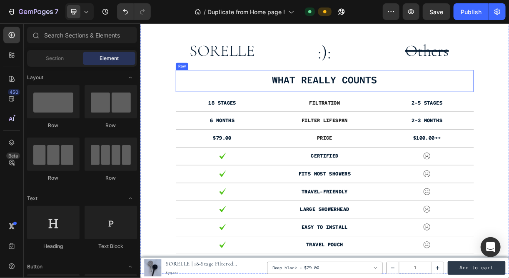
click at [403, 100] on p "what really counts" at bounding box center [390, 100] width 402 height 17
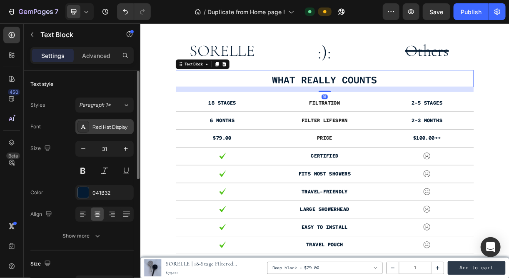
click at [107, 128] on div "Red Hat Display" at bounding box center [111, 126] width 39 height 7
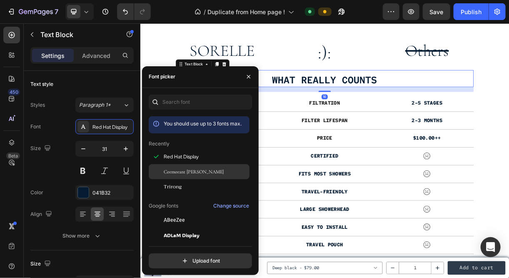
click at [187, 170] on span "Cormorant [PERSON_NAME]" at bounding box center [194, 171] width 60 height 7
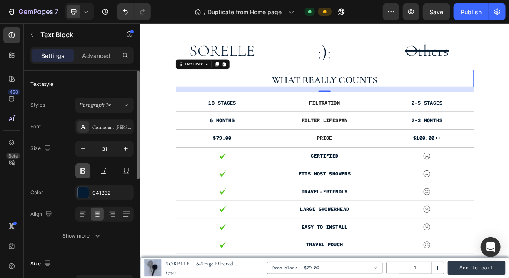
click at [83, 169] on button at bounding box center [82, 170] width 15 height 15
click at [52, 170] on div "Size 31" at bounding box center [81, 159] width 103 height 37
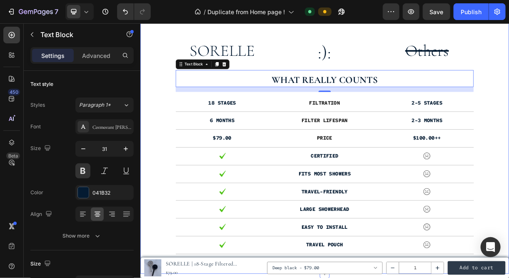
click at [146, 64] on div "SORELLE Text Block :): Heading Others Text Block Row what really counts Text Bl…" at bounding box center [389, 191] width 487 height 290
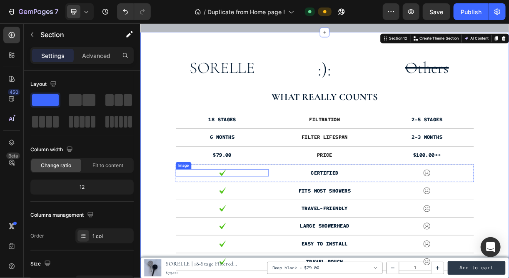
scroll to position [1612, 0]
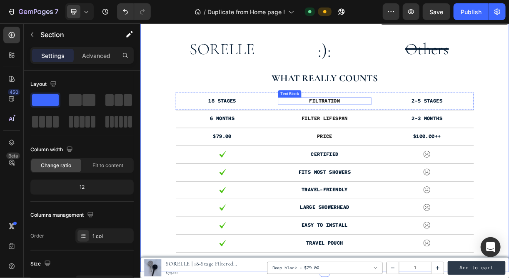
click at [397, 130] on p "Filtration" at bounding box center [389, 129] width 124 height 9
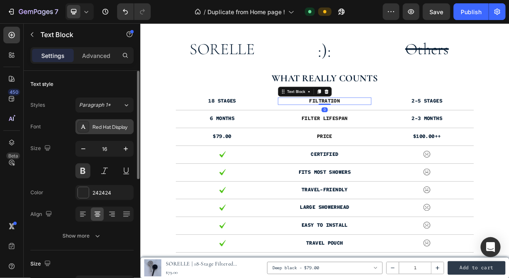
click at [100, 126] on div "Red Hat Display" at bounding box center [111, 126] width 39 height 7
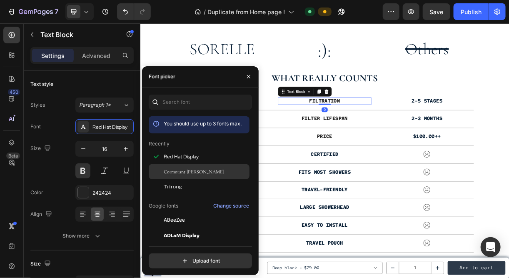
click at [194, 169] on span "Cormorant [PERSON_NAME]" at bounding box center [194, 171] width 60 height 7
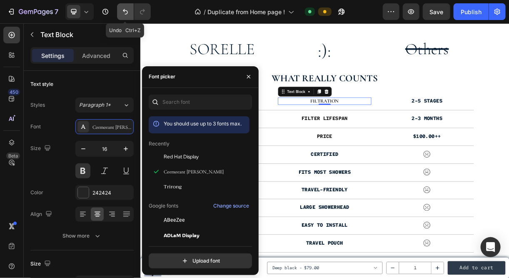
click at [124, 10] on icon "Undo/Redo" at bounding box center [125, 11] width 8 height 8
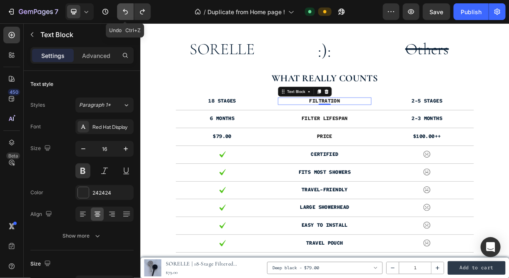
click at [126, 12] on icon "Undo/Redo" at bounding box center [125, 11] width 8 height 8
click at [124, 9] on icon "Undo/Redo" at bounding box center [125, 11] width 8 height 8
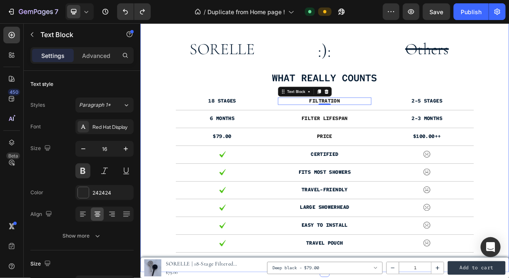
click at [164, 109] on div "SORELLE Text Block :): Heading Others Text Block Row what really counts Text Bl…" at bounding box center [389, 189] width 487 height 290
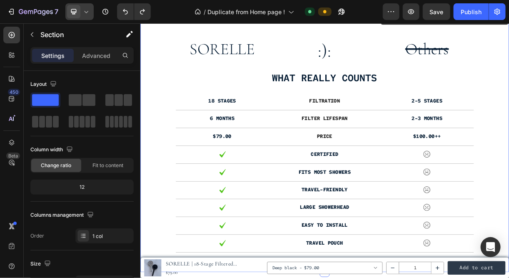
click at [87, 15] on icon at bounding box center [86, 11] width 8 height 8
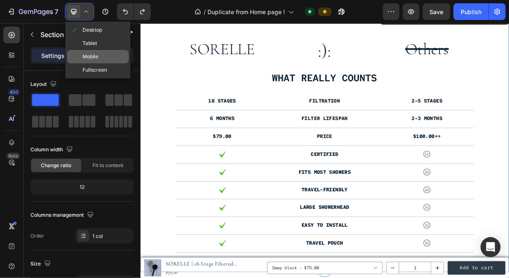
click at [99, 63] on div "Mobile" at bounding box center [98, 69] width 62 height 13
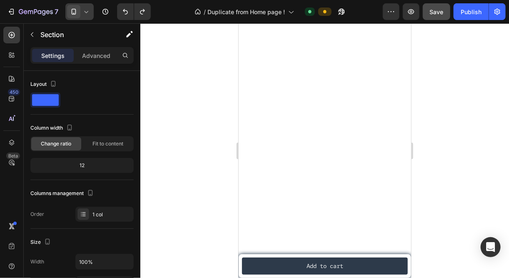
scroll to position [1670, 0]
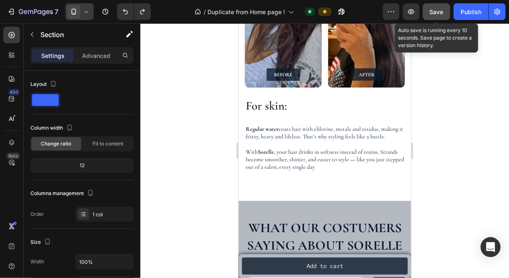
click at [445, 7] on button "Save" at bounding box center [435, 11] width 27 height 17
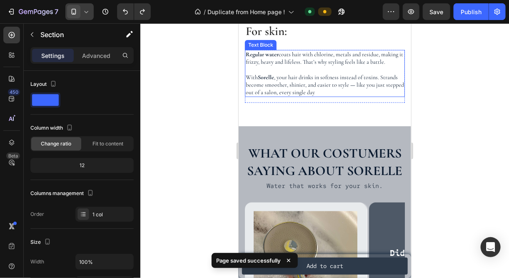
scroll to position [1744, 0]
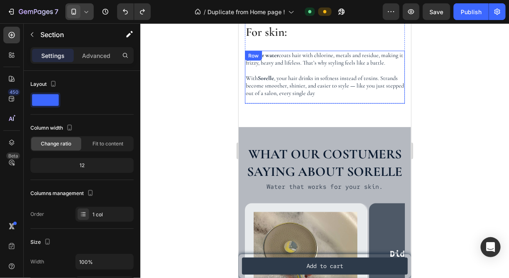
click at [332, 89] on div "For hair: Heading Regular water coats hair with chlorine, metals and residue, m…" at bounding box center [324, 76] width 160 height 53
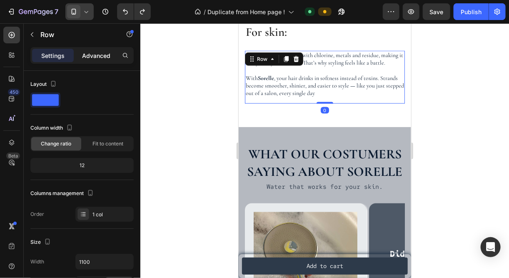
click at [91, 56] on p "Advanced" at bounding box center [96, 55] width 28 height 9
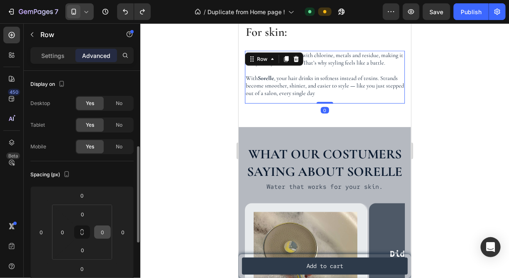
scroll to position [53, 0]
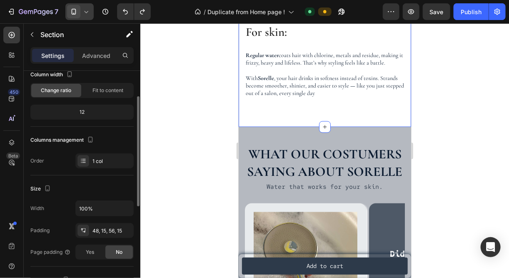
scroll to position [0, 0]
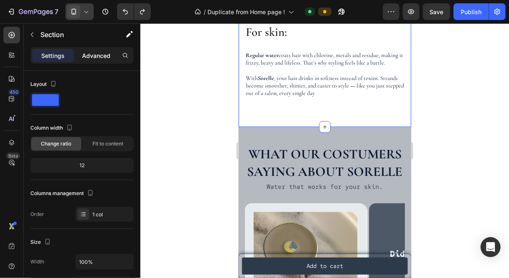
click at [101, 53] on p "Advanced" at bounding box center [96, 55] width 28 height 9
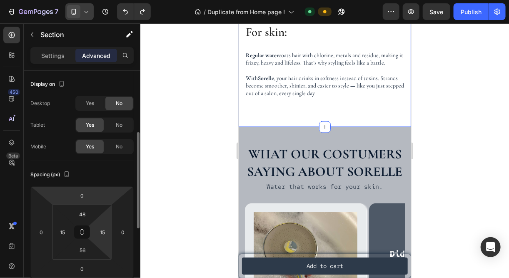
scroll to position [43, 0]
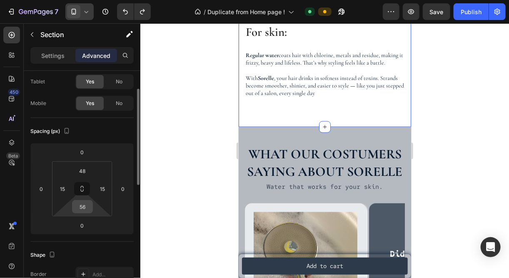
click at [80, 203] on input "56" at bounding box center [82, 206] width 17 height 12
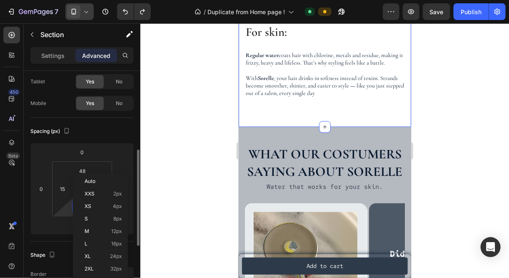
scroll to position [86, 0]
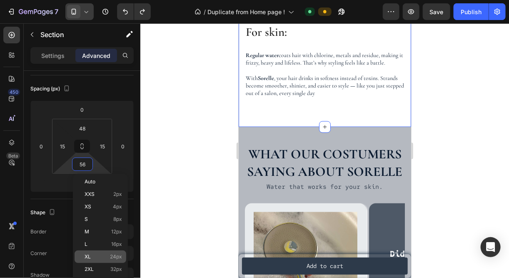
click at [101, 254] on p "XL 24px" at bounding box center [102, 256] width 37 height 6
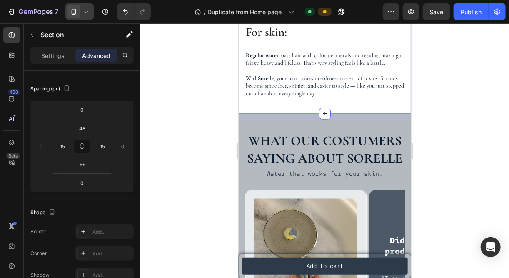
type input "24"
click at [198, 181] on div at bounding box center [324, 150] width 368 height 254
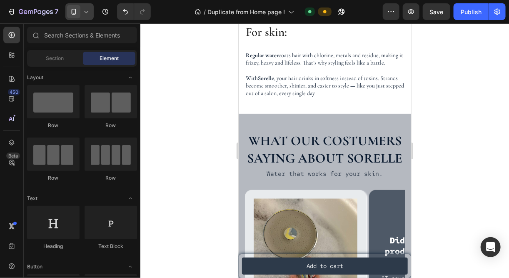
click at [444, 130] on div at bounding box center [324, 150] width 368 height 254
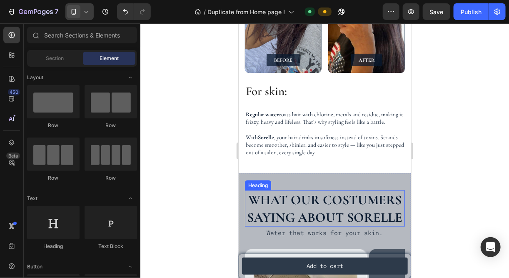
scroll to position [1680, 0]
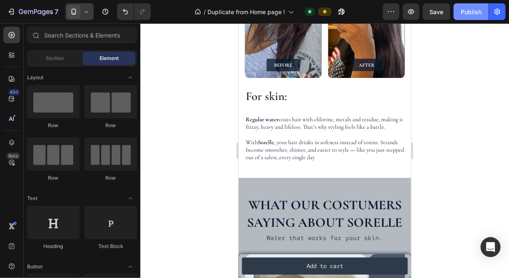
click at [469, 9] on div "Publish" at bounding box center [470, 11] width 21 height 9
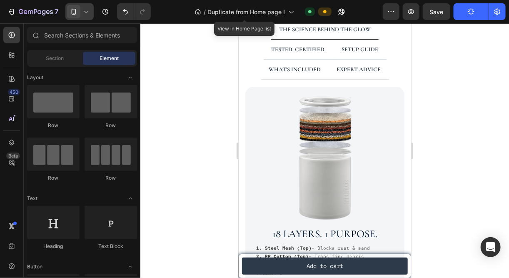
scroll to position [580, 0]
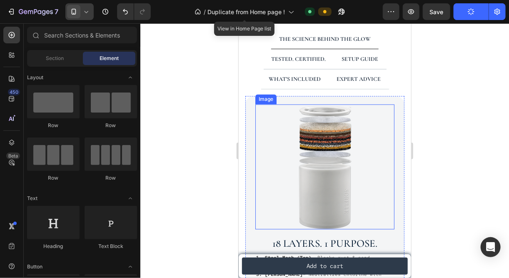
click at [268, 126] on img at bounding box center [324, 166] width 125 height 125
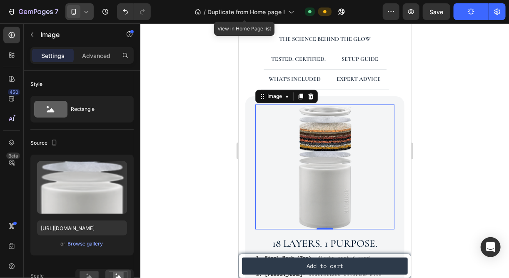
click at [248, 126] on div "Image 0 18 layers. 1 purpose. Heading 1. Steel Mesh (Top) – Blocks rust & sand …" at bounding box center [324, 262] width 159 height 333
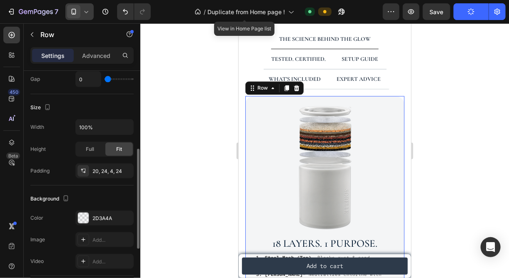
scroll to position [183, 0]
click at [90, 213] on div "2D3A4A" at bounding box center [104, 217] width 58 height 15
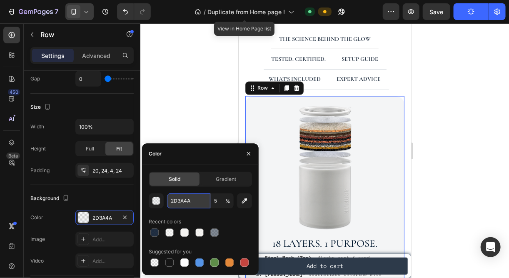
click at [194, 201] on input "2D3A4A" at bounding box center [188, 200] width 43 height 15
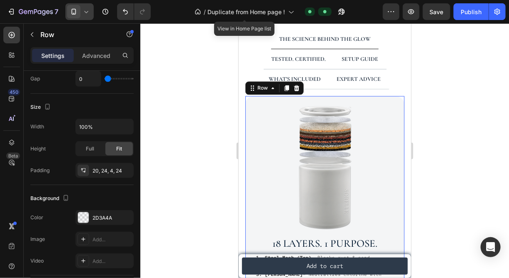
click at [170, 104] on div at bounding box center [324, 150] width 368 height 254
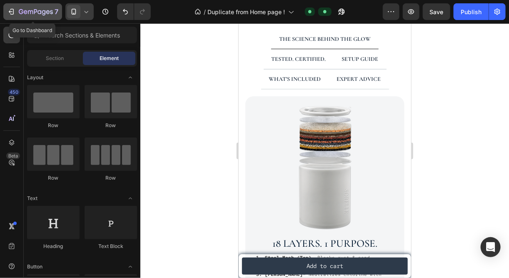
click at [12, 11] on icon "button" at bounding box center [11, 11] width 8 height 8
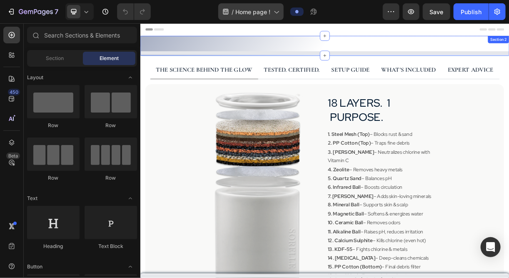
select select "576110953423241829"
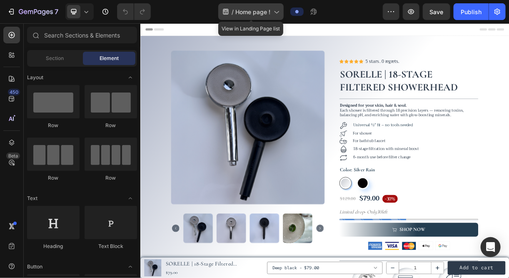
radio input "false"
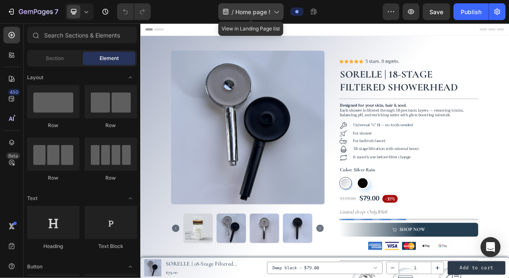
click at [258, 8] on span "Home page !" at bounding box center [252, 11] width 35 height 9
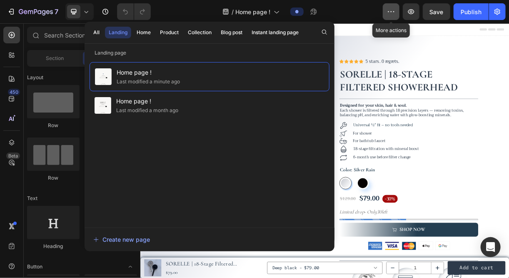
click at [385, 12] on button "button" at bounding box center [390, 11] width 17 height 17
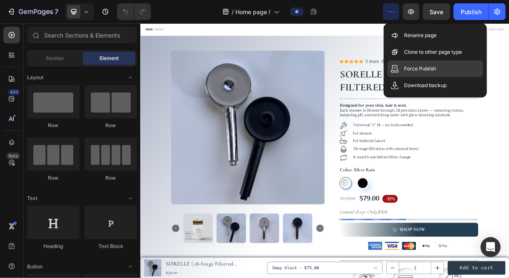
drag, startPoint x: 349, startPoint y: 52, endPoint x: 397, endPoint y: 62, distance: 49.6
click at [397, 77] on div "Force Publish" at bounding box center [435, 85] width 96 height 17
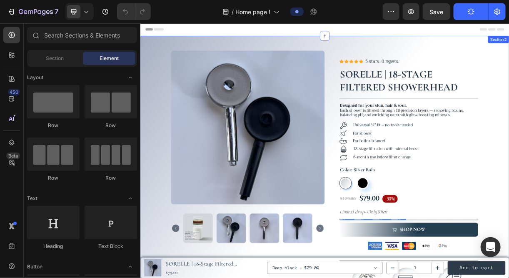
click at [156, 84] on div "Product Images Icon Icon Icon Icon Icon Icon List 5 stars. 0 regrets. Text Bloc…" at bounding box center [389, 233] width 499 height 346
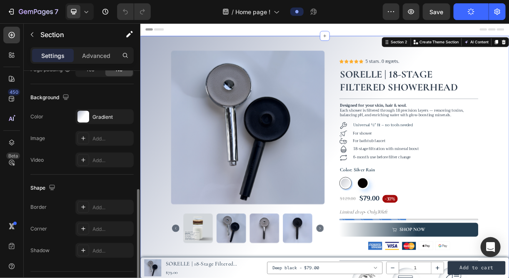
scroll to position [258, 0]
click at [105, 117] on div "Gradient" at bounding box center [104, 115] width 24 height 7
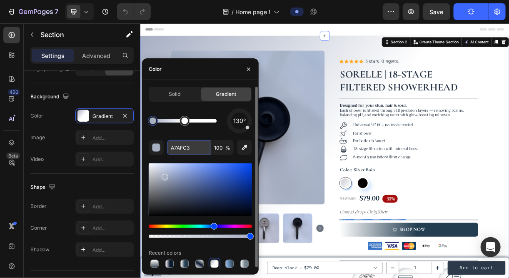
click at [200, 149] on input "A7AFC3" at bounding box center [188, 147] width 43 height 15
click at [195, 144] on input "A7AFC3" at bounding box center [188, 147] width 43 height 15
paste input "#0a1a2f"
type input "#0a1a2f"
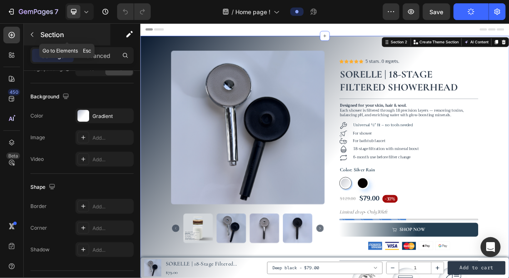
click at [97, 40] on div "Section" at bounding box center [67, 35] width 87 height 22
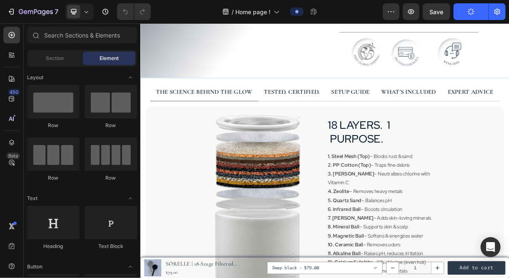
scroll to position [13, 0]
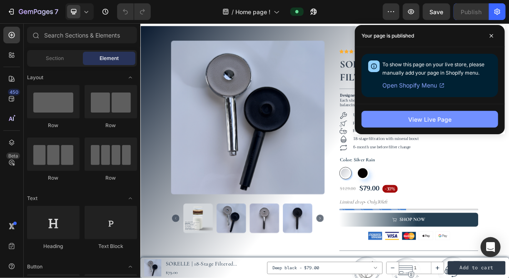
click at [395, 113] on button "View Live Page" at bounding box center [429, 119] width 136 height 17
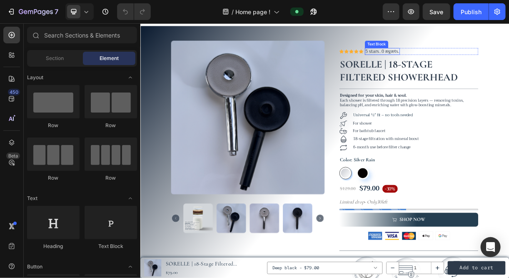
click at [469, 79] on h1 "SORELLE | 18-Stage Filtered Showerhead" at bounding box center [503, 87] width 188 height 37
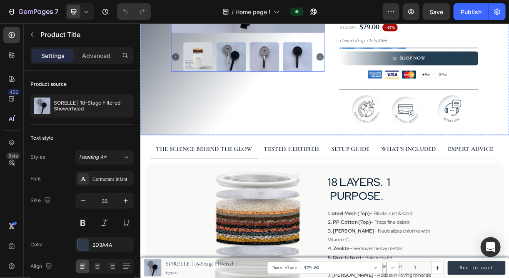
scroll to position [231, 0]
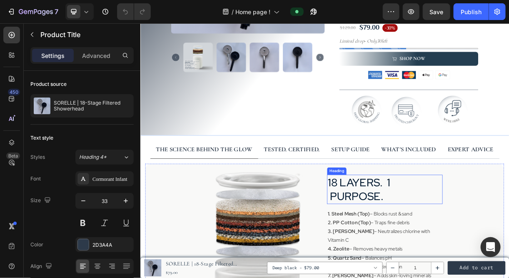
click at [424, 238] on h2 "18 layers. 1 purpose." at bounding box center [471, 248] width 156 height 40
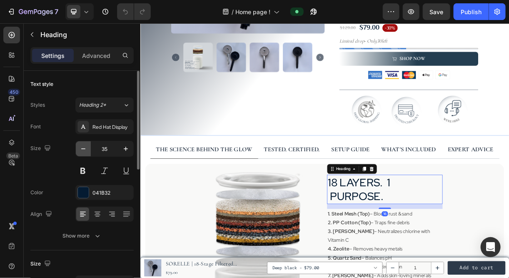
click at [82, 146] on icon "button" at bounding box center [83, 148] width 8 height 8
type input "34"
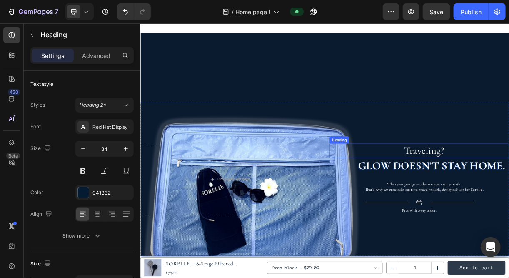
scroll to position [925, 0]
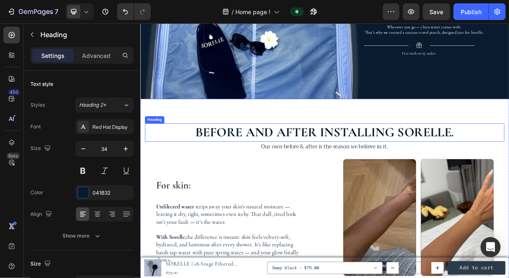
click at [389, 162] on h2 "Before and after installing Sorelle." at bounding box center [389, 171] width 487 height 25
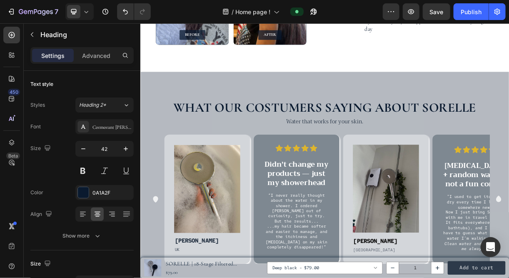
scroll to position [1434, 0]
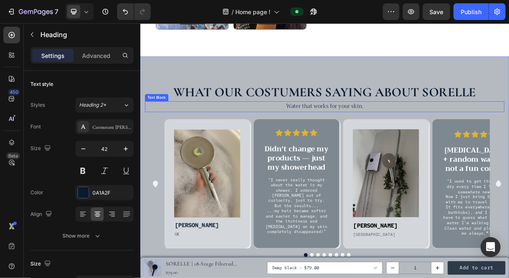
click at [299, 120] on h2 "What our costumers saying about sorelle" at bounding box center [389, 117] width 487 height 25
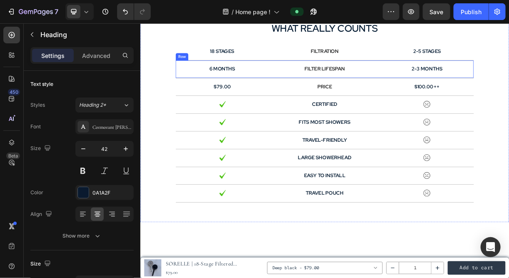
scroll to position [1708, 0]
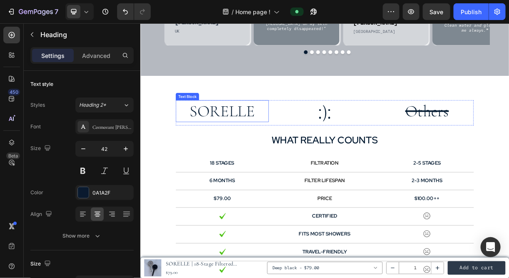
click at [246, 146] on p "SORELLE" at bounding box center [251, 143] width 124 height 28
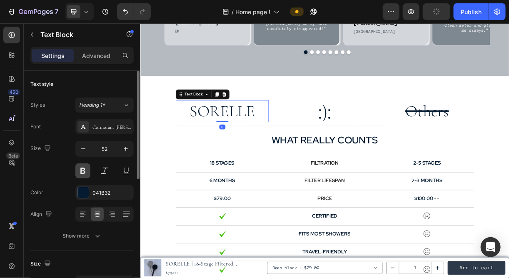
click at [80, 168] on button at bounding box center [82, 170] width 15 height 15
click at [107, 148] on input "52" at bounding box center [104, 148] width 27 height 15
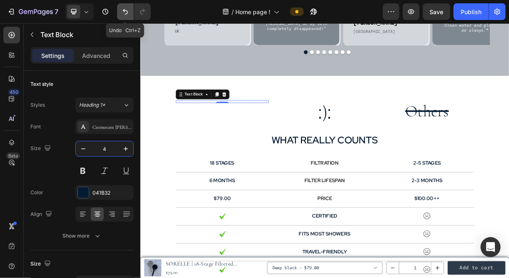
click at [125, 10] on icon "Undo/Redo" at bounding box center [125, 11] width 8 height 8
click at [125, 11] on icon "Undo/Redo" at bounding box center [125, 11] width 8 height 8
click at [121, 22] on div "7 Version history / Home page ! Preview Save Publish" at bounding box center [254, 12] width 509 height 24
click at [121, 21] on div "7 Version history / Home page ! Preview Save Publish" at bounding box center [254, 12] width 509 height 24
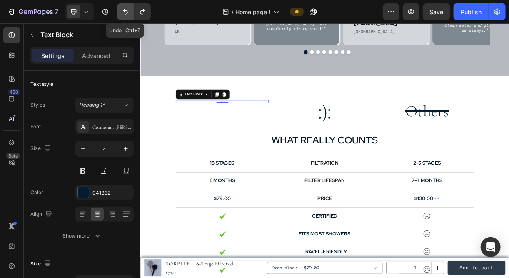
click at [124, 9] on icon "Undo/Redo" at bounding box center [125, 11] width 8 height 8
type input "52"
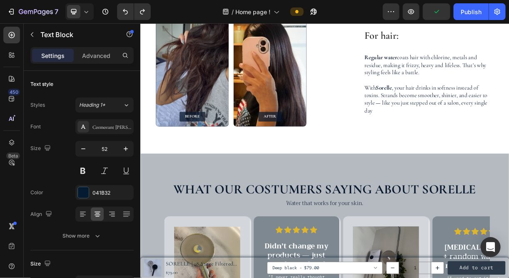
scroll to position [1248, 0]
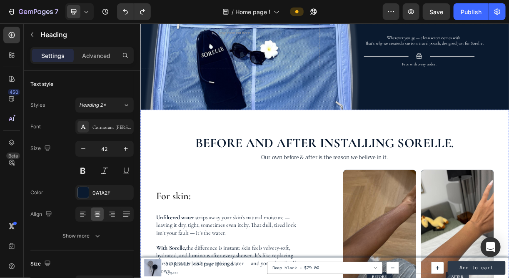
scroll to position [909, 0]
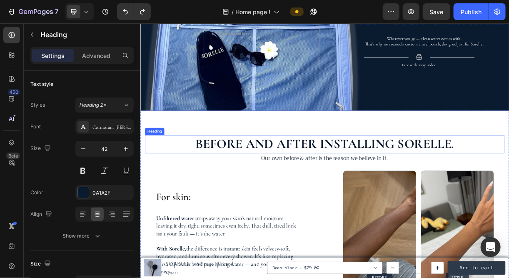
click at [361, 189] on h2 "Before and after installing Sorelle." at bounding box center [389, 187] width 487 height 25
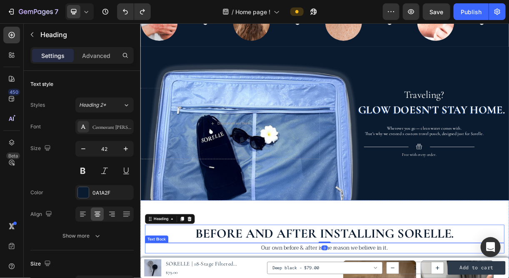
scroll to position [785, 0]
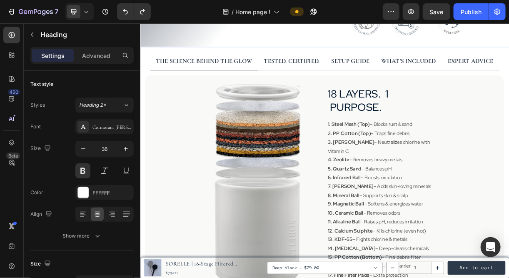
scroll to position [351, 0]
click at [434, 125] on h2 "18 layers. 1 purpose." at bounding box center [471, 128] width 156 height 38
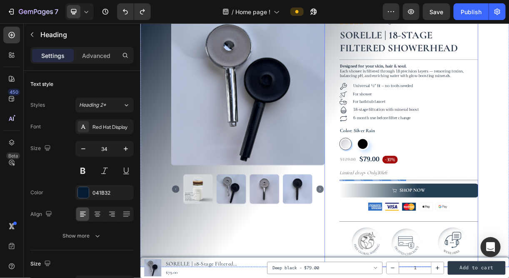
scroll to position [47, 0]
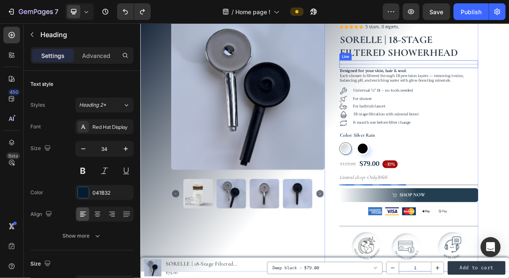
click at [459, 65] on h1 "SORELLE | 18-Stage Filtered Showerhead" at bounding box center [503, 54] width 188 height 37
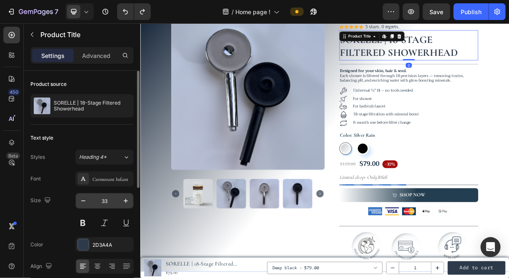
click at [109, 199] on input "33" at bounding box center [104, 200] width 27 height 15
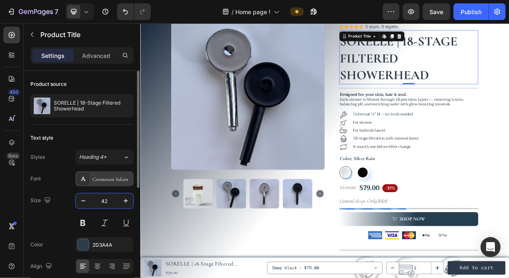
type input "42"
click at [109, 181] on div "Cormorant Infant" at bounding box center [111, 178] width 39 height 7
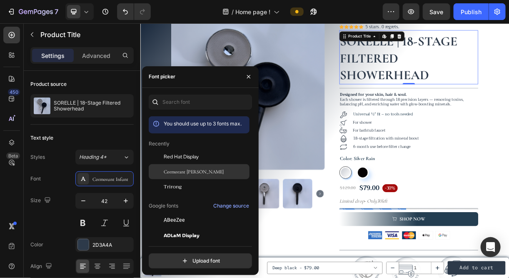
click at [174, 171] on span "Cormorant [PERSON_NAME]" at bounding box center [194, 171] width 60 height 7
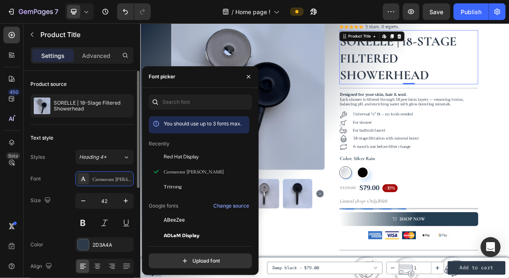
click at [102, 134] on div "Text style" at bounding box center [81, 137] width 103 height 13
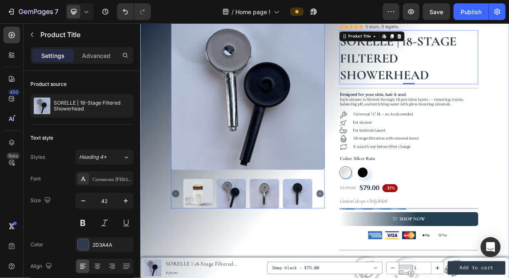
scroll to position [35, 0]
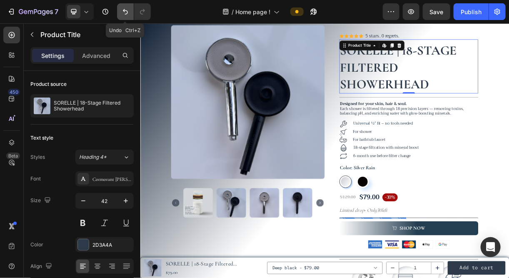
click at [126, 13] on icon "Undo/Redo" at bounding box center [125, 11] width 8 height 8
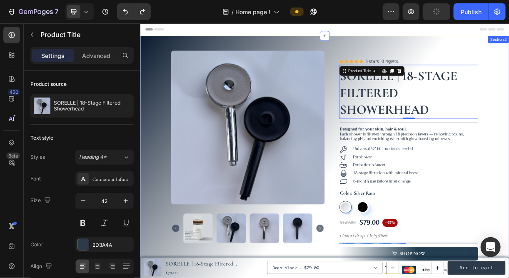
click at [166, 116] on div "Product Images Icon Icon Icon Icon Icon Icon List 5 stars. 0 regrets. Text Bloc…" at bounding box center [389, 249] width 499 height 378
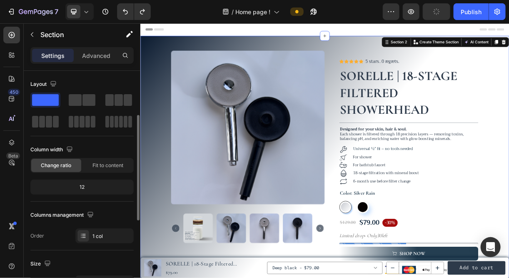
scroll to position [38, 0]
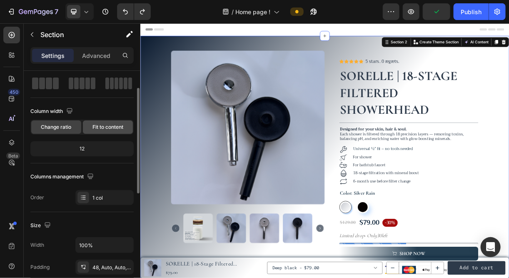
click at [108, 124] on span "Fit to content" at bounding box center [107, 126] width 31 height 7
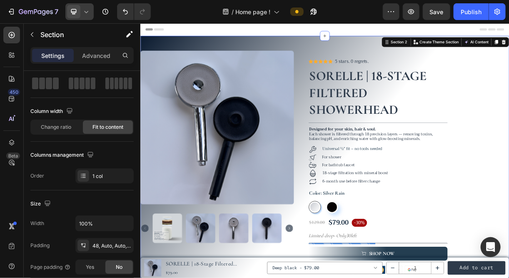
click at [76, 14] on icon at bounding box center [73, 11] width 8 height 8
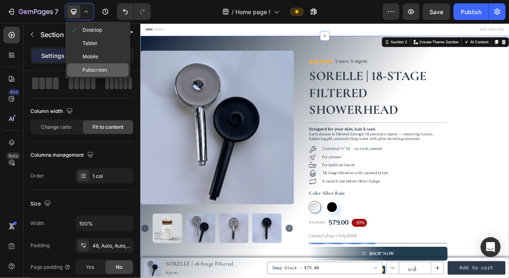
click at [99, 73] on span "Fullscreen" at bounding box center [94, 70] width 25 height 8
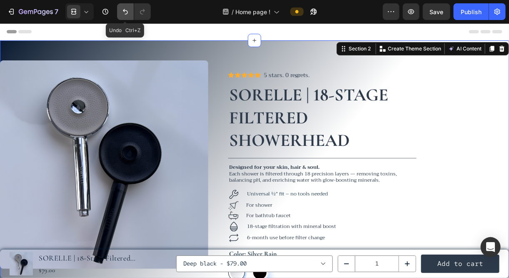
click at [124, 9] on icon "Undo/Redo" at bounding box center [125, 11] width 5 height 5
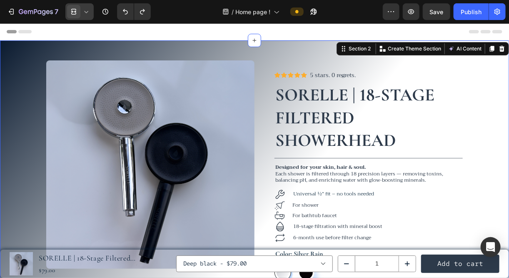
click at [73, 12] on icon at bounding box center [73, 11] width 8 height 8
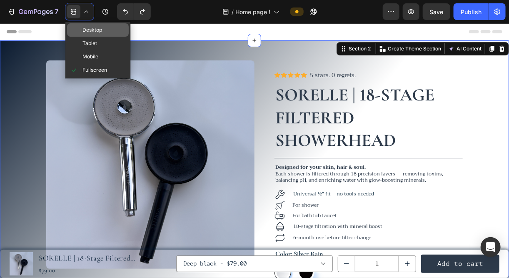
click at [89, 27] on span "Desktop" at bounding box center [92, 30] width 20 height 8
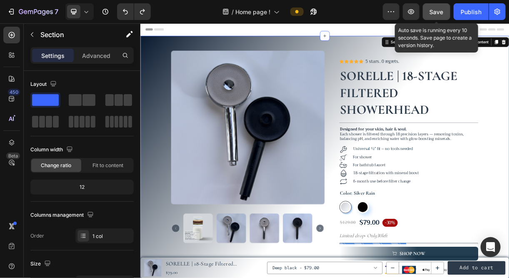
click at [436, 11] on span "Save" at bounding box center [436, 11] width 14 height 7
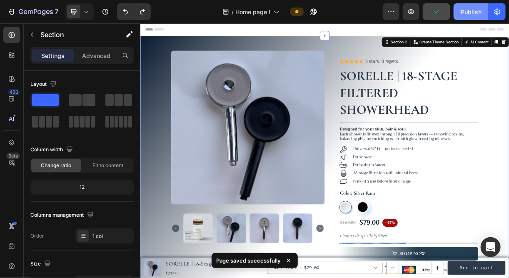
click at [472, 10] on div "Publish" at bounding box center [470, 11] width 21 height 9
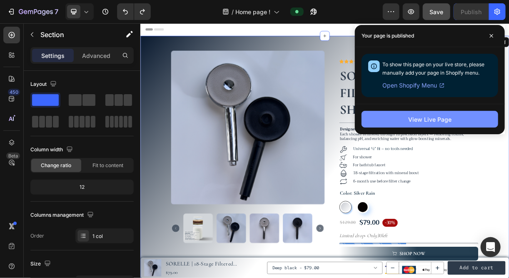
drag, startPoint x: 426, startPoint y: 124, endPoint x: 421, endPoint y: 116, distance: 10.1
click at [421, 116] on div "View Live Page" at bounding box center [429, 119] width 43 height 9
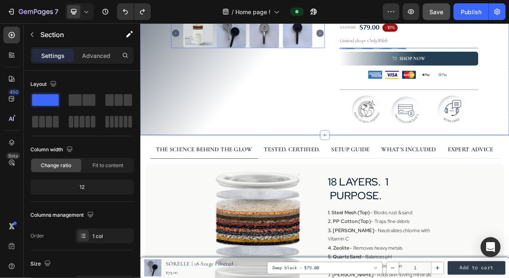
scroll to position [360, 0]
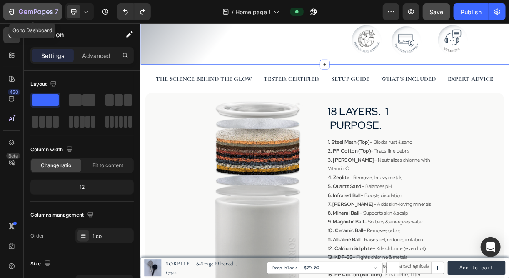
click at [28, 12] on icon "button" at bounding box center [30, 12] width 5 height 4
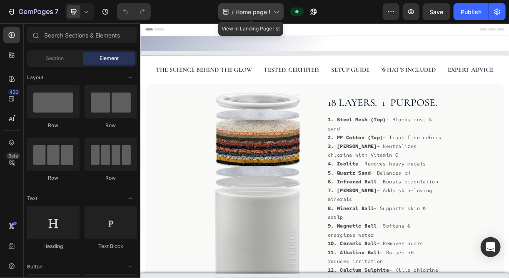
click at [261, 15] on span "Home page !" at bounding box center [252, 11] width 35 height 9
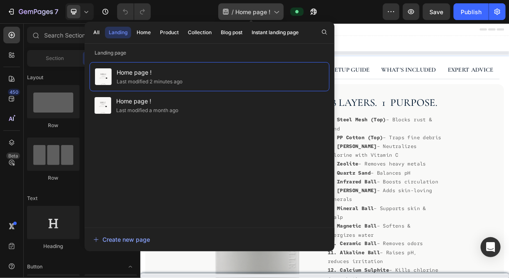
select select "576110953423241829"
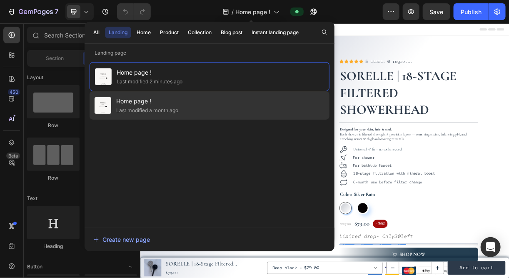
radio input "false"
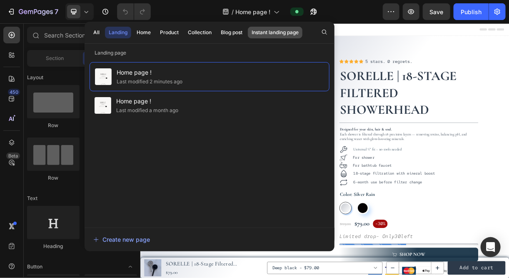
click at [283, 32] on div "Instant landing page" at bounding box center [274, 32] width 47 height 7
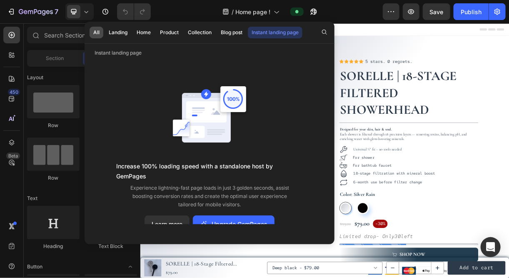
click at [95, 34] on div "All" at bounding box center [96, 32] width 6 height 7
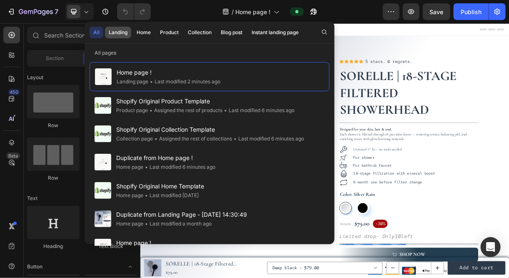
click at [121, 30] on div "Landing" at bounding box center [118, 32] width 19 height 7
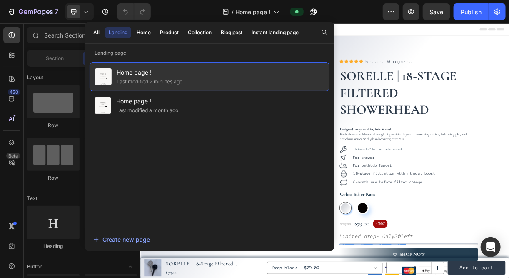
click at [161, 70] on span "Home page !" at bounding box center [150, 72] width 66 height 10
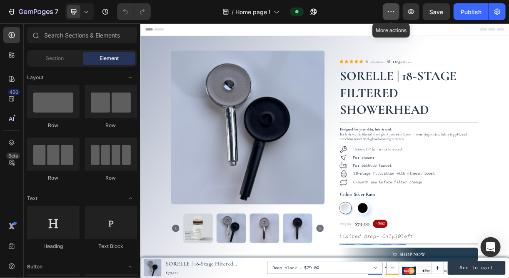
click at [392, 12] on icon "button" at bounding box center [390, 11] width 1 height 1
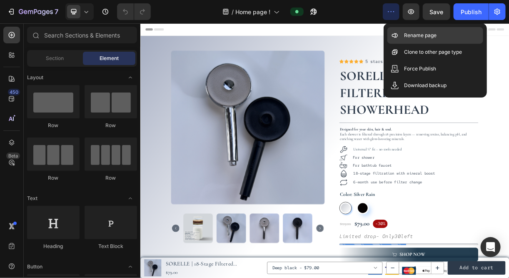
click at [406, 33] on p "Rename page" at bounding box center [420, 35] width 32 height 8
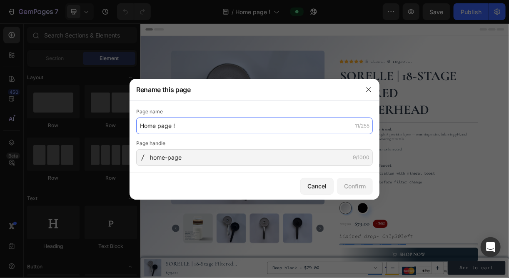
click at [184, 124] on input "Home page !" at bounding box center [254, 125] width 236 height 17
type input "Home page"
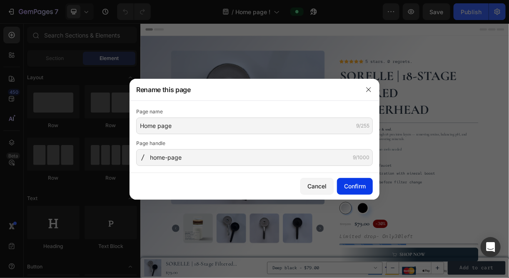
click at [361, 187] on div "Confirm" at bounding box center [355, 185] width 22 height 9
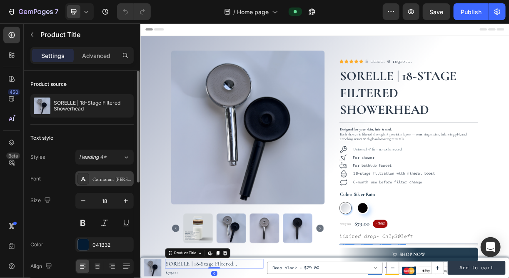
click at [112, 177] on div "Cormorant [PERSON_NAME]" at bounding box center [111, 178] width 39 height 7
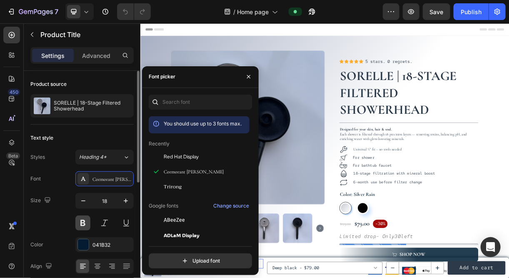
click at [79, 215] on button at bounding box center [82, 222] width 15 height 15
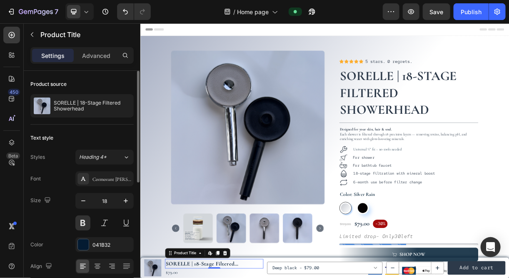
click at [63, 220] on div "Size 18" at bounding box center [81, 211] width 103 height 37
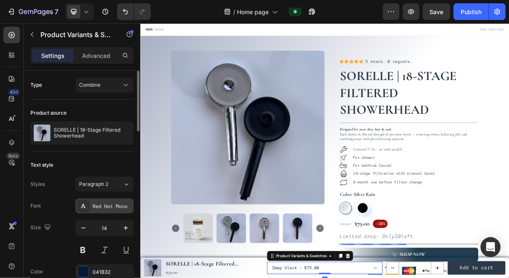
click at [113, 203] on div "Red Hat Mono" at bounding box center [111, 205] width 39 height 7
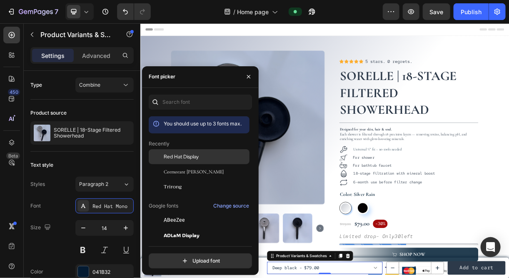
click at [177, 158] on span "Red Hat Display" at bounding box center [181, 156] width 35 height 7
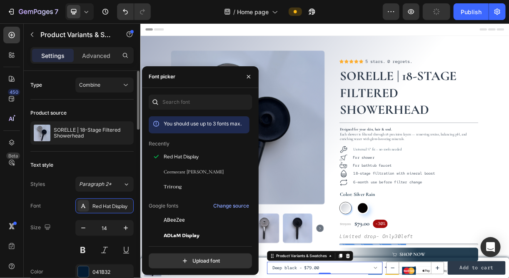
click at [85, 168] on div "Text style" at bounding box center [81, 164] width 103 height 13
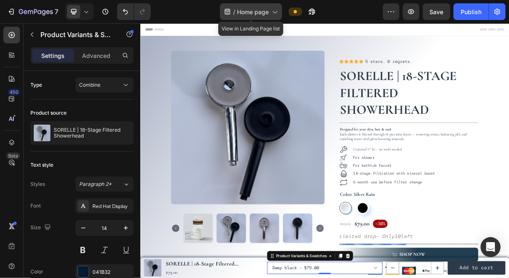
click at [228, 12] on icon at bounding box center [227, 12] width 5 height 6
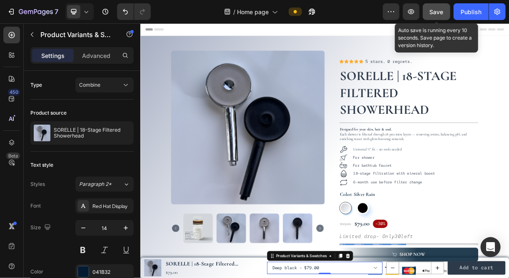
click at [433, 13] on span "Save" at bounding box center [436, 11] width 14 height 7
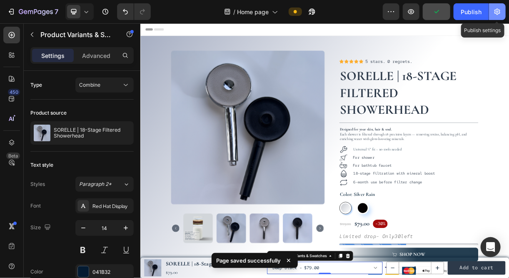
click at [498, 11] on icon "button" at bounding box center [497, 11] width 8 height 8
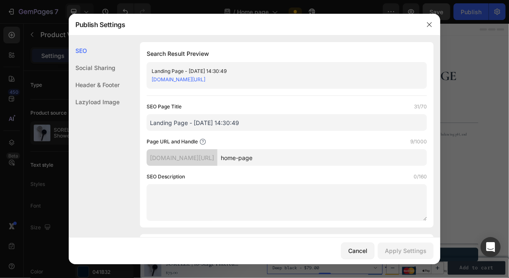
click at [250, 124] on input "Landing Page - Jul 20, 14:30:49" at bounding box center [286, 122] width 280 height 17
drag, startPoint x: 250, startPoint y: 124, endPoint x: 131, endPoint y: 123, distance: 119.4
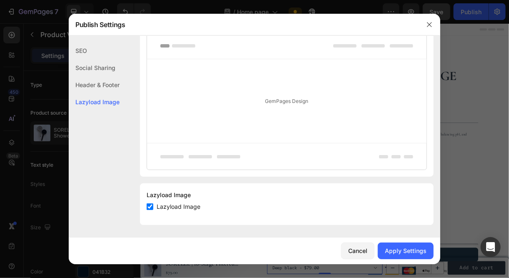
scroll to position [451, 0]
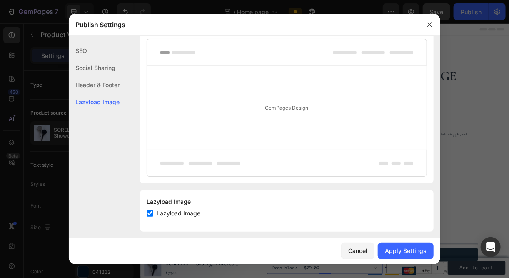
type input "Sorelle"
click at [148, 211] on input "checkbox" at bounding box center [149, 213] width 7 height 7
checkbox input "false"
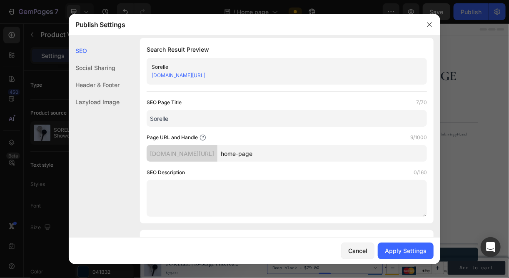
scroll to position [0, 0]
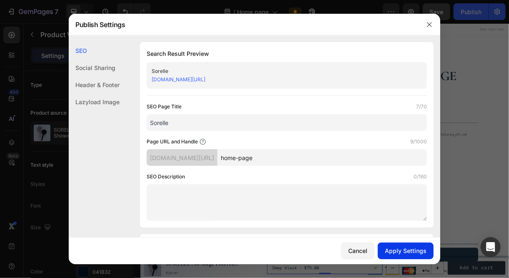
click at [403, 248] on div "Apply Settings" at bounding box center [406, 250] width 42 height 9
click at [205, 78] on link "udpbce-be.myshopify.com/pages/home-page" at bounding box center [178, 79] width 54 height 6
click at [429, 26] on icon "button" at bounding box center [429, 24] width 7 height 7
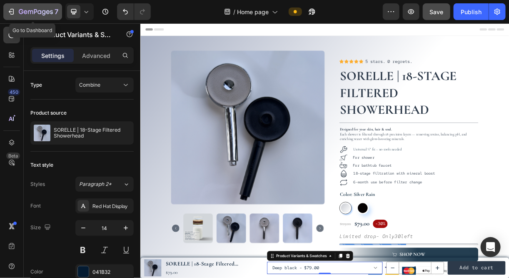
click at [12, 10] on icon "button" at bounding box center [11, 11] width 8 height 8
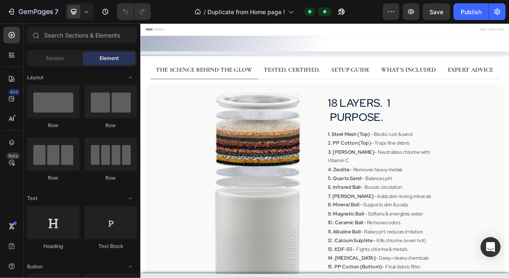
select select "576110953423241829"
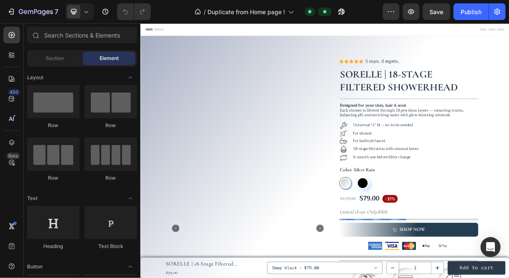
radio input "false"
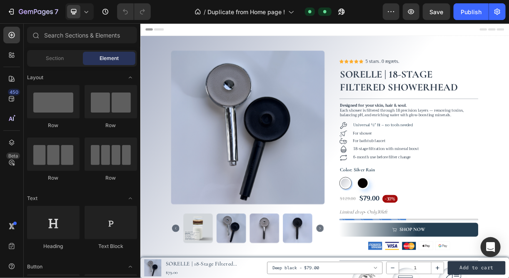
click at [427, 42] on div "Product Images Icon Icon Icon Icon Icon Icon List 5 stars. 0 regrets. Text Bloc…" at bounding box center [389, 223] width 499 height 366
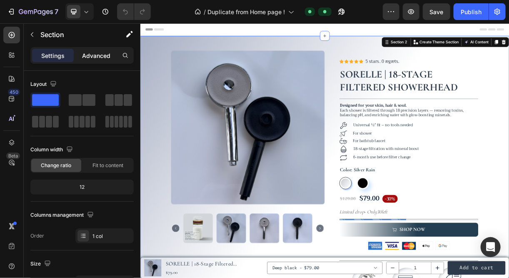
click at [97, 56] on p "Advanced" at bounding box center [96, 55] width 28 height 9
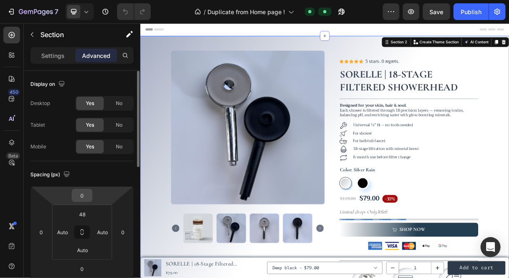
click at [79, 192] on input "0" at bounding box center [82, 195] width 17 height 12
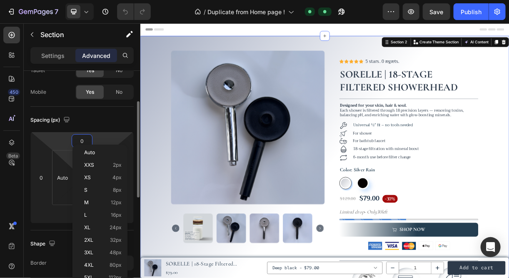
scroll to position [61, 0]
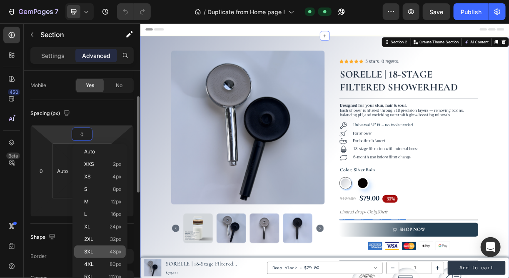
click at [99, 248] on p "3XL 48px" at bounding box center [102, 251] width 37 height 6
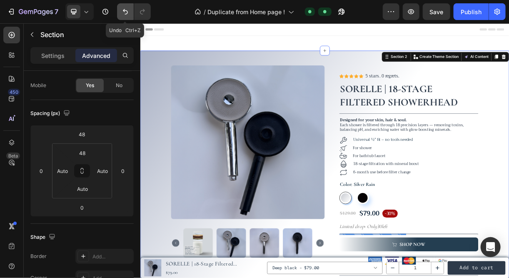
click at [122, 7] on icon "Undo/Redo" at bounding box center [125, 11] width 8 height 8
type input "0"
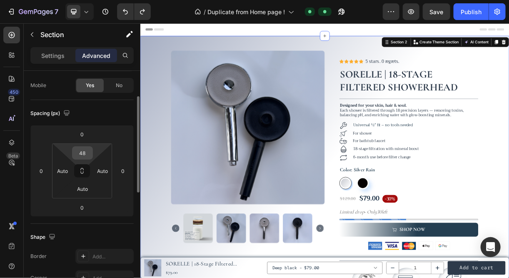
click at [80, 153] on input "48" at bounding box center [82, 152] width 17 height 12
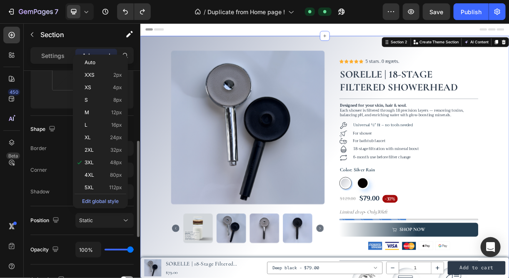
scroll to position [169, 0]
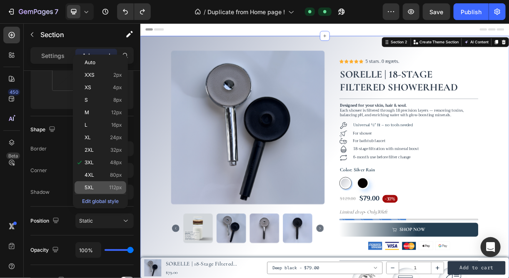
click at [99, 185] on p "5XL 112px" at bounding box center [102, 187] width 37 height 6
type input "112"
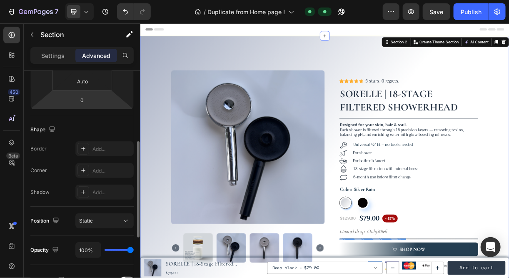
click at [72, 119] on div "Shape Border Add... Corner Add... Shadow Add..." at bounding box center [81, 161] width 103 height 90
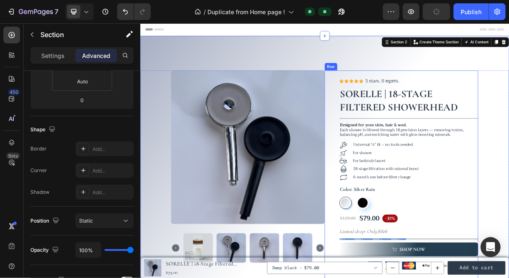
click at [394, 127] on div "Icon Icon Icon Icon Icon Icon List 5 stars. 0 regrets. Text Block Row Row SOREL…" at bounding box center [494, 260] width 208 height 346
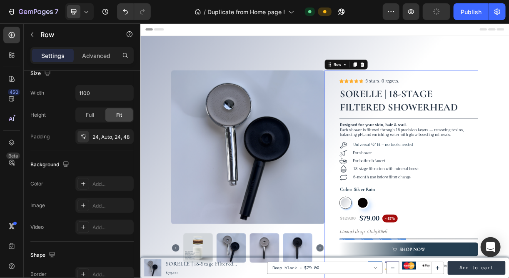
scroll to position [0, 0]
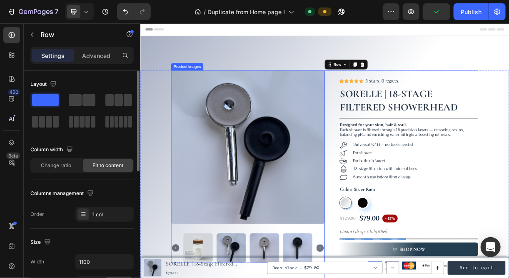
click at [162, 164] on div "Product Images Icon Icon Icon Icon Icon Icon List 5 stars. 0 regrets. Text Bloc…" at bounding box center [389, 260] width 499 height 346
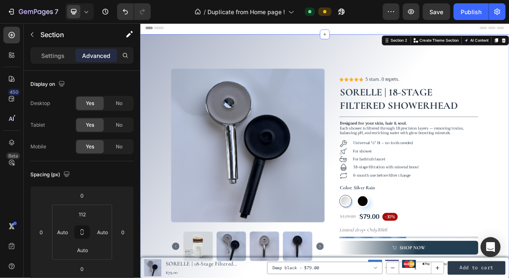
scroll to position [1, 0]
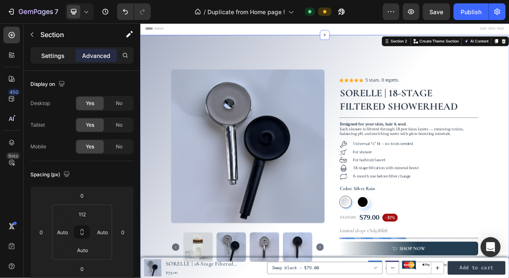
click at [41, 55] on div "Settings" at bounding box center [53, 55] width 42 height 13
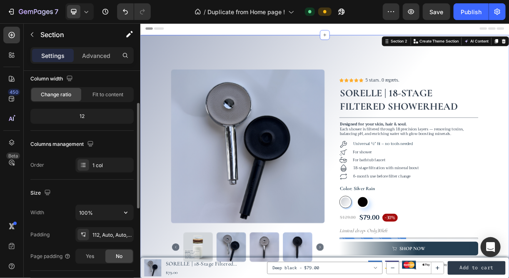
scroll to position [71, 0]
click at [89, 164] on div at bounding box center [83, 165] width 12 height 12
click at [108, 191] on div "Size" at bounding box center [81, 192] width 103 height 13
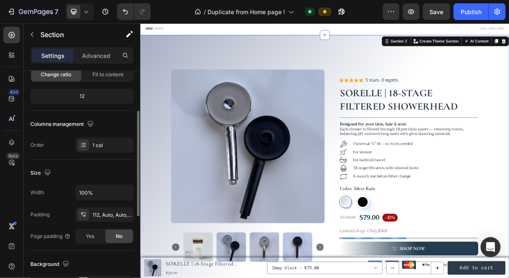
scroll to position [90, 0]
click at [105, 207] on div "112, Auto, Auto, Auto" at bounding box center [104, 214] width 58 height 15
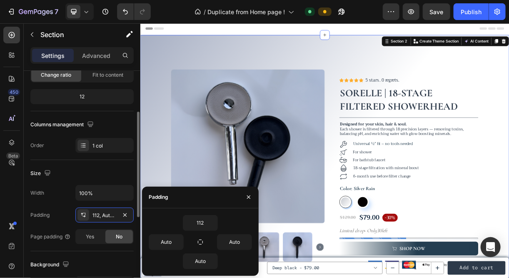
click at [113, 170] on div "Size" at bounding box center [81, 172] width 103 height 13
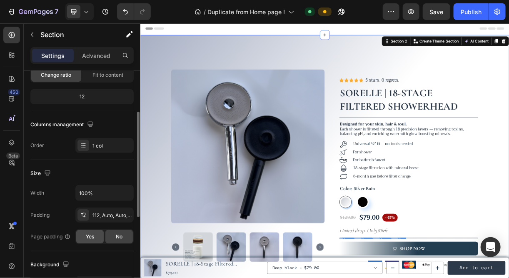
click at [93, 237] on span "Yes" at bounding box center [90, 236] width 8 height 7
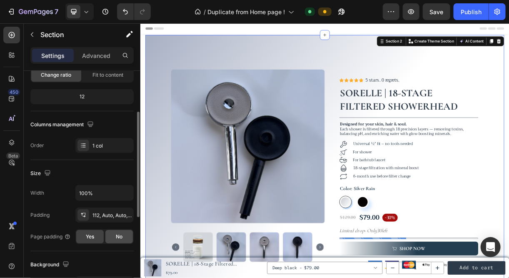
click at [121, 233] on span "No" at bounding box center [119, 236] width 7 height 7
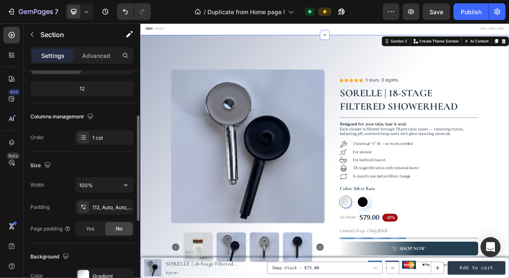
scroll to position [0, 0]
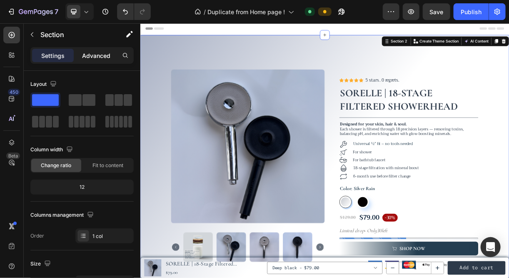
click at [92, 56] on p "Advanced" at bounding box center [96, 55] width 28 height 9
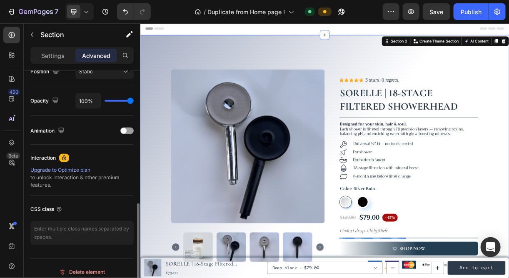
scroll to position [318, 0]
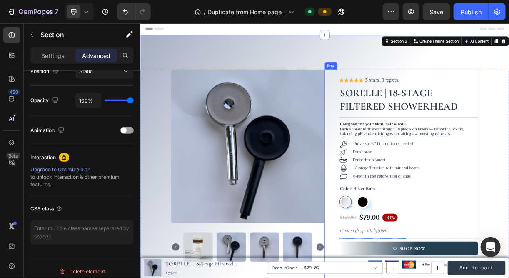
click at [390, 102] on div "Icon Icon Icon Icon Icon Icon List 5 stars. 0 regrets. Text Block Row Row SOREL…" at bounding box center [494, 259] width 208 height 346
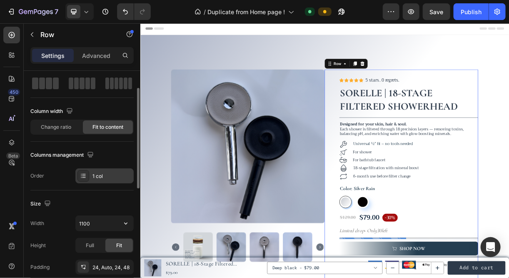
scroll to position [39, 0]
click at [65, 125] on span "Change ratio" at bounding box center [56, 126] width 30 height 7
radio input "true"
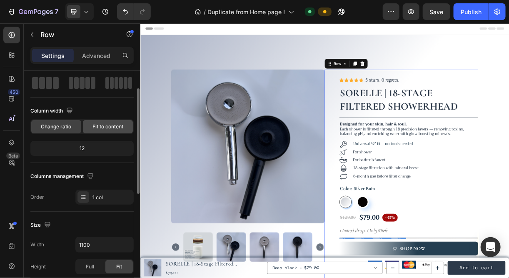
click at [104, 131] on div "Fit to content" at bounding box center [108, 126] width 50 height 13
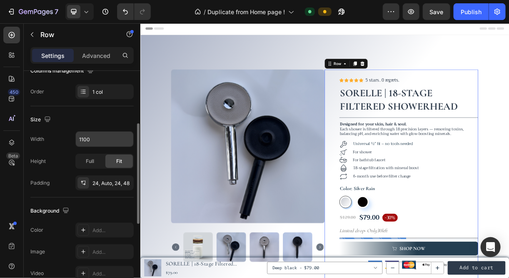
scroll to position [122, 0]
click at [100, 180] on div "24, Auto, 24, 48" at bounding box center [104, 183] width 24 height 7
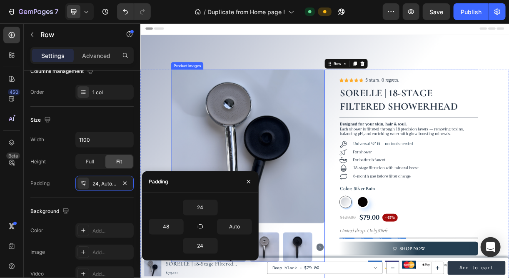
click at [192, 127] on img at bounding box center [285, 190] width 208 height 208
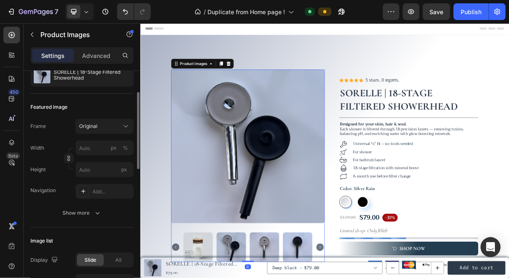
scroll to position [89, 0]
click at [92, 129] on span "Original" at bounding box center [88, 125] width 18 height 7
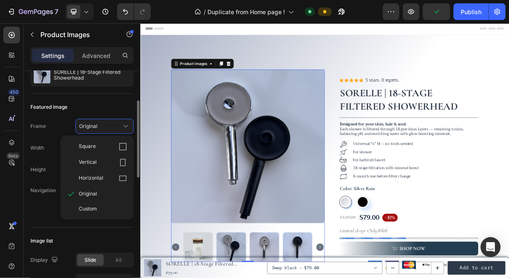
click at [52, 136] on div "Frame Original Square Vertical Horizontal Original Custom Width px % Height px" at bounding box center [81, 148] width 103 height 58
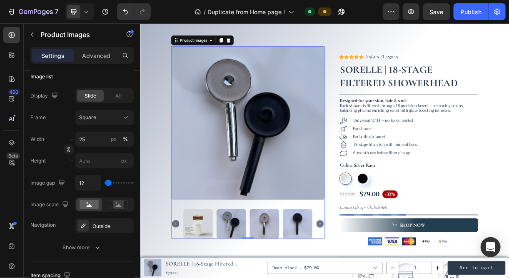
scroll to position [39, 0]
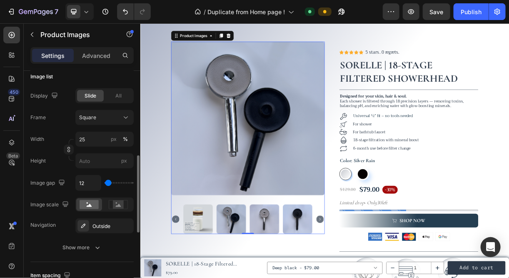
type input "257"
drag, startPoint x: 109, startPoint y: 181, endPoint x: 119, endPoint y: 181, distance: 10.4
type input "257"
click at [119, 182] on input "range" at bounding box center [118, 183] width 29 height 2
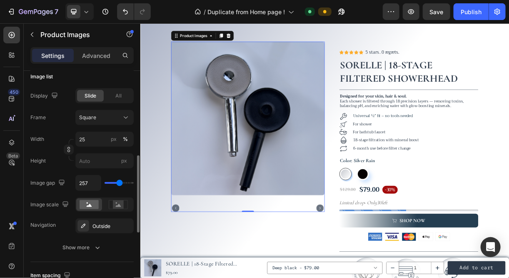
type input "73"
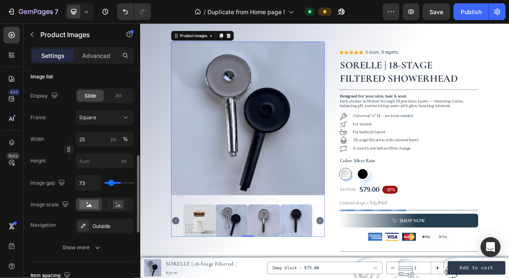
type input "0"
drag, startPoint x: 118, startPoint y: 179, endPoint x: 103, endPoint y: 181, distance: 15.0
type input "0"
click at [104, 182] on input "range" at bounding box center [118, 183] width 29 height 2
type input "37"
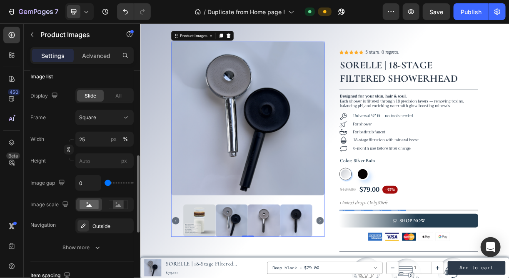
type input "37"
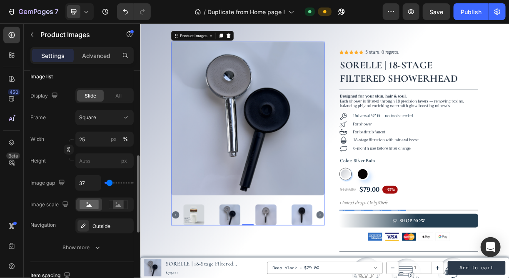
type input "49"
type input "55"
type input "20"
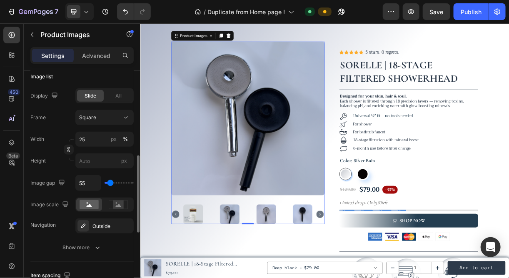
type input "20"
type input "8"
type input "0"
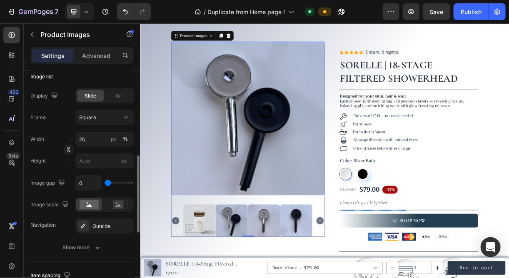
type input "37"
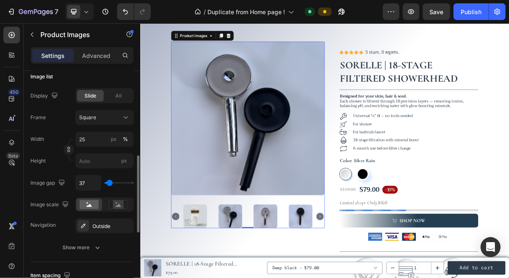
type input "31"
type input "0"
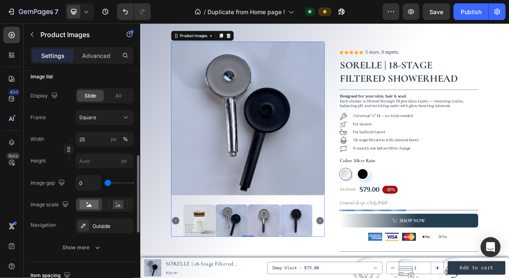
type input "2"
type input "8"
type input "14"
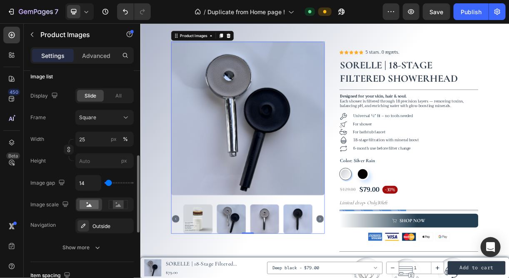
type input "14"
click at [108, 183] on input "range" at bounding box center [118, 183] width 29 height 2
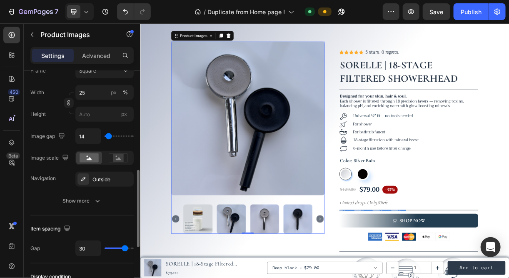
scroll to position [300, 0]
click at [87, 197] on div "Show more" at bounding box center [82, 200] width 39 height 8
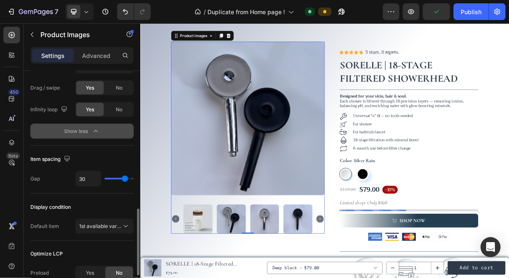
scroll to position [506, 0]
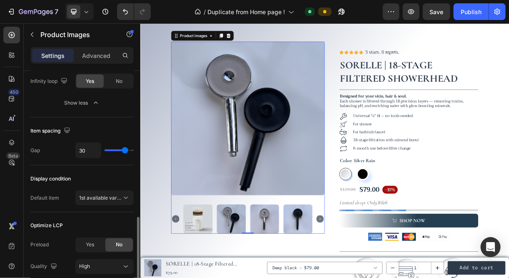
type input "25"
type input "16"
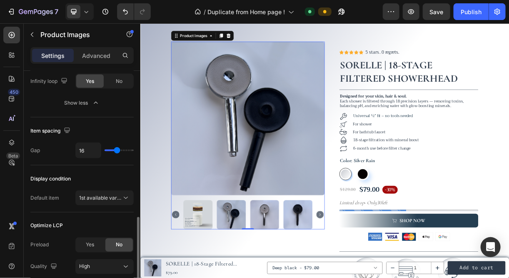
type input "15"
type input "21"
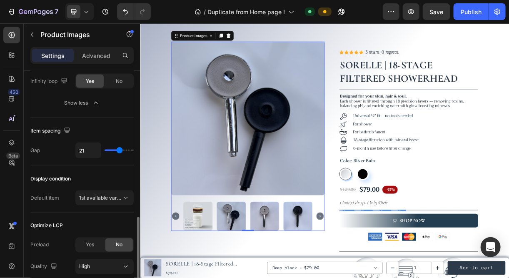
type input "24"
type input "25"
type input "26"
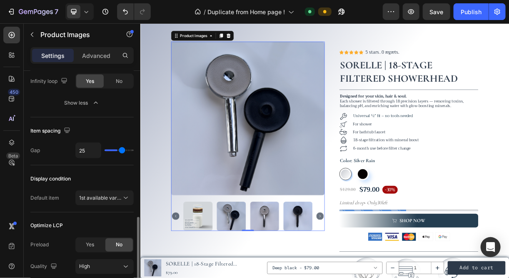
type input "26"
type input "27"
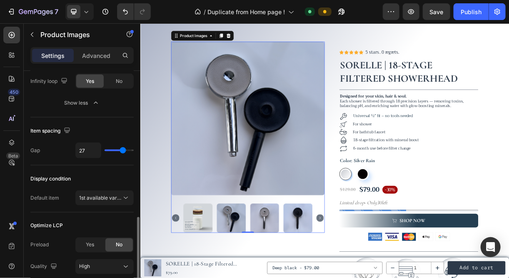
type input "8"
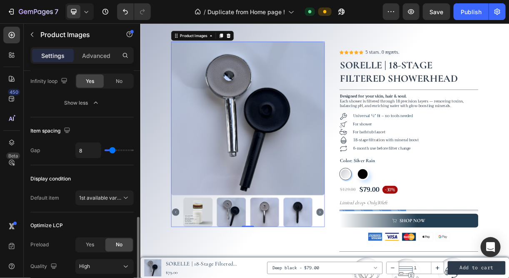
type input "5"
type input "3"
type input "0"
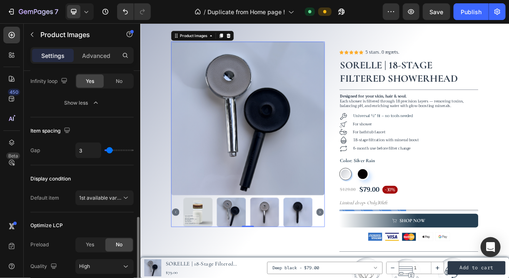
type input "0"
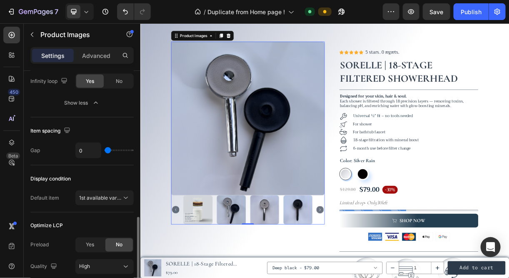
type input "12"
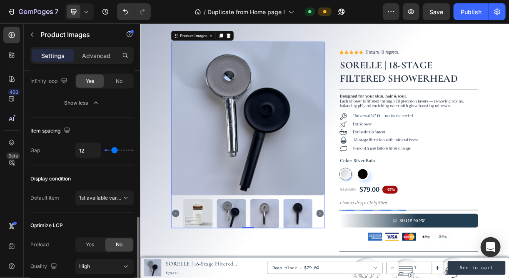
type input "14"
type input "15"
type input "16"
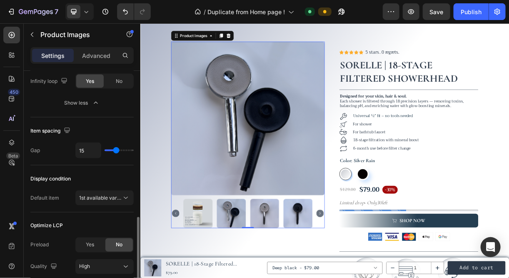
type input "16"
type input "17"
type input "18"
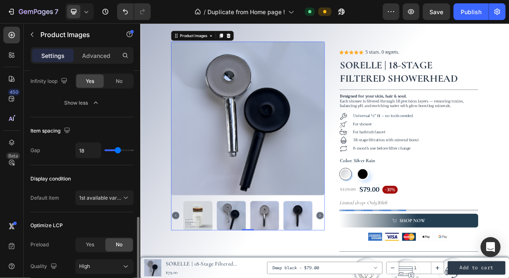
type input "19"
type input "20"
type input "21"
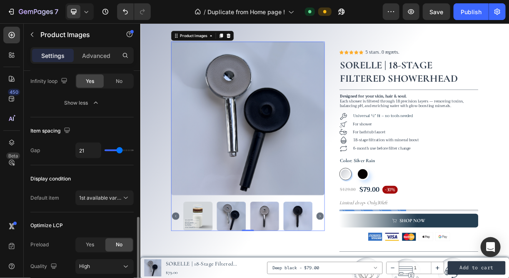
type input "21"
click at [119, 151] on input "range" at bounding box center [118, 150] width 29 height 2
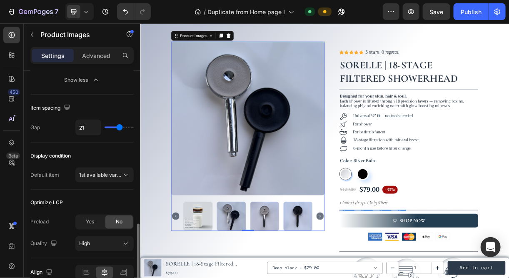
scroll to position [569, 0]
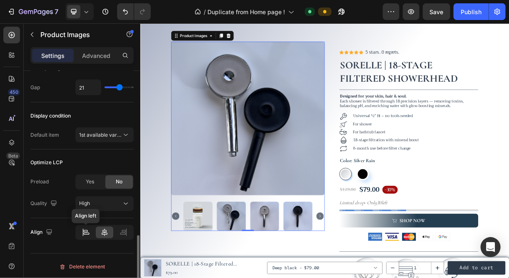
click at [88, 234] on icon at bounding box center [86, 232] width 8 height 8
click at [102, 233] on icon at bounding box center [104, 232] width 8 height 8
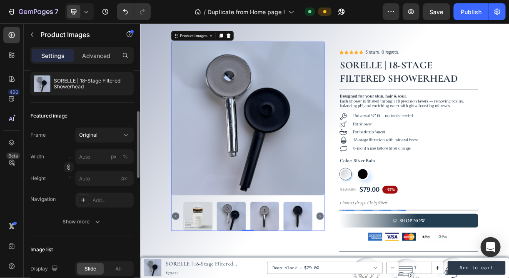
scroll to position [0, 0]
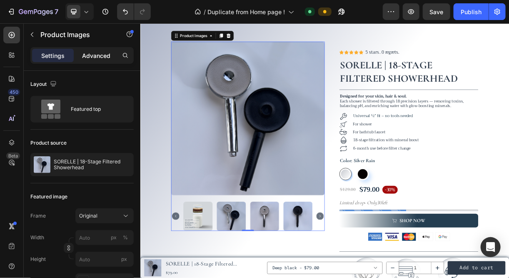
click at [100, 55] on p "Advanced" at bounding box center [96, 55] width 28 height 9
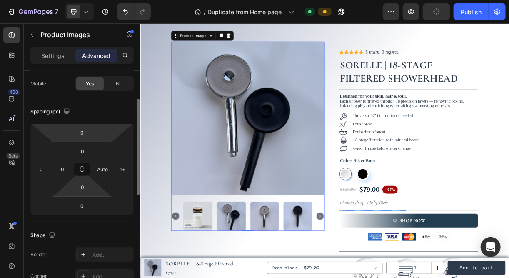
scroll to position [64, 0]
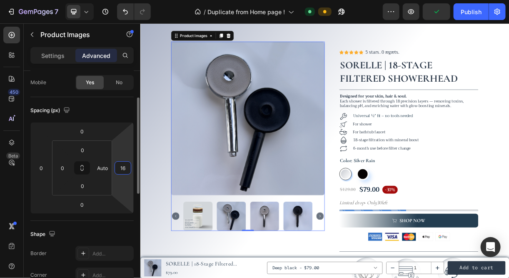
click at [122, 165] on input "16" at bounding box center [123, 167] width 12 height 12
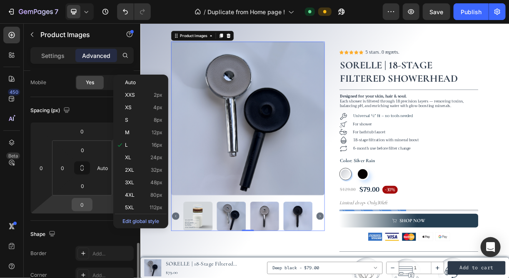
scroll to position [167, 0]
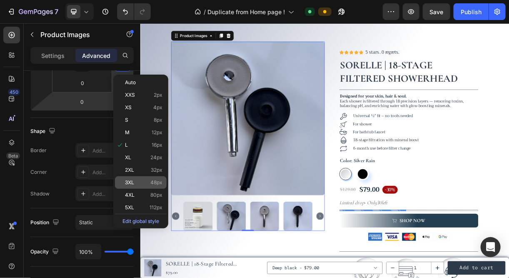
click at [145, 184] on p "3XL 48px" at bounding box center [143, 182] width 37 height 6
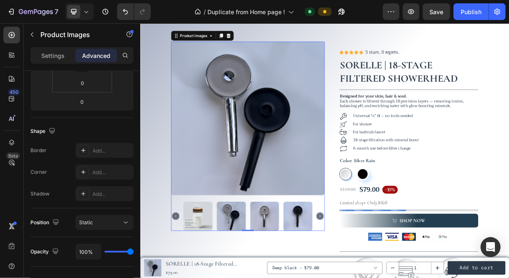
type input "48"
click at [80, 6] on div at bounding box center [79, 11] width 28 height 17
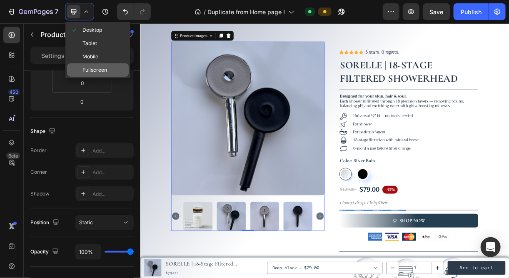
click at [97, 64] on div "Fullscreen" at bounding box center [98, 69] width 62 height 13
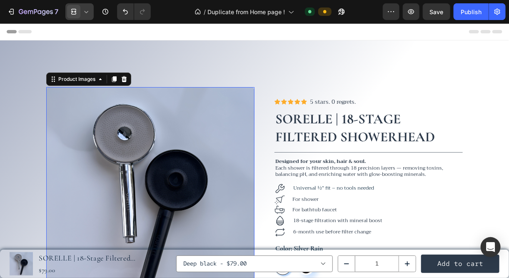
click at [79, 5] on div at bounding box center [79, 11] width 28 height 17
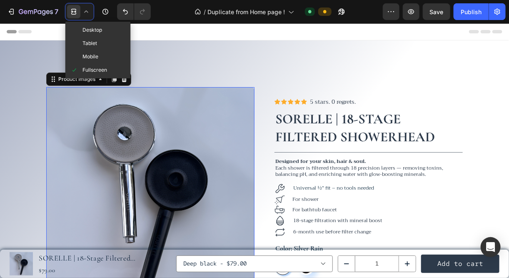
click at [84, 20] on div "7 Desktop Tablet Mobile Fullscreen Version history / Duplicate from Home page !…" at bounding box center [254, 12] width 509 height 24
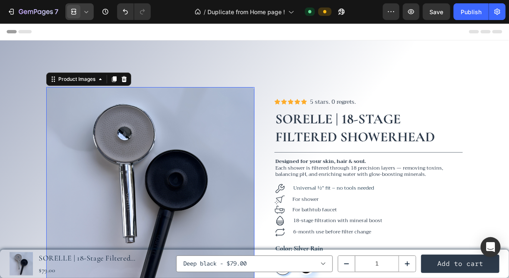
click at [79, 4] on div at bounding box center [79, 11] width 28 height 17
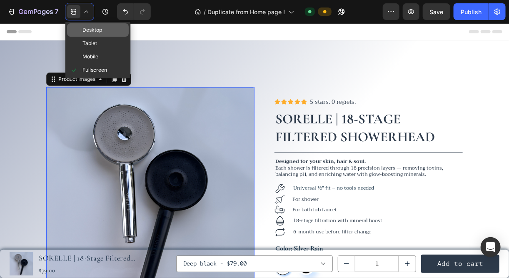
click at [89, 37] on div "Desktop" at bounding box center [98, 43] width 62 height 13
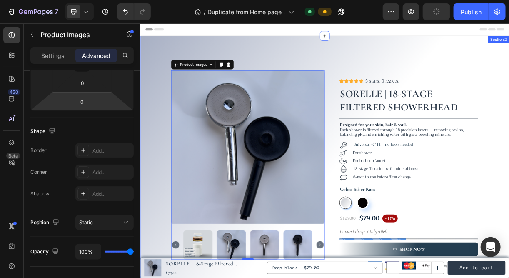
click at [151, 119] on div "Product Images 0 Icon Icon Icon Icon Icon Icon List 5 stars. 0 regrets. Text Bl…" at bounding box center [389, 260] width 499 height 346
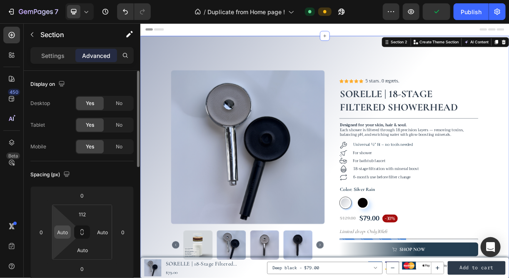
click at [66, 233] on input "Auto" at bounding box center [62, 232] width 12 height 12
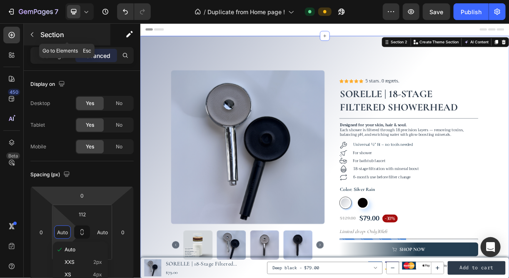
click at [40, 37] on div "Section" at bounding box center [67, 35] width 87 height 22
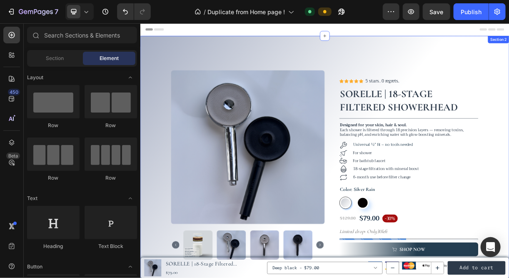
click at [151, 163] on div "Product Images Icon Icon Icon Icon Icon Icon List 5 stars. 0 regrets. Text Bloc…" at bounding box center [389, 260] width 499 height 346
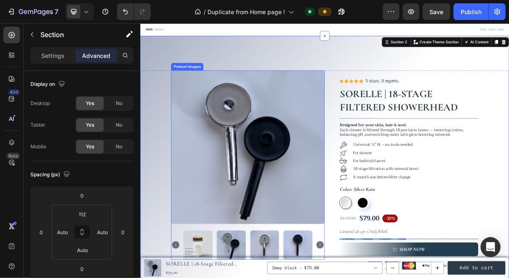
scroll to position [65, 0]
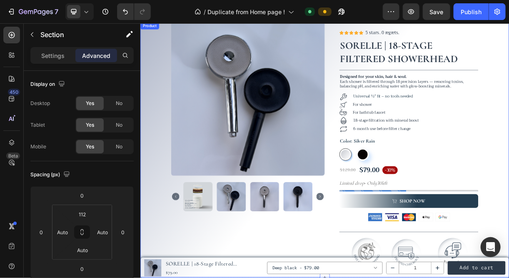
click at [383, 277] on div "Product Images" at bounding box center [285, 195] width 208 height 346
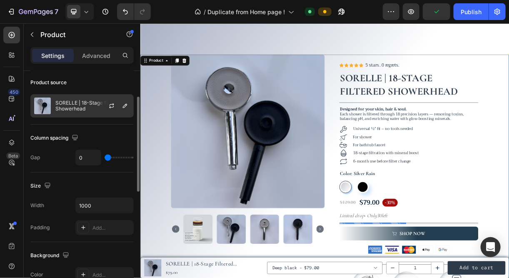
scroll to position [62, 0]
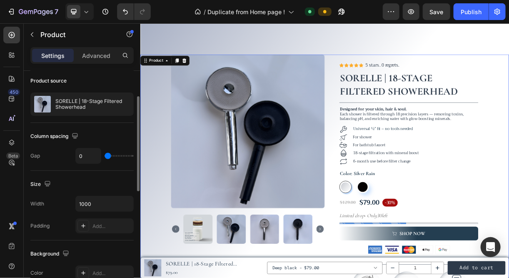
type input "51"
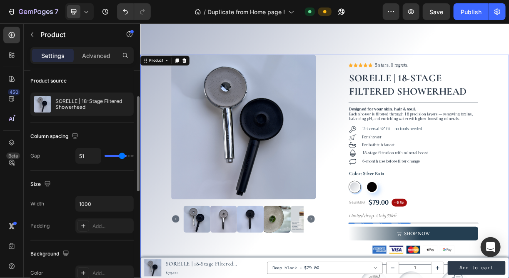
type input "59"
type input "62"
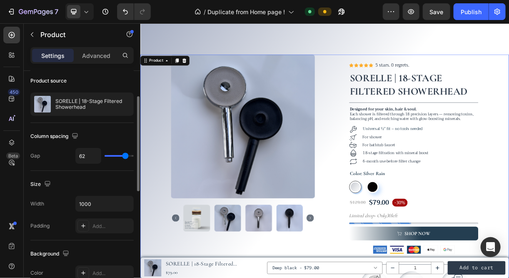
type input "64"
type input "68"
type input "70"
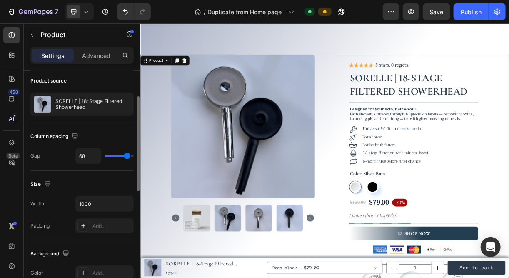
type input "70"
type input "75"
type input "80"
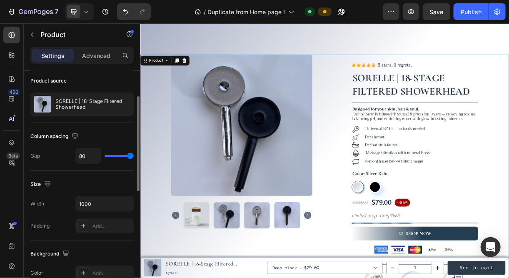
type input "51"
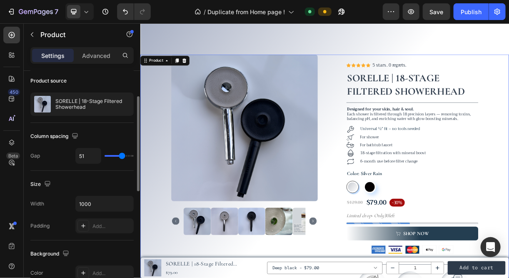
type input "46"
type input "39"
type input "35"
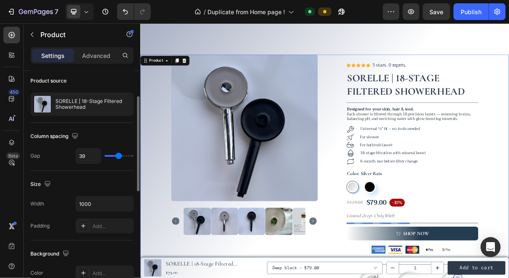
type input "35"
type input "32"
type input "30"
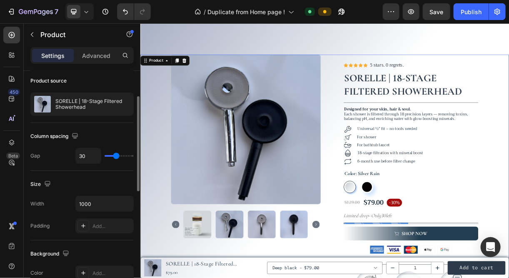
type input "27"
type input "25"
type input "23"
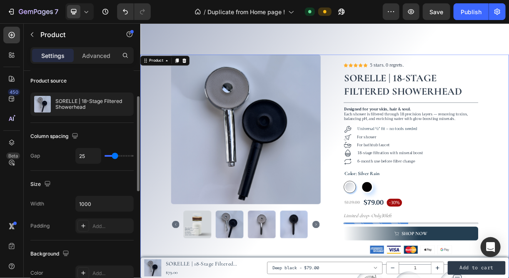
type input "23"
type input "21"
type input "20"
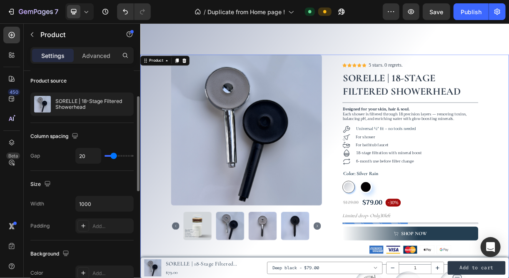
type input "19"
type input "18"
drag, startPoint x: 107, startPoint y: 154, endPoint x: 113, endPoint y: 154, distance: 6.3
type input "18"
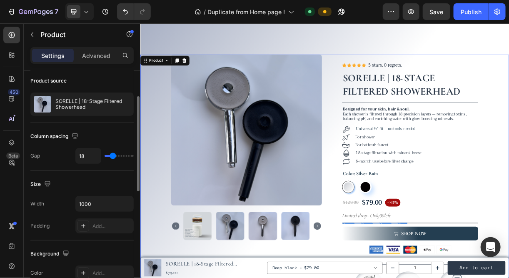
click at [113, 155] on input "range" at bounding box center [118, 156] width 29 height 2
click at [84, 12] on icon at bounding box center [86, 11] width 8 height 8
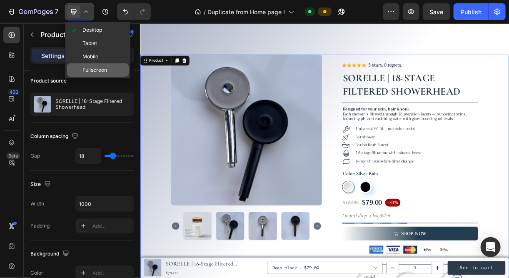
click at [94, 68] on span "Fullscreen" at bounding box center [94, 70] width 25 height 8
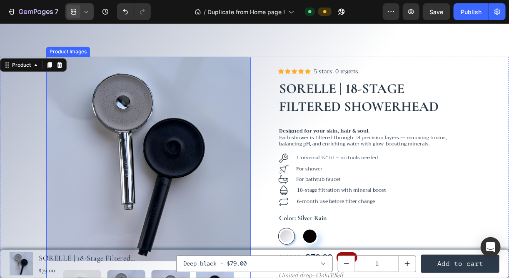
scroll to position [27, 0]
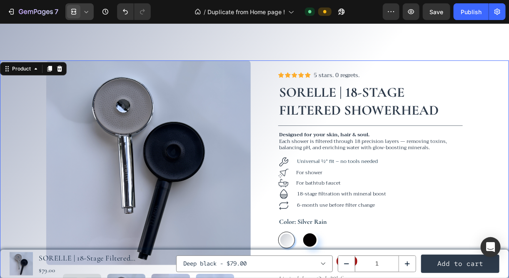
click at [84, 0] on div "7 Version history / Duplicate from Home page ! Default Preview Save Publish" at bounding box center [254, 12] width 509 height 24
click at [79, 13] on span at bounding box center [73, 11] width 13 height 13
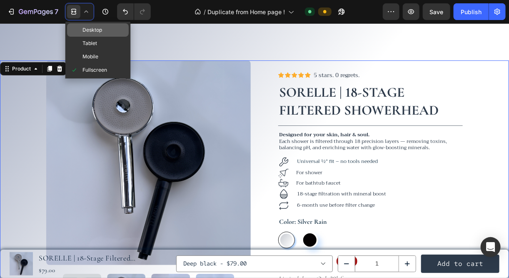
click at [86, 27] on span "Desktop" at bounding box center [92, 30] width 20 height 8
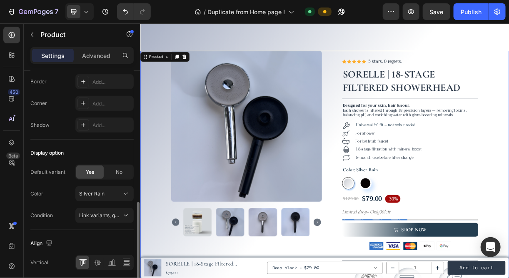
scroll to position [307, 0]
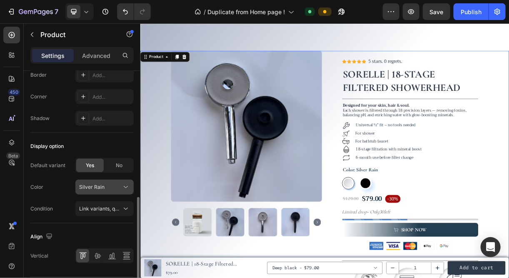
click at [98, 188] on div "Silver Rain" at bounding box center [104, 187] width 51 height 8
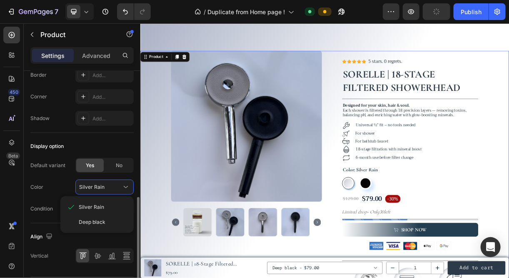
click at [66, 180] on div "Color Silver Rain Silver Rain Deep black" at bounding box center [81, 186] width 103 height 15
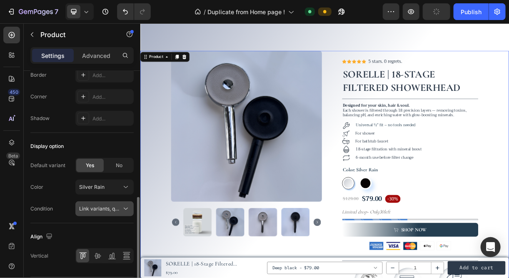
click at [97, 207] on span "Link variants, quantity <br> between same products" at bounding box center [140, 208] width 123 height 6
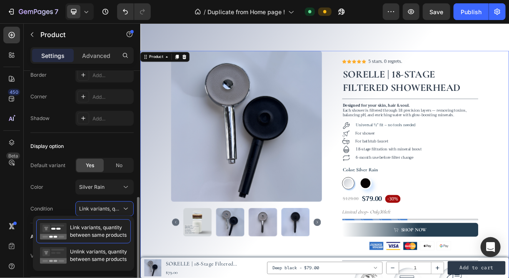
click at [66, 201] on div "Condition Link variants, quantity <br> between same products" at bounding box center [81, 208] width 103 height 15
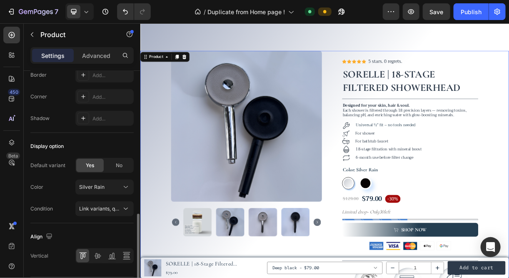
scroll to position [326, 0]
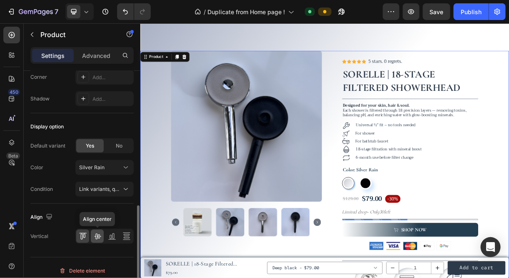
click at [95, 232] on icon at bounding box center [97, 236] width 8 height 8
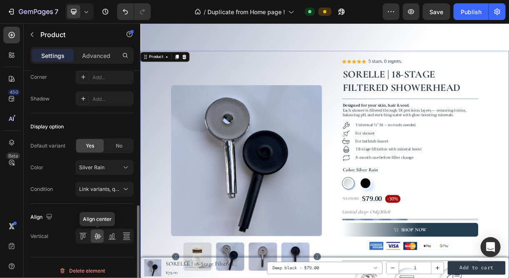
scroll to position [73, 0]
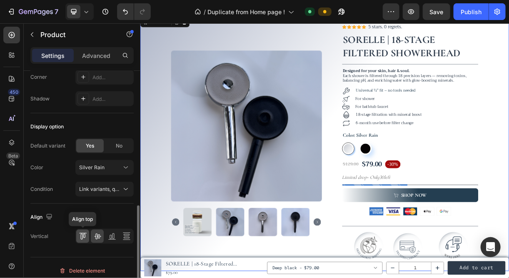
click at [80, 233] on icon at bounding box center [83, 236] width 8 height 8
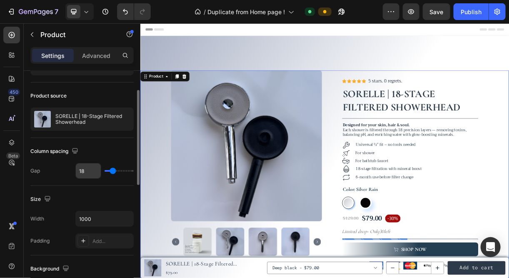
scroll to position [0, 0]
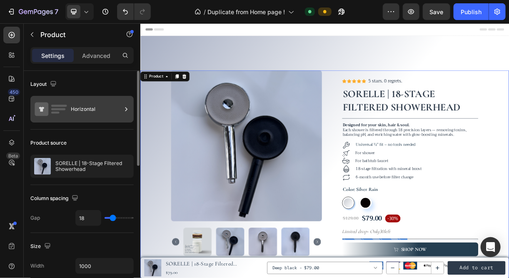
click at [88, 113] on div "Horizontal" at bounding box center [96, 108] width 51 height 19
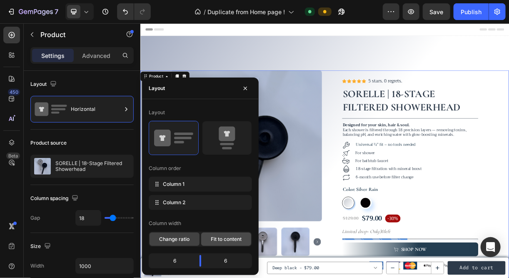
click at [212, 242] on span "Fit to content" at bounding box center [226, 238] width 31 height 7
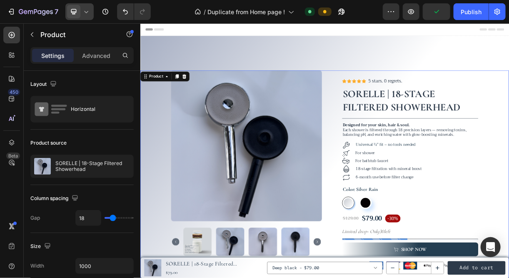
click at [79, 8] on span at bounding box center [73, 11] width 13 height 13
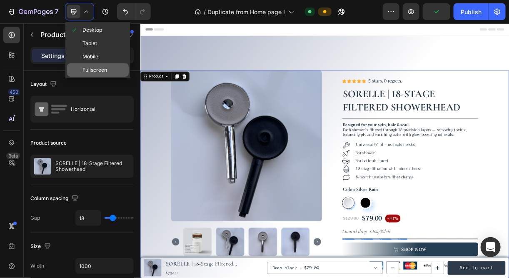
click at [99, 72] on span "Fullscreen" at bounding box center [94, 70] width 25 height 8
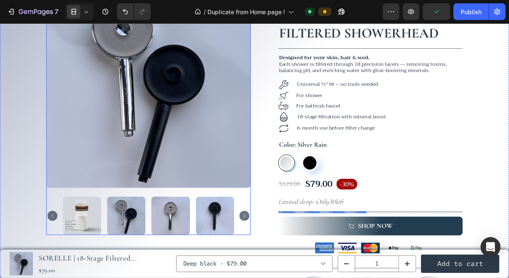
click at [112, 172] on img at bounding box center [148, 85] width 204 height 204
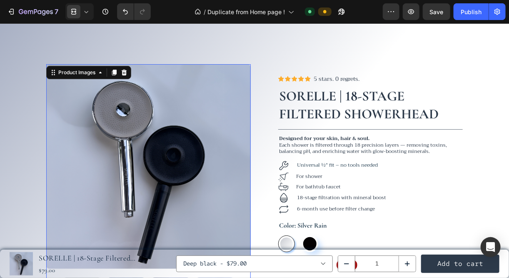
scroll to position [8, 0]
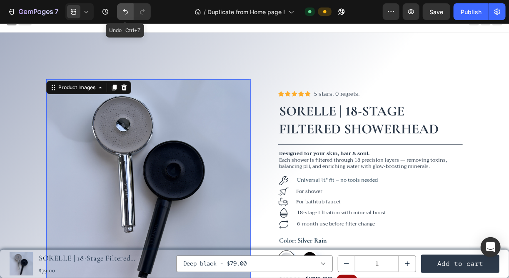
click at [121, 10] on icon "Undo/Redo" at bounding box center [125, 11] width 8 height 8
click at [146, 8] on icon "Undo/Redo" at bounding box center [142, 11] width 8 height 8
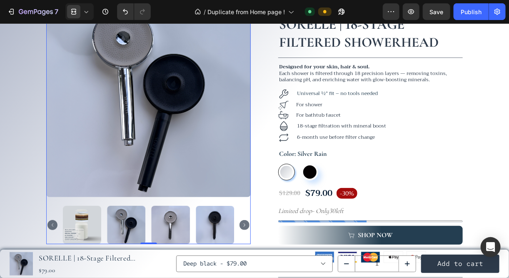
scroll to position [0, 0]
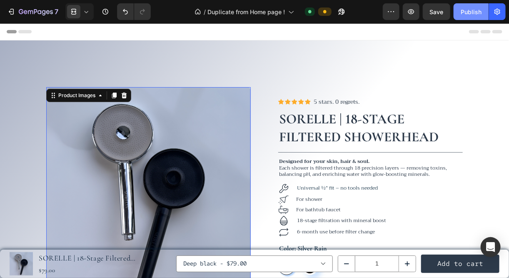
click at [463, 18] on button "Publish" at bounding box center [470, 11] width 35 height 17
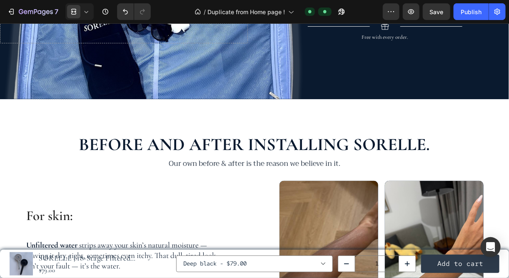
scroll to position [861, 0]
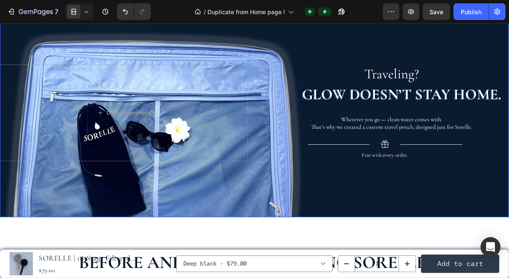
click at [332, 61] on div "Overlay" at bounding box center [254, 112] width 509 height 208
click at [82, 9] on icon at bounding box center [86, 11] width 8 height 8
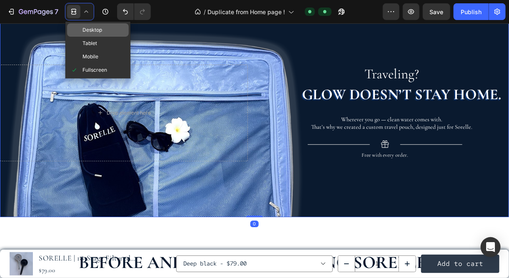
click at [89, 28] on span "Desktop" at bounding box center [92, 30] width 20 height 8
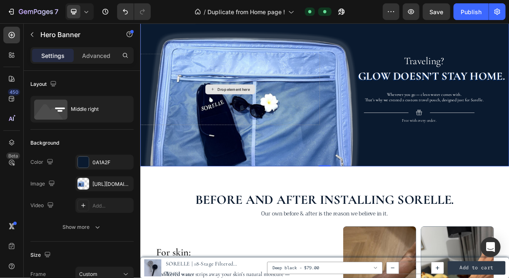
click at [152, 108] on div "Drop element here" at bounding box center [261, 113] width 243 height 97
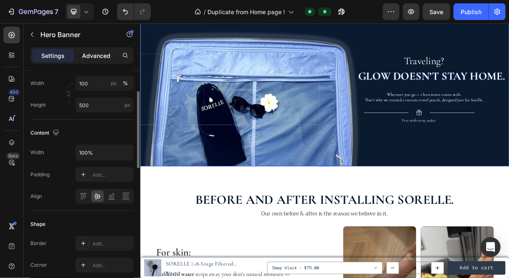
scroll to position [174, 0]
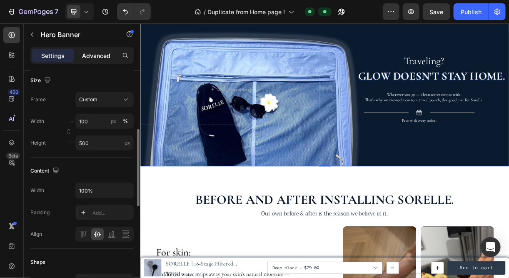
click at [99, 56] on p "Advanced" at bounding box center [96, 55] width 28 height 9
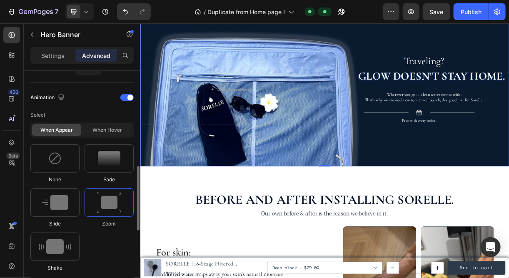
scroll to position [351, 0]
click at [125, 95] on div at bounding box center [126, 97] width 13 height 7
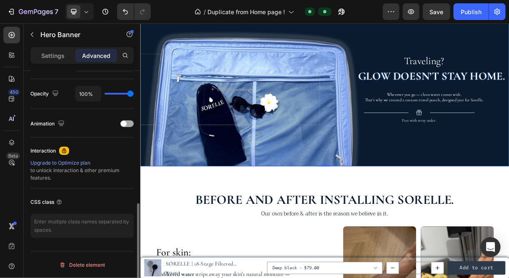
scroll to position [323, 0]
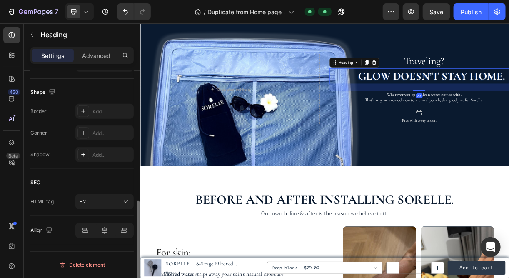
scroll to position [0, 0]
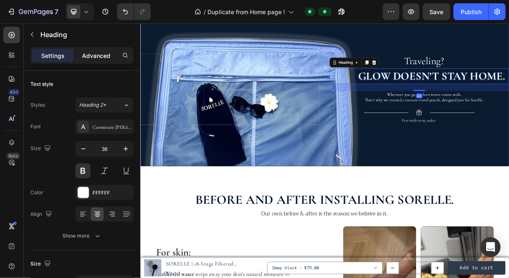
click at [102, 52] on p "Advanced" at bounding box center [96, 55] width 28 height 9
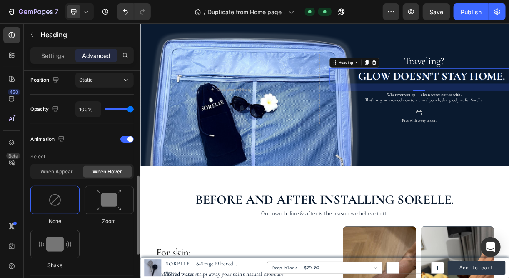
scroll to position [309, 0]
click at [126, 136] on div at bounding box center [126, 139] width 13 height 7
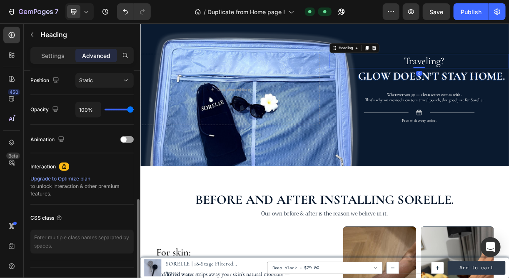
scroll to position [308, 0]
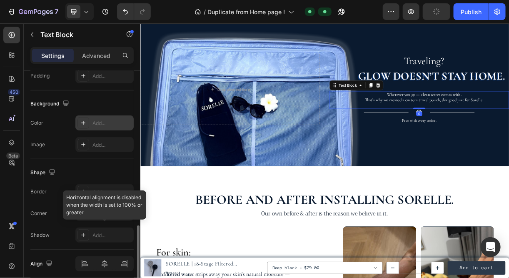
scroll to position [261, 0]
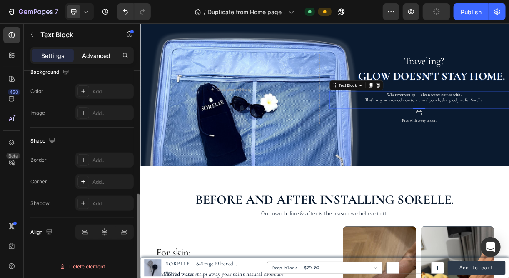
click at [92, 55] on p "Advanced" at bounding box center [96, 55] width 28 height 9
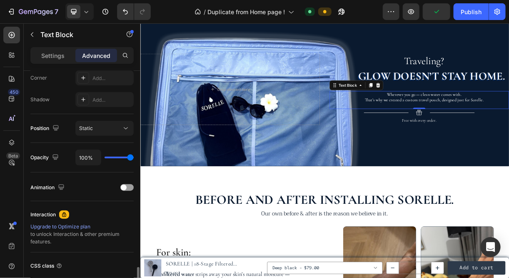
scroll to position [323, 0]
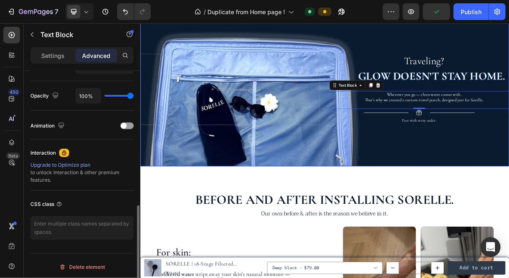
click at [315, 180] on div "Overlay" at bounding box center [389, 113] width 499 height 208
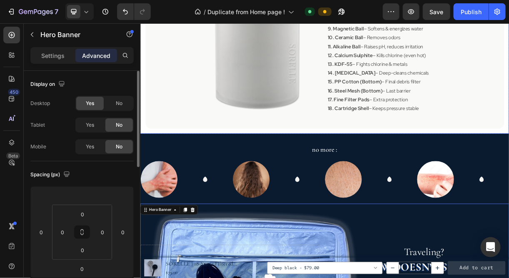
scroll to position [613, 0]
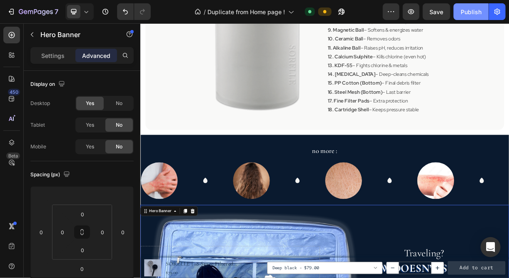
click at [469, 15] on div "Publish" at bounding box center [470, 11] width 21 height 9
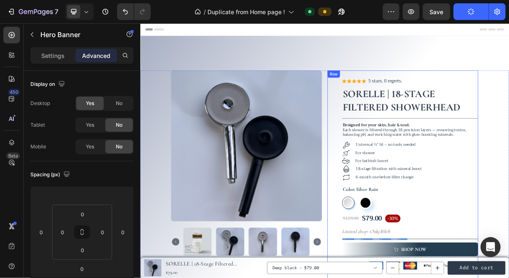
scroll to position [254, 0]
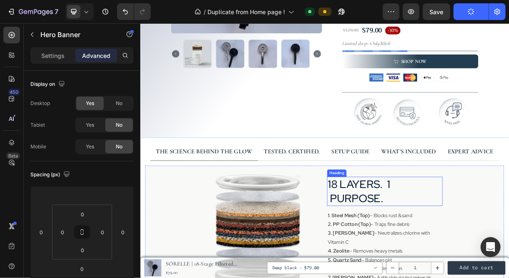
click at [437, 243] on h2 "18 layers. 1 purpose." at bounding box center [471, 251] width 156 height 40
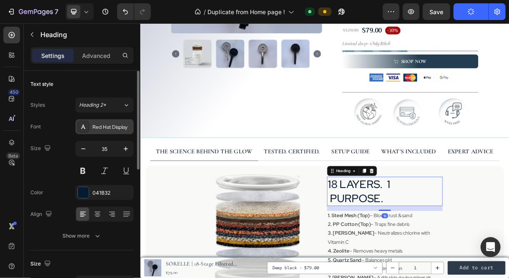
click at [104, 125] on div "Red Hat Display" at bounding box center [111, 126] width 39 height 7
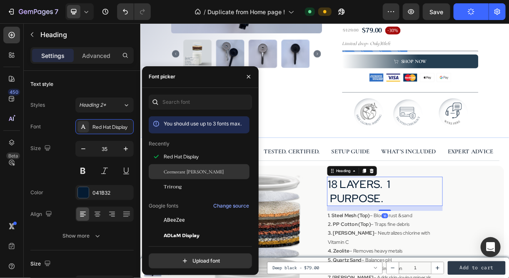
click at [187, 173] on span "Cormorant [PERSON_NAME]" at bounding box center [194, 171] width 60 height 7
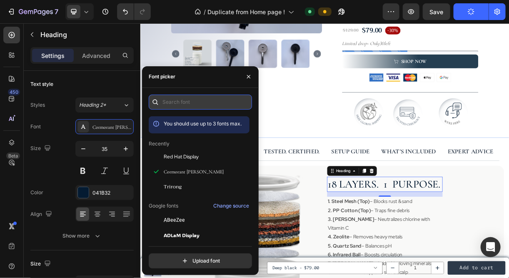
click at [182, 99] on input "text" at bounding box center [200, 101] width 103 height 15
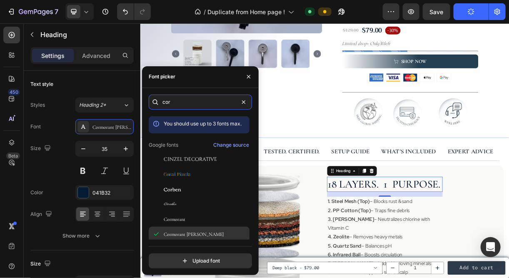
scroll to position [31, 0]
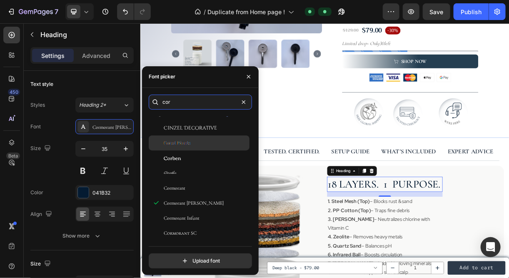
type input "cor"
click at [186, 141] on span "Coral Pixels" at bounding box center [177, 142] width 27 height 7
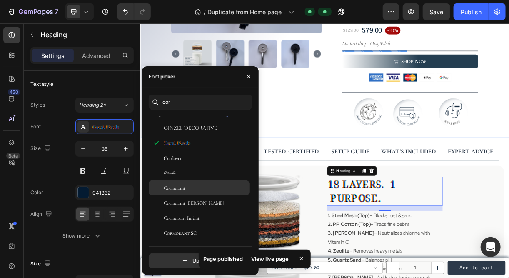
click at [187, 186] on div "Cormorant" at bounding box center [206, 187] width 84 height 7
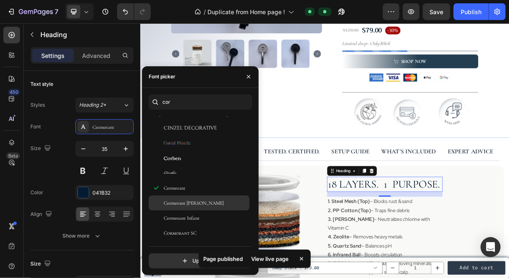
click at [192, 203] on span "Cormorant [PERSON_NAME]" at bounding box center [194, 202] width 60 height 7
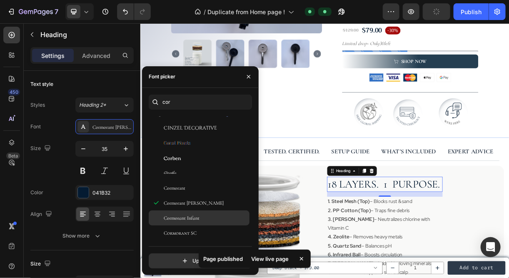
click at [192, 218] on span "Cormorant Infant" at bounding box center [182, 217] width 36 height 7
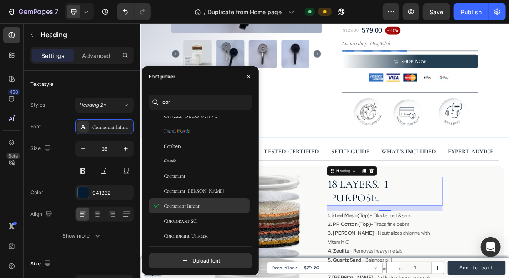
scroll to position [45, 0]
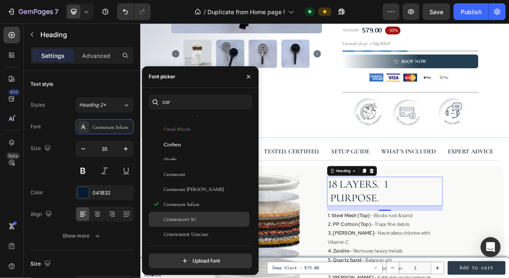
drag, startPoint x: 192, startPoint y: 218, endPoint x: 179, endPoint y: 218, distance: 13.3
click at [179, 218] on span "Cormorant SC" at bounding box center [180, 218] width 33 height 7
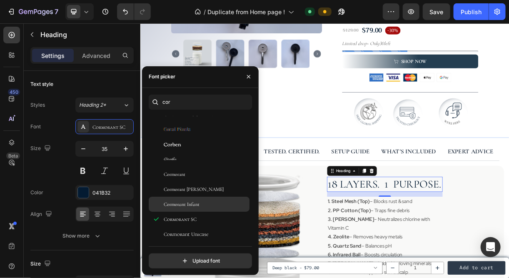
click at [182, 201] on span "Cormorant Infant" at bounding box center [182, 203] width 36 height 7
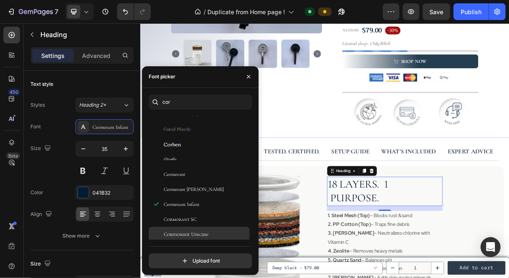
click at [188, 233] on span "Cormorant Unicase" at bounding box center [186, 233] width 45 height 7
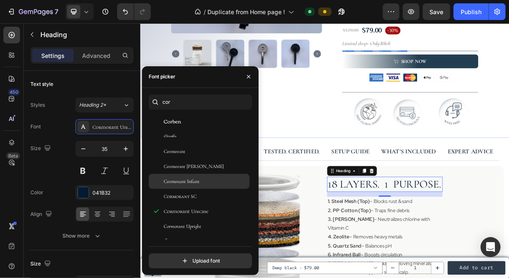
scroll to position [68, 0]
click at [194, 181] on span "Cormorant Infant" at bounding box center [182, 180] width 36 height 7
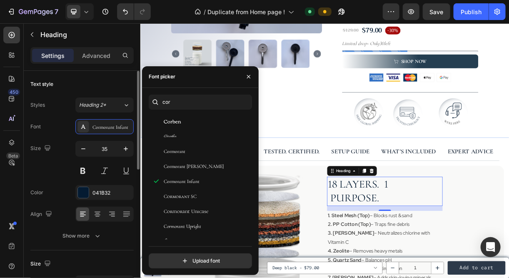
click at [52, 170] on div "Size 35" at bounding box center [81, 159] width 103 height 37
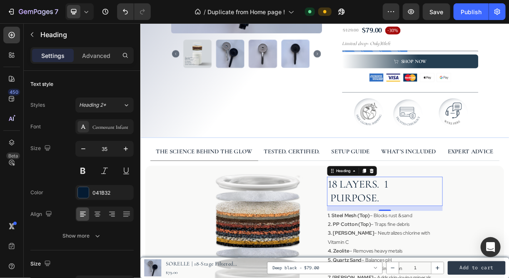
click at [444, 257] on h2 "18 layers. 1 purpose." at bounding box center [471, 251] width 156 height 40
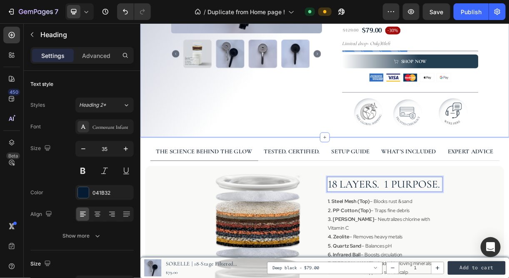
click at [508, 164] on div "Product Images Icon Icon Icon Icon Icon Icon List 5 stars. 0 regrets. Text Bloc…" at bounding box center [389, 5] width 499 height 345
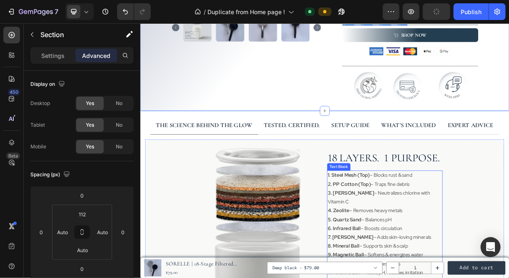
scroll to position [294, 0]
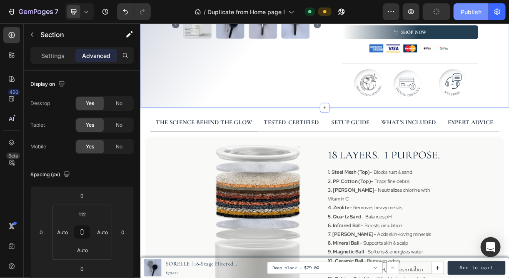
click at [468, 11] on div "Publish" at bounding box center [470, 11] width 21 height 9
click at [464, 17] on button "Publish" at bounding box center [470, 11] width 35 height 17
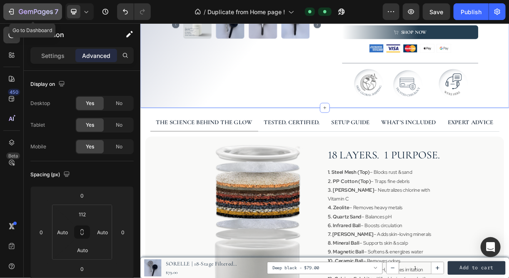
click at [12, 10] on icon "button" at bounding box center [11, 11] width 8 height 8
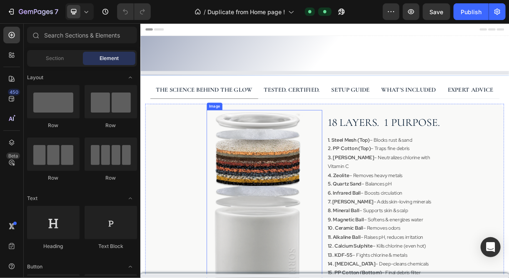
select select "576110953423241829"
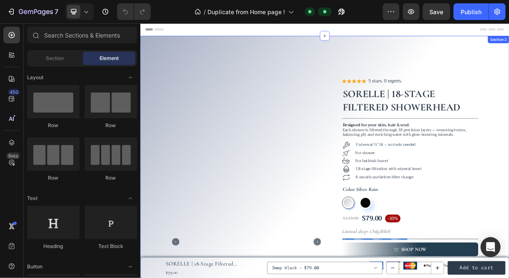
radio input "false"
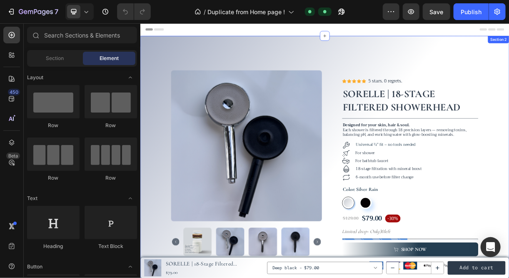
click at [152, 123] on div "Product Images Icon Icon Icon Icon Icon Icon List 5 stars. 0 regrets. Text Bloc…" at bounding box center [389, 259] width 499 height 345
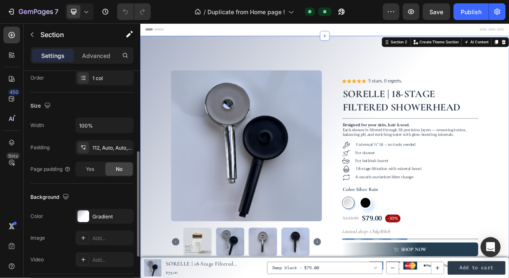
scroll to position [165, 0]
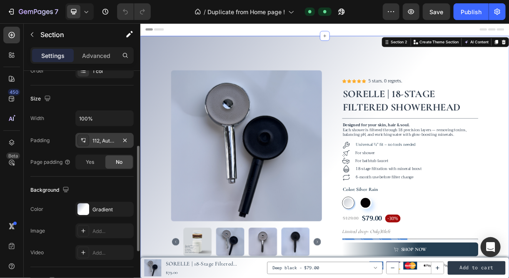
click at [99, 137] on div "112, Auto, Auto, Auto" at bounding box center [104, 140] width 24 height 7
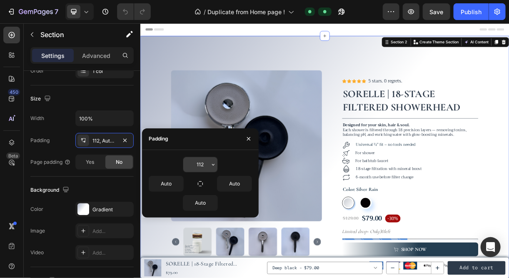
click at [200, 161] on input "112" at bounding box center [200, 164] width 34 height 15
click at [212, 162] on icon "button" at bounding box center [213, 164] width 7 height 7
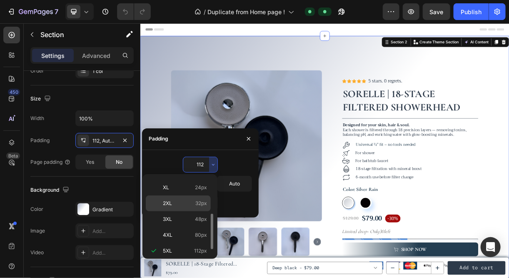
scroll to position [0, 0]
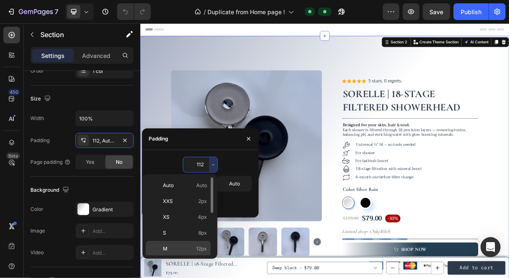
click at [168, 245] on p "M 12px" at bounding box center [185, 248] width 44 height 7
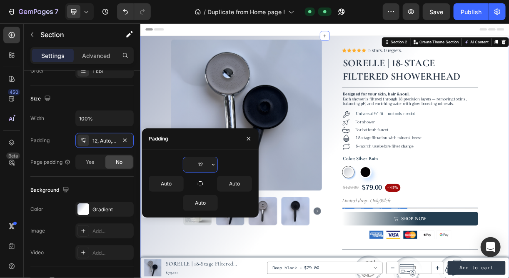
click at [194, 161] on input "12" at bounding box center [200, 164] width 34 height 15
click at [210, 165] on icon "button" at bounding box center [213, 164] width 7 height 7
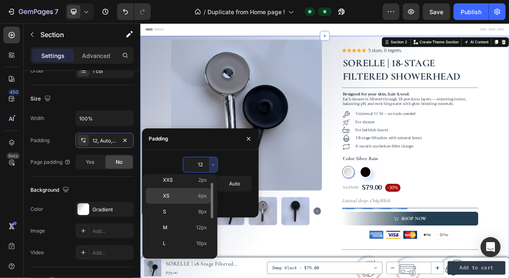
scroll to position [25, 0]
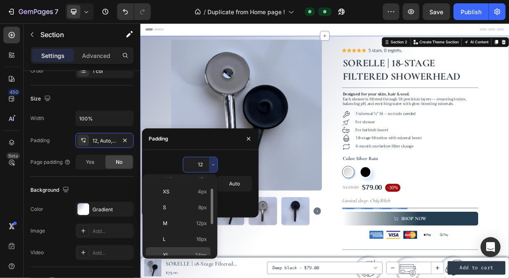
click at [178, 251] on p "XL 24px" at bounding box center [185, 254] width 44 height 7
type input "24"
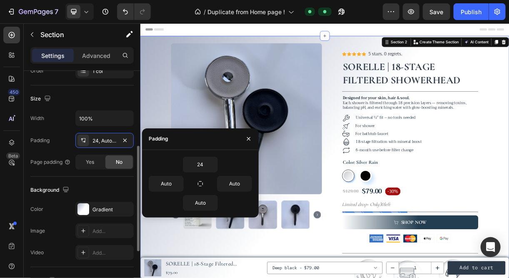
click at [89, 184] on div "Background" at bounding box center [81, 189] width 103 height 13
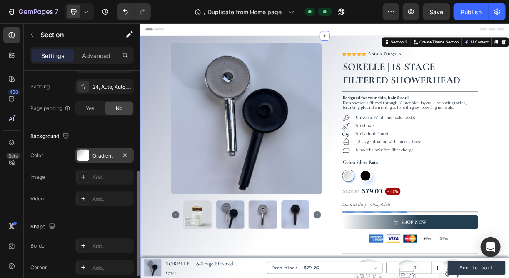
scroll to position [219, 0]
click at [125, 152] on icon "button" at bounding box center [125, 154] width 7 height 7
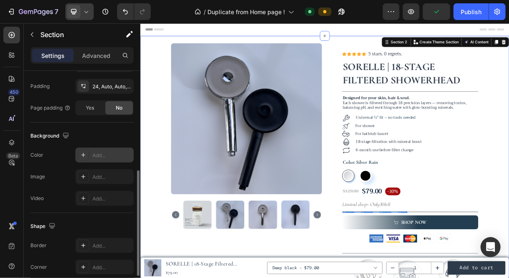
click at [76, 13] on icon at bounding box center [73, 11] width 8 height 8
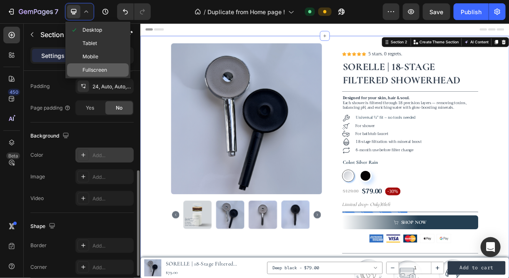
click at [94, 69] on span "Fullscreen" at bounding box center [94, 70] width 25 height 8
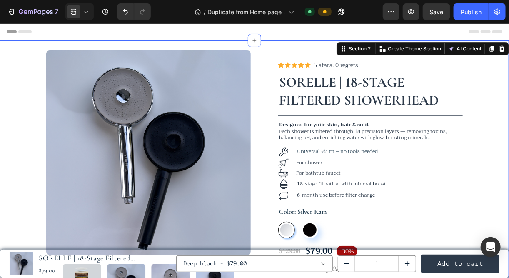
click at [0, 0] on html "7 Version history / Duplicate from Home page ! Default Preview Save Publish 450…" at bounding box center [254, 0] width 509 height 0
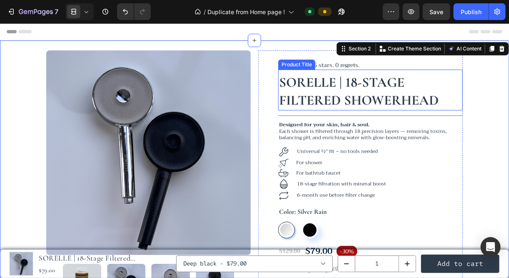
click at [297, 101] on h1 "SORELLE | 18-Stage Filtered Showerhead" at bounding box center [370, 90] width 184 height 37
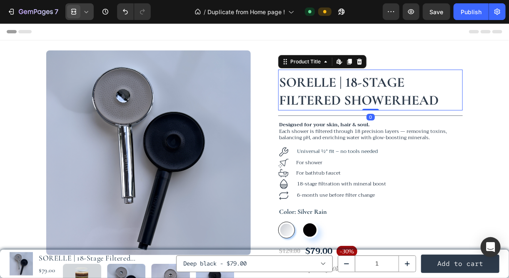
click at [72, 13] on icon at bounding box center [73, 11] width 8 height 8
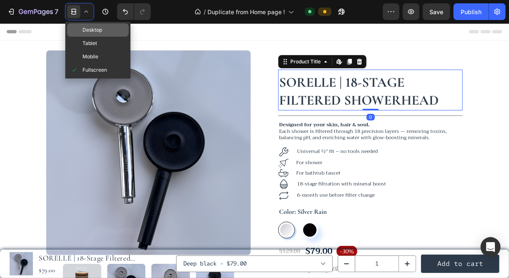
click at [77, 37] on div "Desktop" at bounding box center [98, 43] width 62 height 13
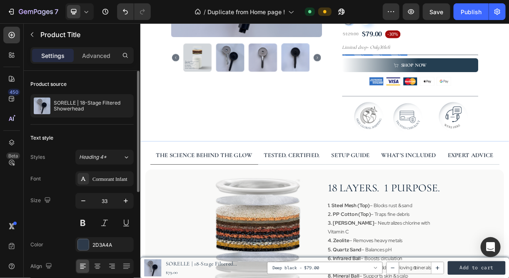
scroll to position [213, 0]
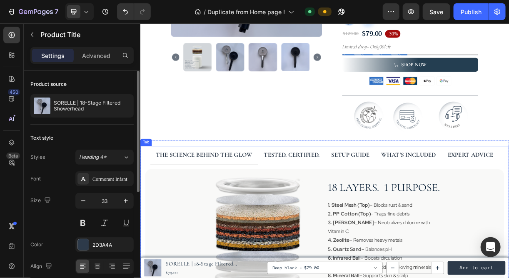
click at [242, 203] on p "The science behind the glow" at bounding box center [226, 201] width 130 height 15
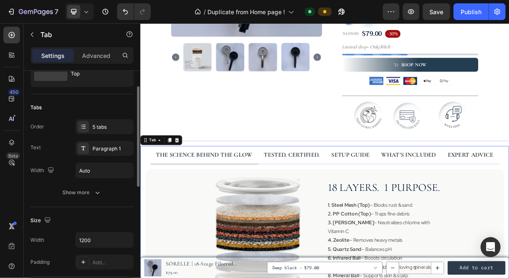
scroll to position [38, 0]
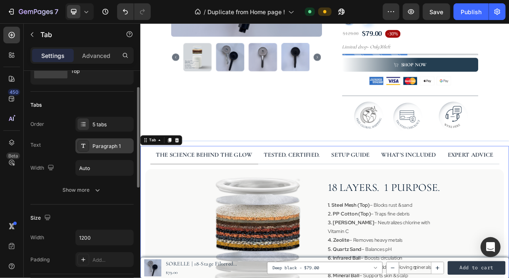
click at [94, 147] on div "Paragraph 1" at bounding box center [111, 145] width 39 height 7
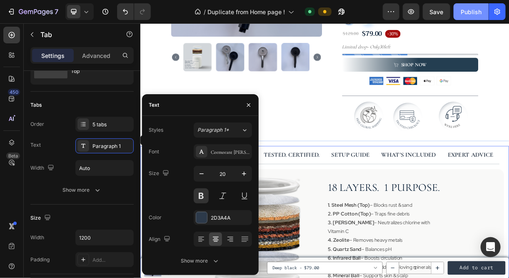
click at [462, 10] on div "Publish" at bounding box center [470, 11] width 21 height 9
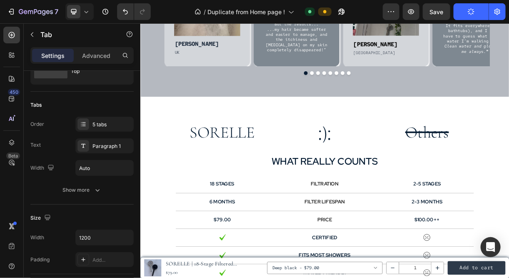
scroll to position [1665, 0]
click at [257, 169] on p "SORELLE" at bounding box center [251, 171] width 124 height 28
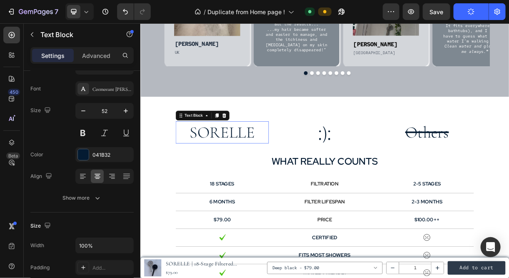
scroll to position [0, 0]
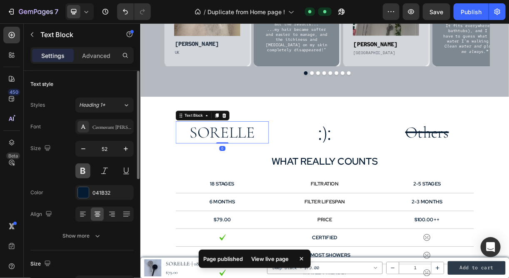
click at [82, 168] on button at bounding box center [82, 170] width 15 height 15
click at [87, 172] on button at bounding box center [82, 170] width 15 height 15
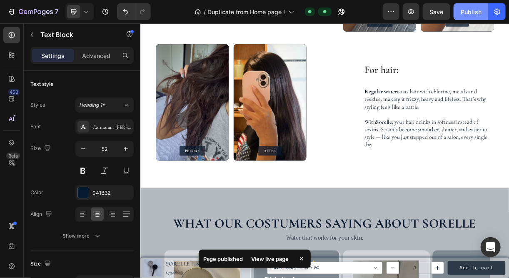
click at [472, 16] on button "Publish" at bounding box center [470, 11] width 35 height 17
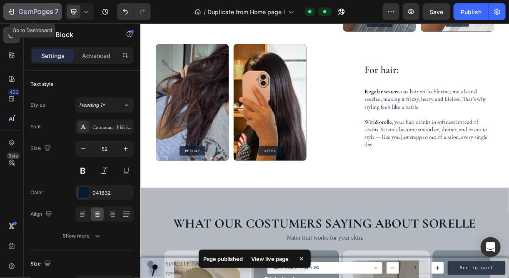
click at [13, 13] on icon "button" at bounding box center [12, 12] width 4 height 6
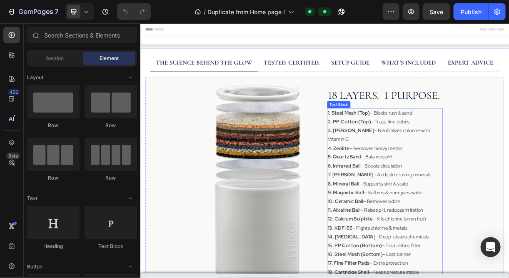
select select "576110953423241829"
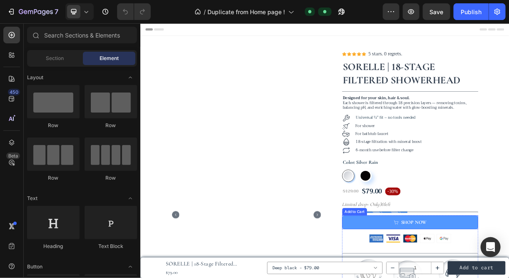
radio input "false"
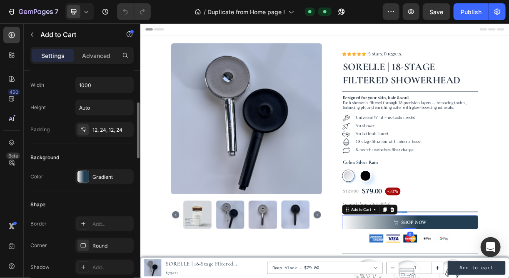
scroll to position [132, 0]
click at [97, 174] on div "Gradient" at bounding box center [104, 176] width 24 height 7
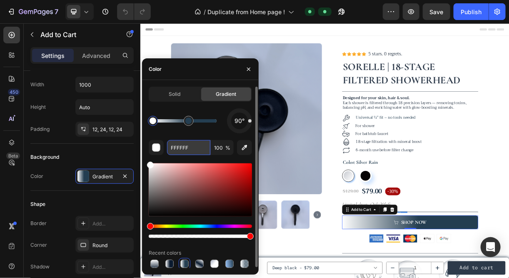
click at [190, 153] on input "FFFFFF" at bounding box center [188, 147] width 43 height 15
paste input "#9b111e"
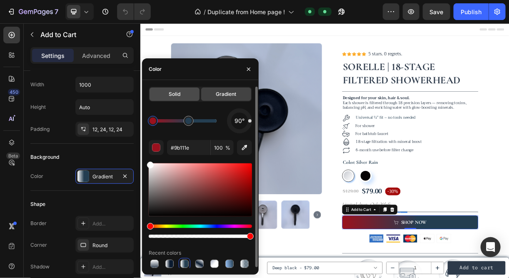
type input "9B111E"
click at [186, 94] on div "Solid" at bounding box center [174, 93] width 50 height 13
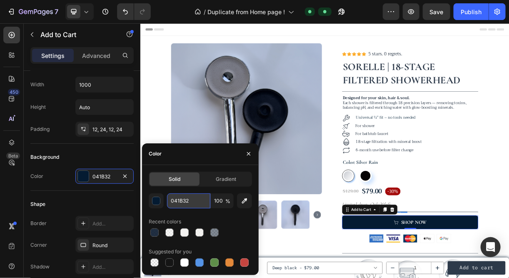
click at [189, 204] on input "041B32" at bounding box center [188, 200] width 43 height 15
paste input "#9b111e"
type input "#9b111e"
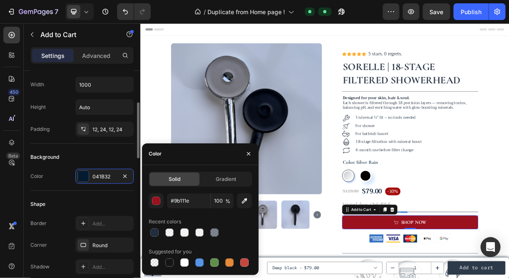
click at [106, 194] on div "Shape Border Add... Corner Round Shadow Add..." at bounding box center [81, 236] width 103 height 90
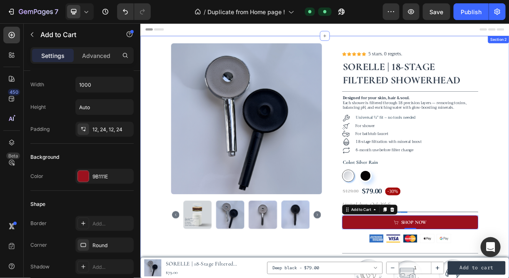
click at [157, 186] on div "Product Images Icon Icon Icon Icon Icon Icon List 5 stars. 0 regrets. Text Bloc…" at bounding box center [389, 222] width 499 height 345
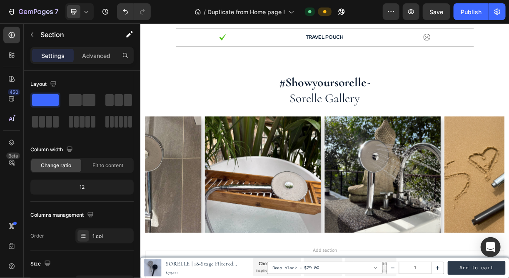
scroll to position [2055, 0]
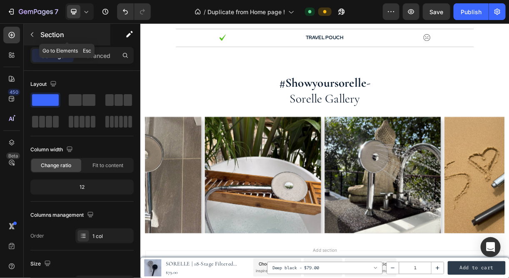
click at [29, 28] on button "button" at bounding box center [31, 34] width 13 height 13
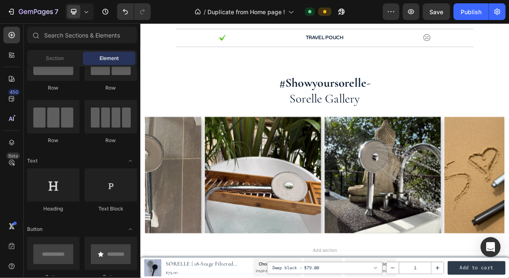
scroll to position [0, 0]
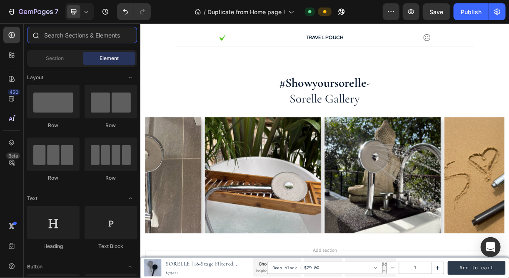
click at [82, 37] on input "text" at bounding box center [82, 35] width 110 height 17
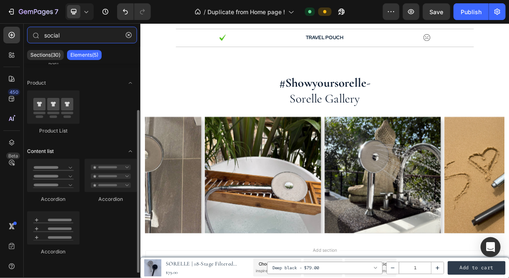
scroll to position [59, 0]
type input "social"
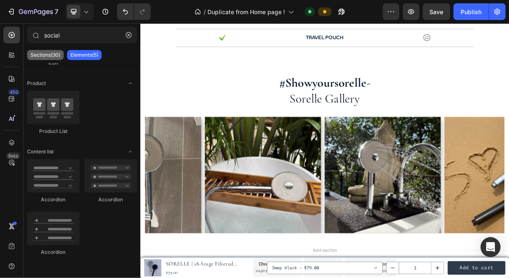
click at [52, 57] on p "Sections(30)" at bounding box center [45, 55] width 30 height 7
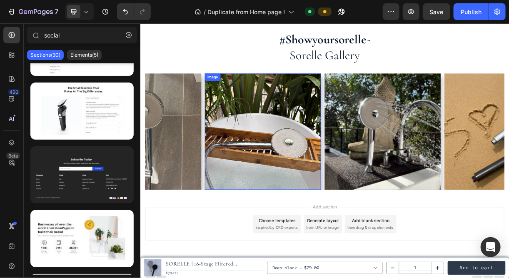
scroll to position [2112, 0]
click at [80, 10] on span at bounding box center [73, 11] width 13 height 13
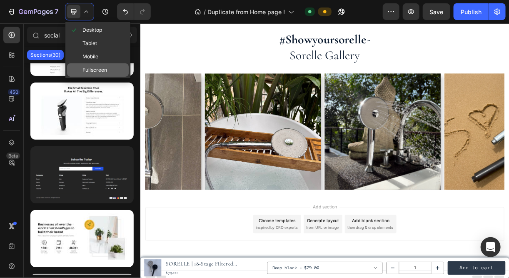
click at [99, 68] on span "Fullscreen" at bounding box center [94, 70] width 25 height 8
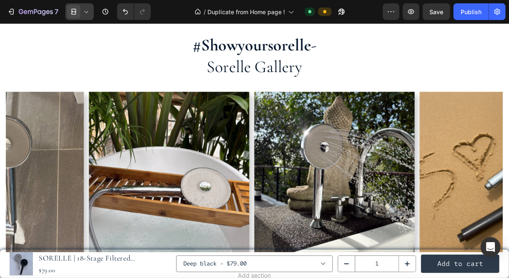
click at [69, 15] on icon at bounding box center [73, 11] width 8 height 8
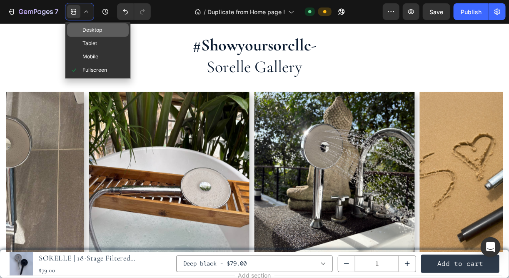
click at [76, 27] on span at bounding box center [74, 30] width 7 height 7
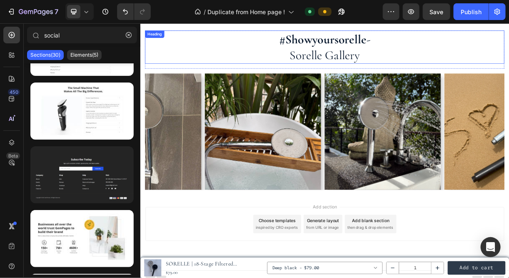
click at [166, 76] on h2 "#showyoursorelle - sorelle gallery" at bounding box center [389, 55] width 487 height 45
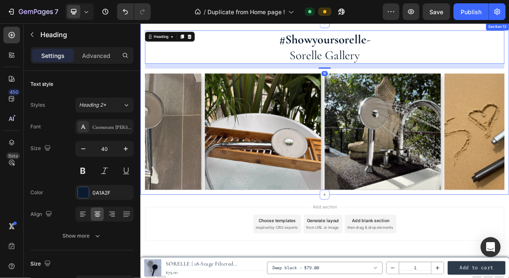
click at [144, 108] on div "#showyoursorelle - sorelle gallery Heading 16 Row Image Row Image Image Image I…" at bounding box center [389, 139] width 499 height 232
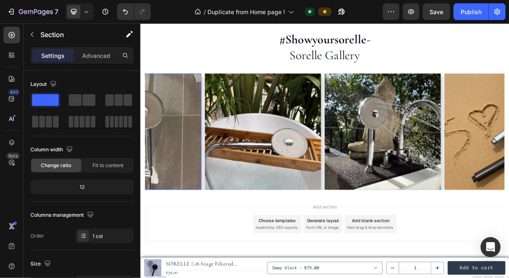
click at [149, 113] on img at bounding box center [143, 170] width 157 height 157
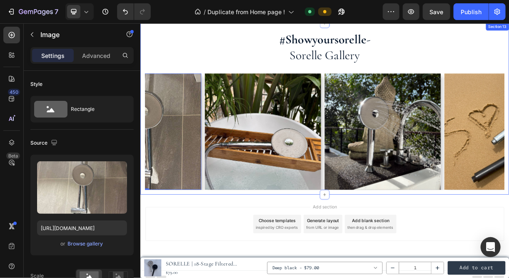
click at [238, 251] on div "Image Row Image Image Image Image Image Image 0 Carousel" at bounding box center [389, 174] width 487 height 164
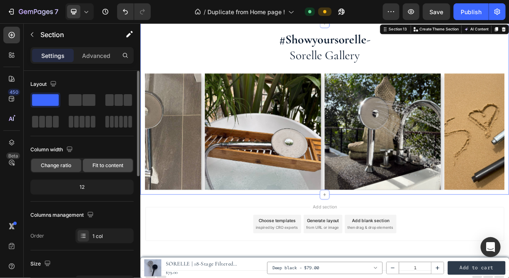
click at [107, 165] on span "Fit to content" at bounding box center [107, 164] width 31 height 7
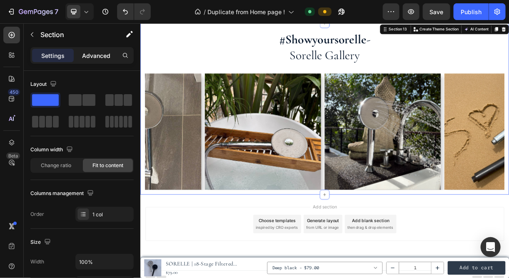
click at [92, 53] on p "Advanced" at bounding box center [96, 55] width 28 height 9
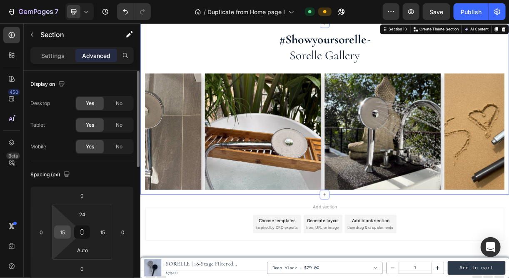
click at [62, 234] on input "15" at bounding box center [62, 232] width 12 height 12
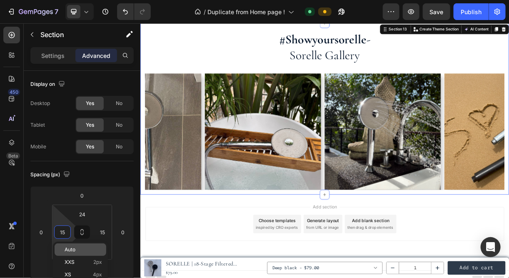
click at [69, 251] on span "Auto" at bounding box center [70, 249] width 11 height 6
type input "Auto"
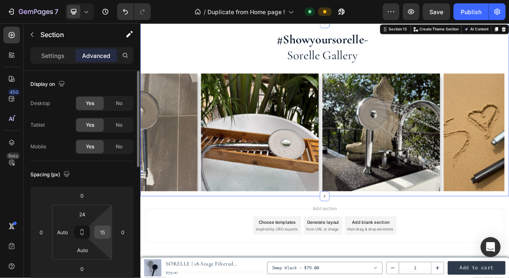
click at [104, 231] on input "15" at bounding box center [102, 232] width 12 height 12
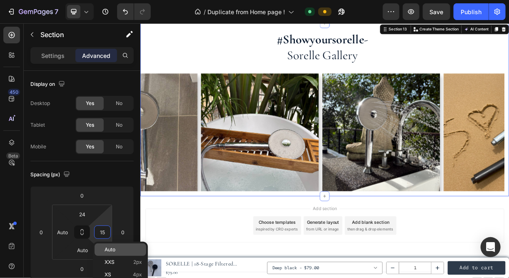
click at [116, 247] on p "Auto" at bounding box center [122, 249] width 37 height 6
type input "Auto"
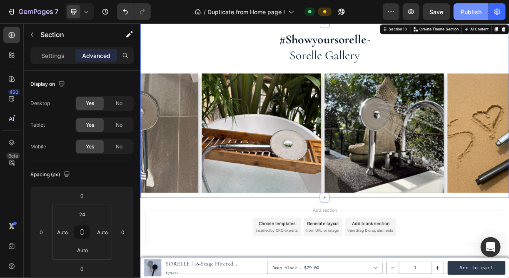
click at [472, 11] on div "Publish" at bounding box center [470, 11] width 21 height 9
